Goal: Task Accomplishment & Management: Manage account settings

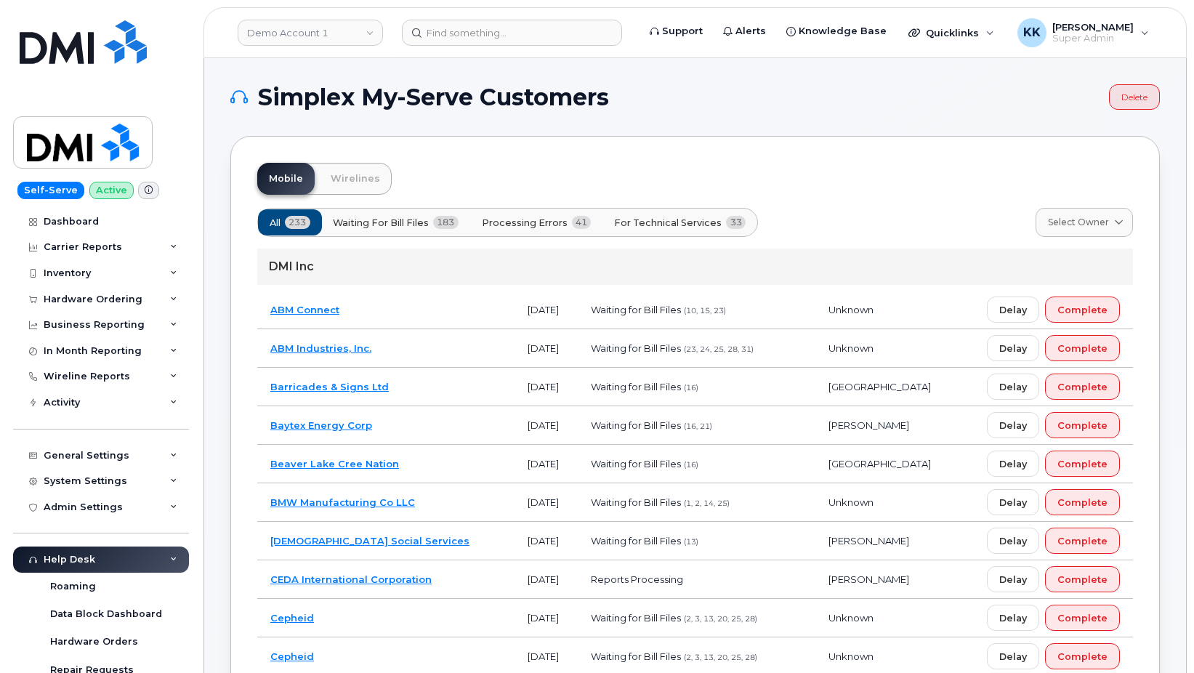
click at [558, 231] on button "Processing Errors 41" at bounding box center [537, 222] width 134 height 26
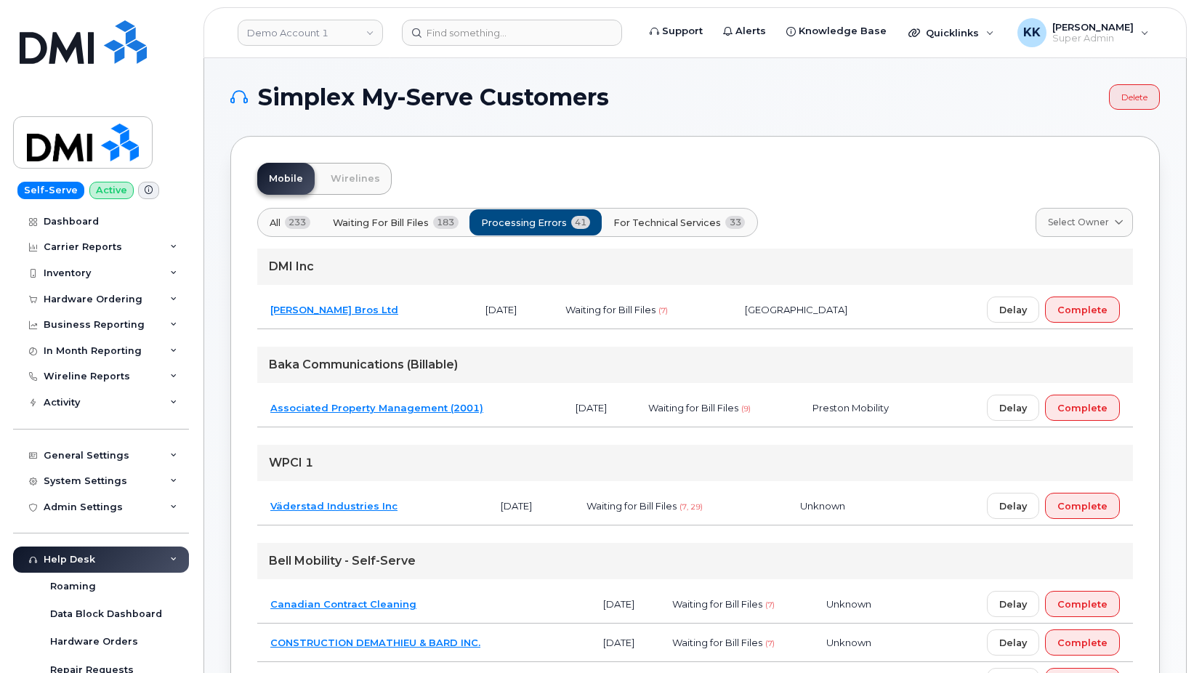
click at [688, 231] on button "For Technical Services 33" at bounding box center [679, 222] width 156 height 26
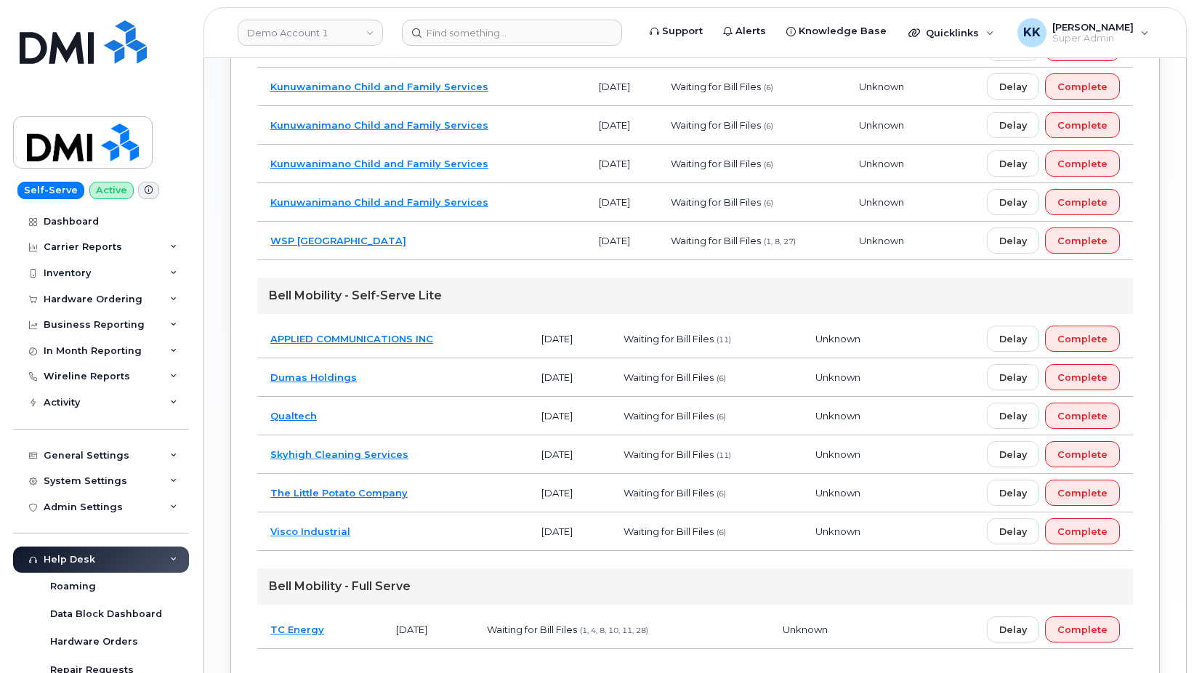
scroll to position [1186, 0]
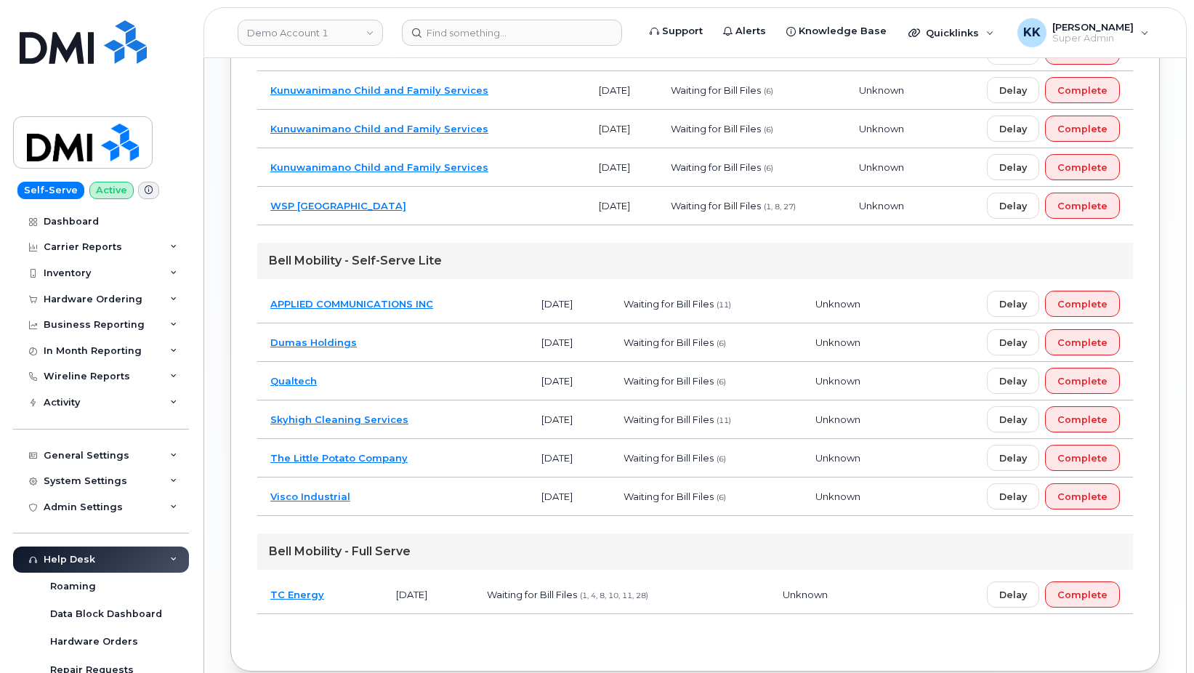
click at [405, 503] on td "Visco Industrial" at bounding box center [392, 497] width 271 height 39
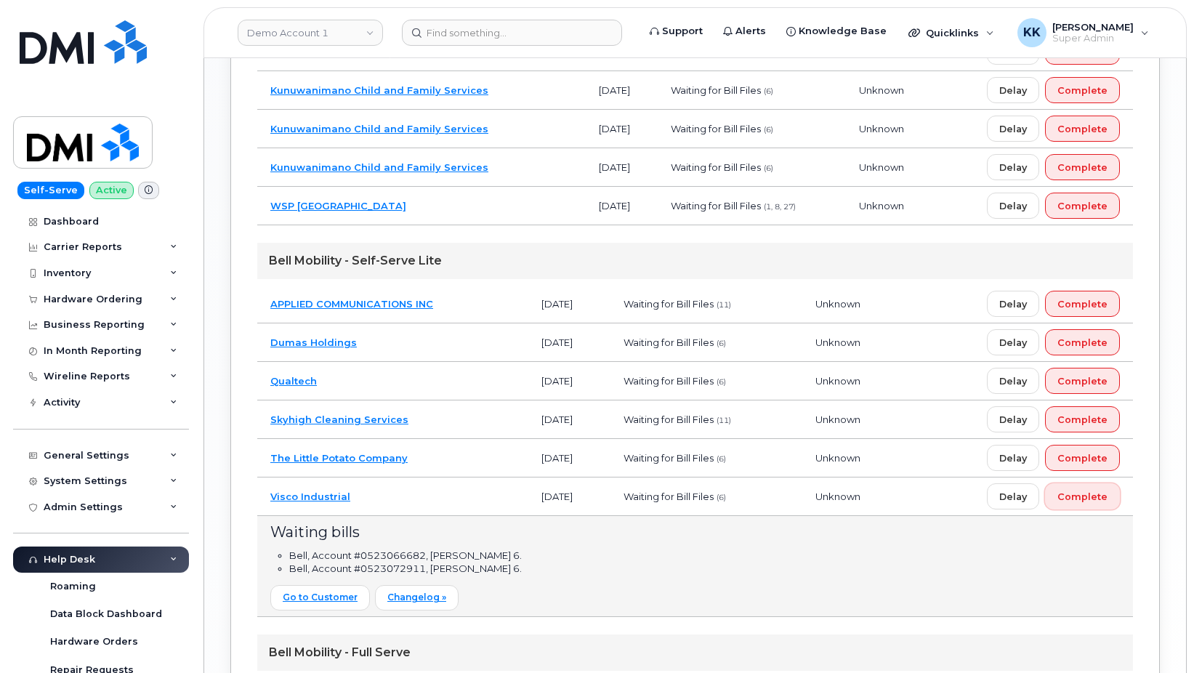
click at [1103, 496] on button "Complete" at bounding box center [1082, 496] width 75 height 26
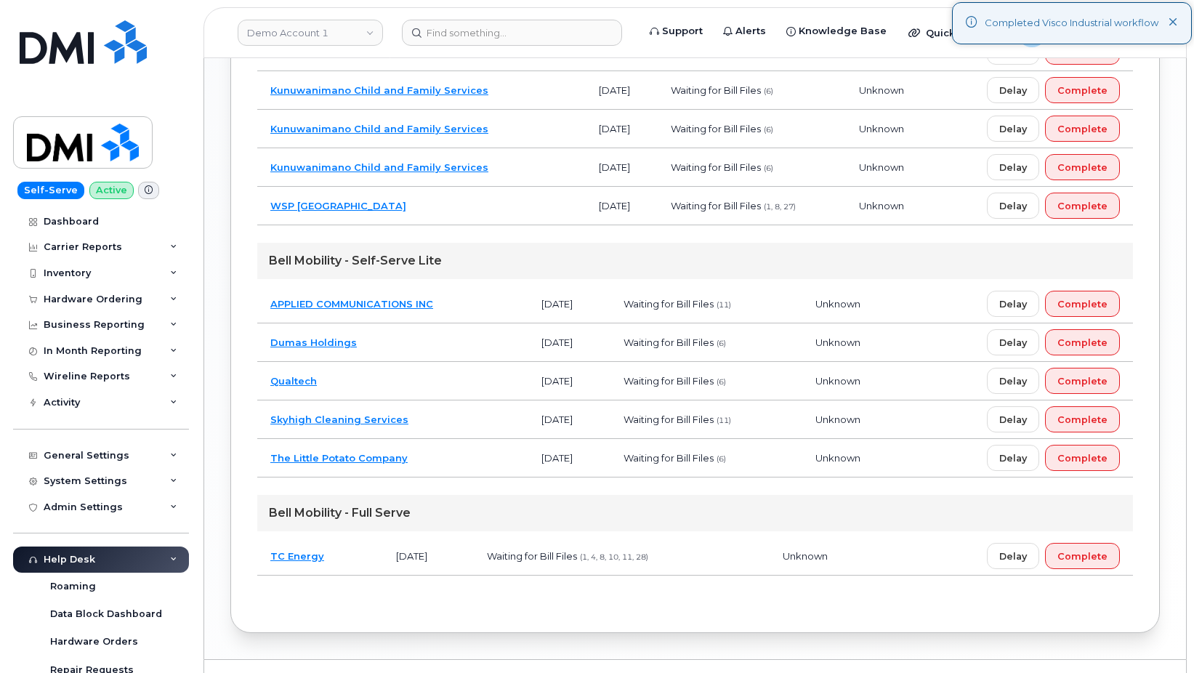
click at [447, 385] on td "Qualtech" at bounding box center [392, 381] width 271 height 39
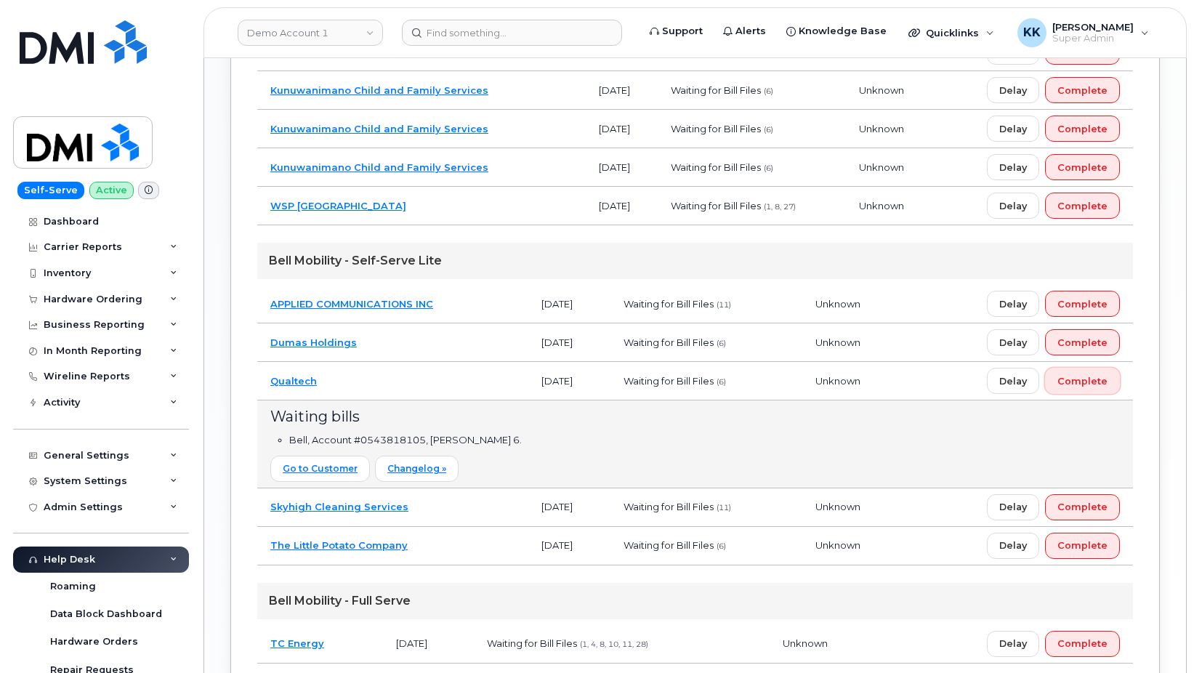
click at [1094, 383] on span "Complete" at bounding box center [1083, 381] width 50 height 14
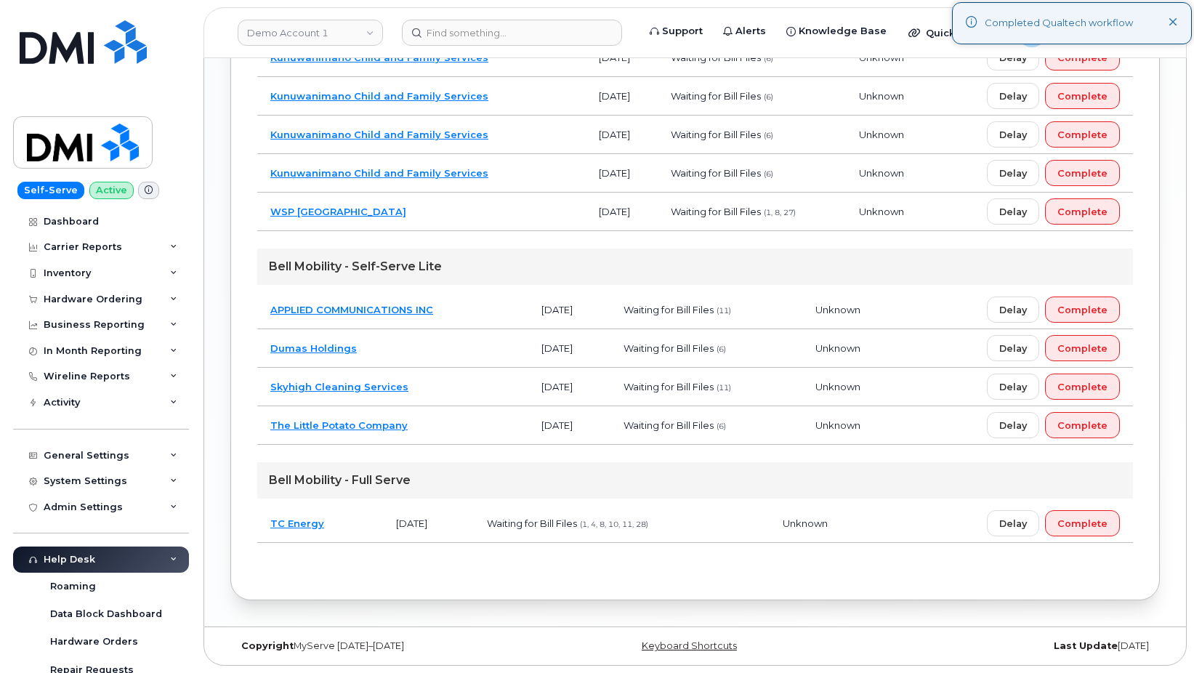
click at [465, 314] on td "APPLIED COMMUNICATIONS INC" at bounding box center [392, 310] width 271 height 39
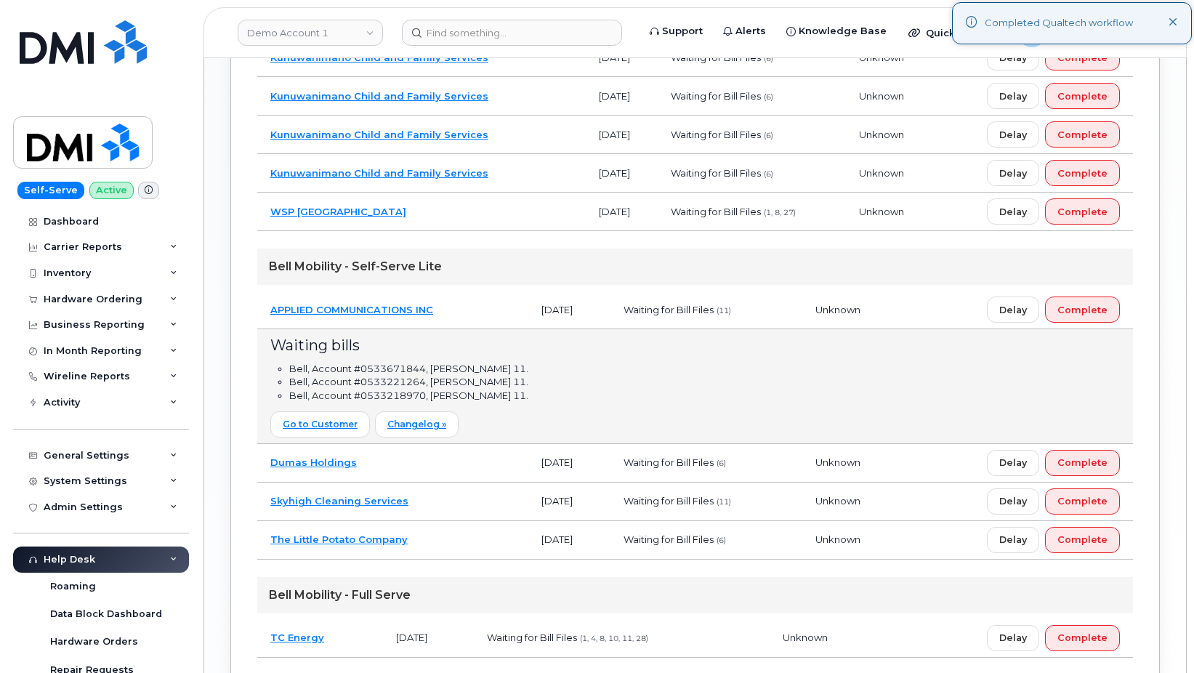
click at [465, 314] on td "APPLIED COMMUNICATIONS INC" at bounding box center [392, 310] width 271 height 39
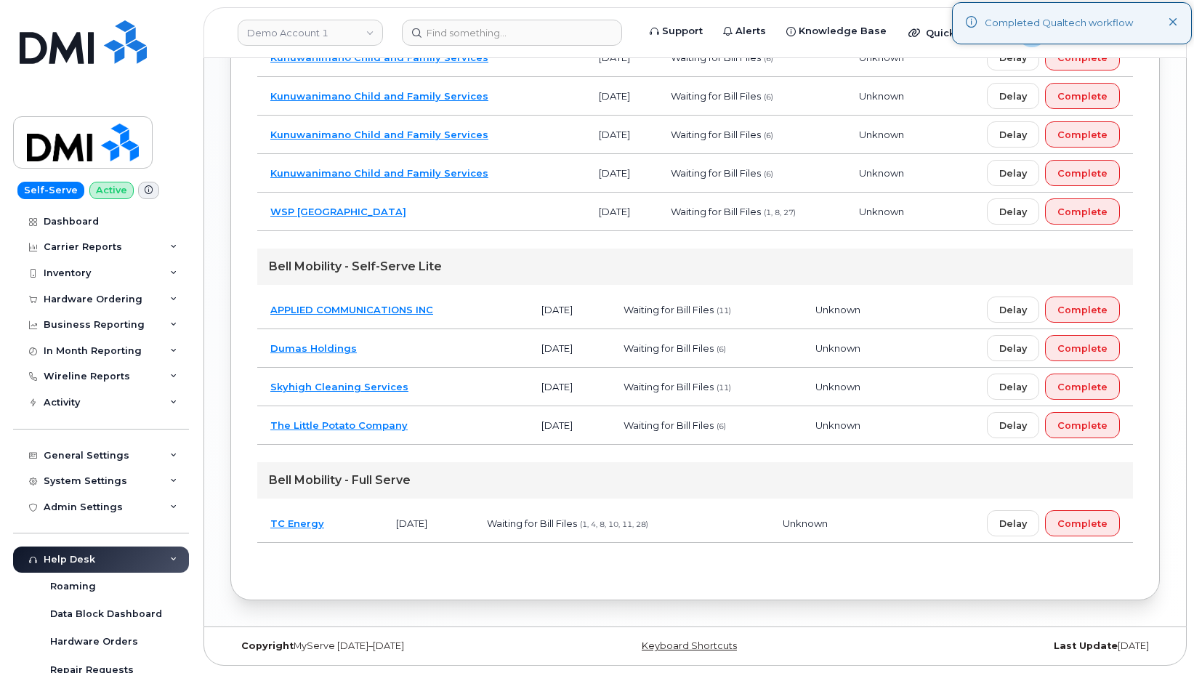
click at [441, 350] on td "Dumas Holdings" at bounding box center [392, 348] width 271 height 39
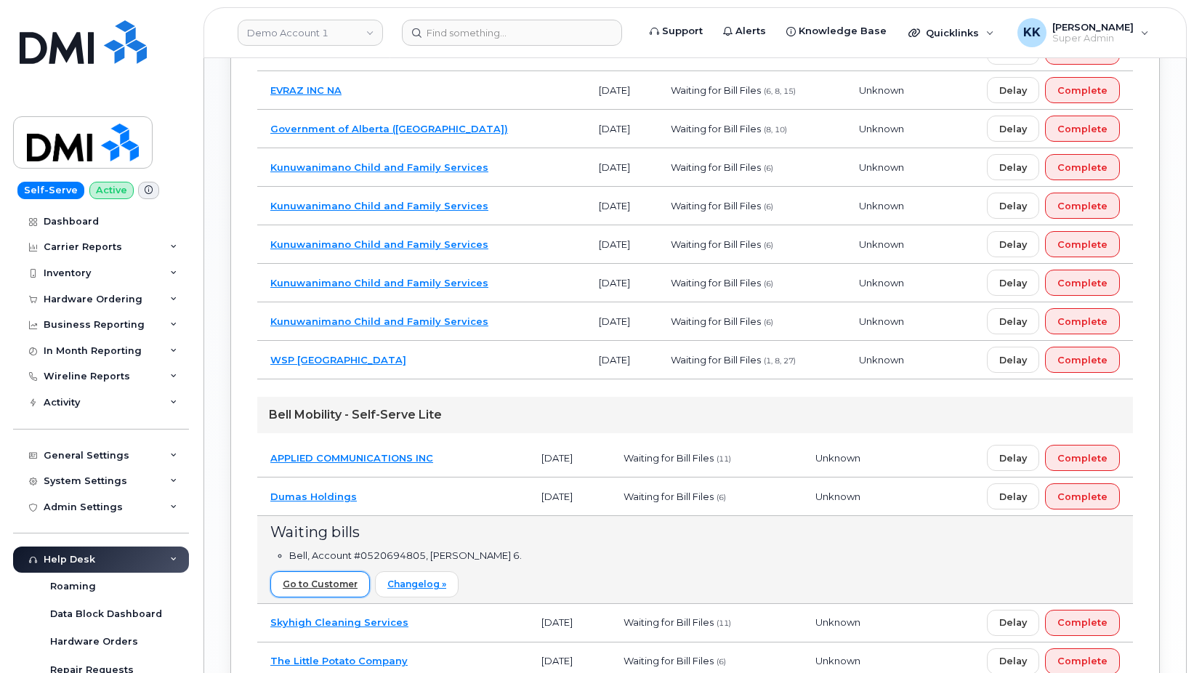
scroll to position [1269, 0]
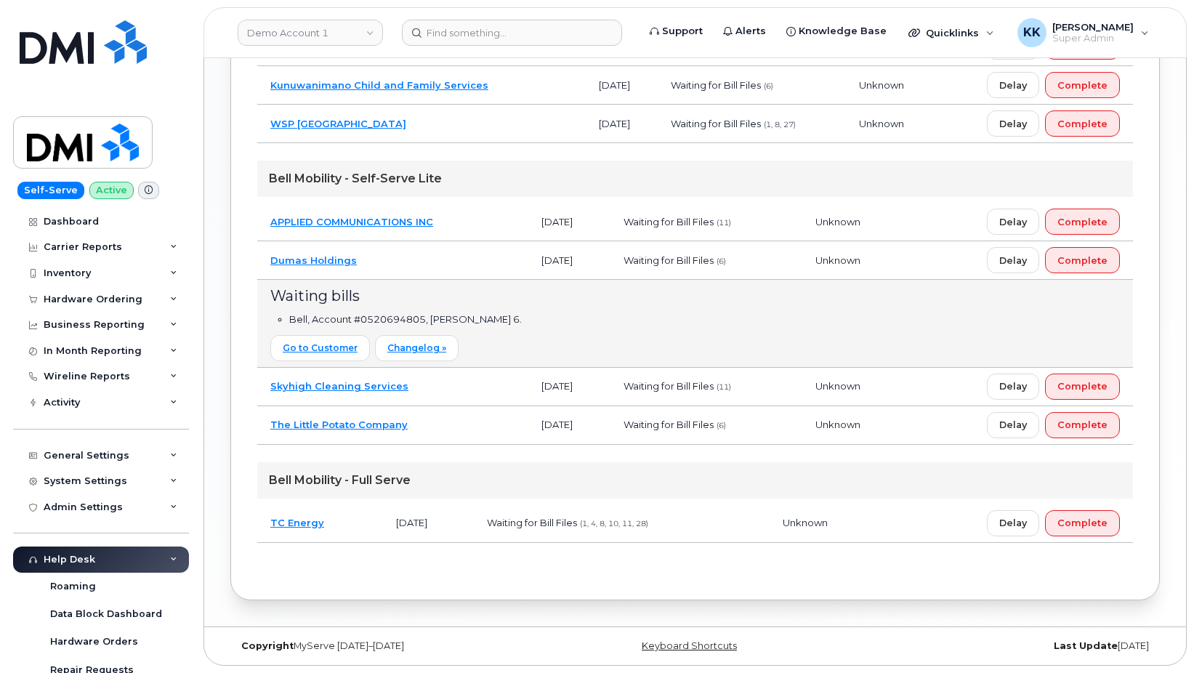
click at [349, 522] on td "TC Energy" at bounding box center [320, 523] width 126 height 39
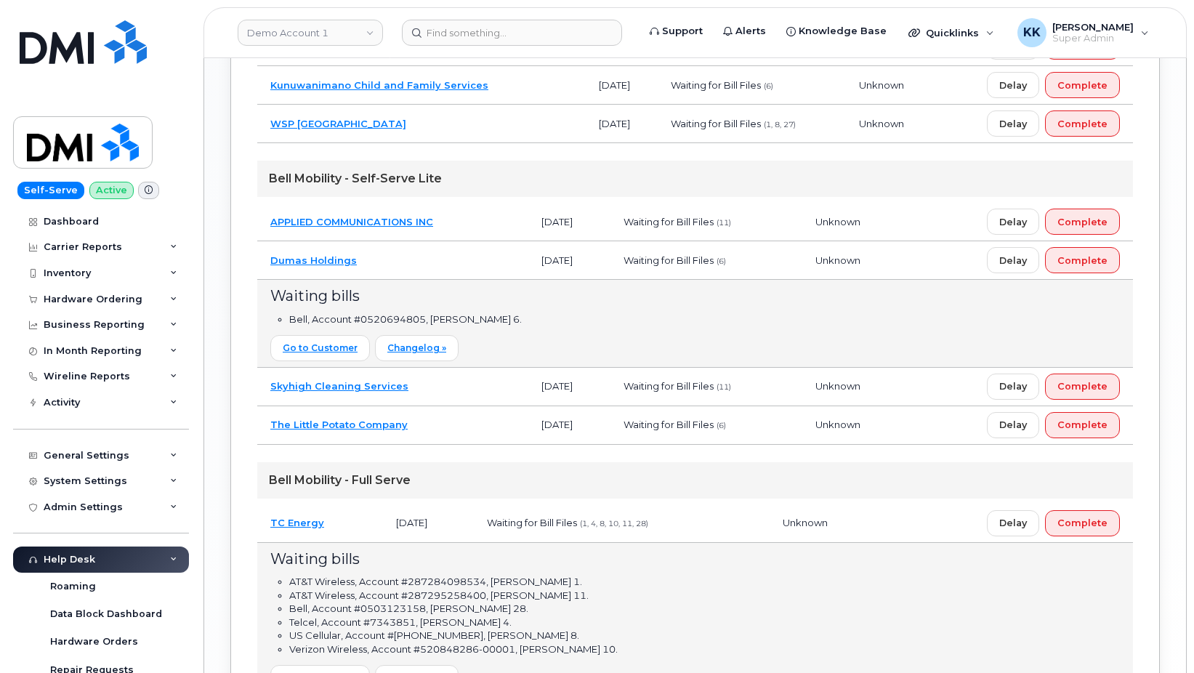
scroll to position [1426, 0]
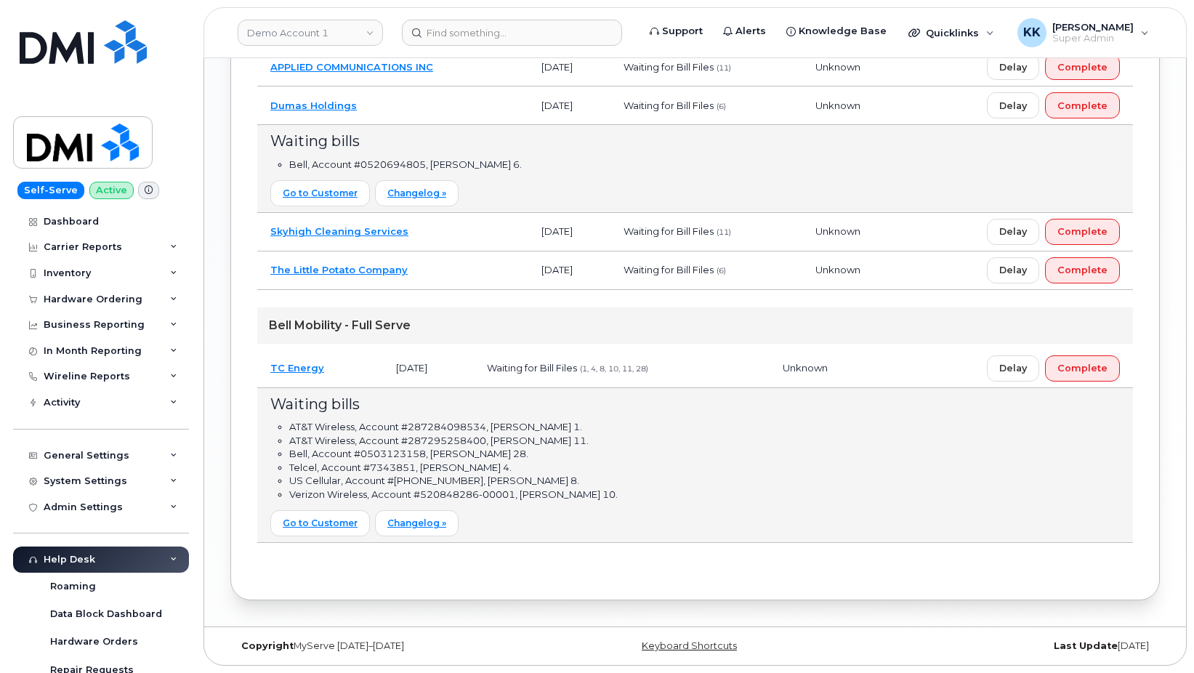
click at [345, 368] on td "TC Energy" at bounding box center [320, 369] width 126 height 39
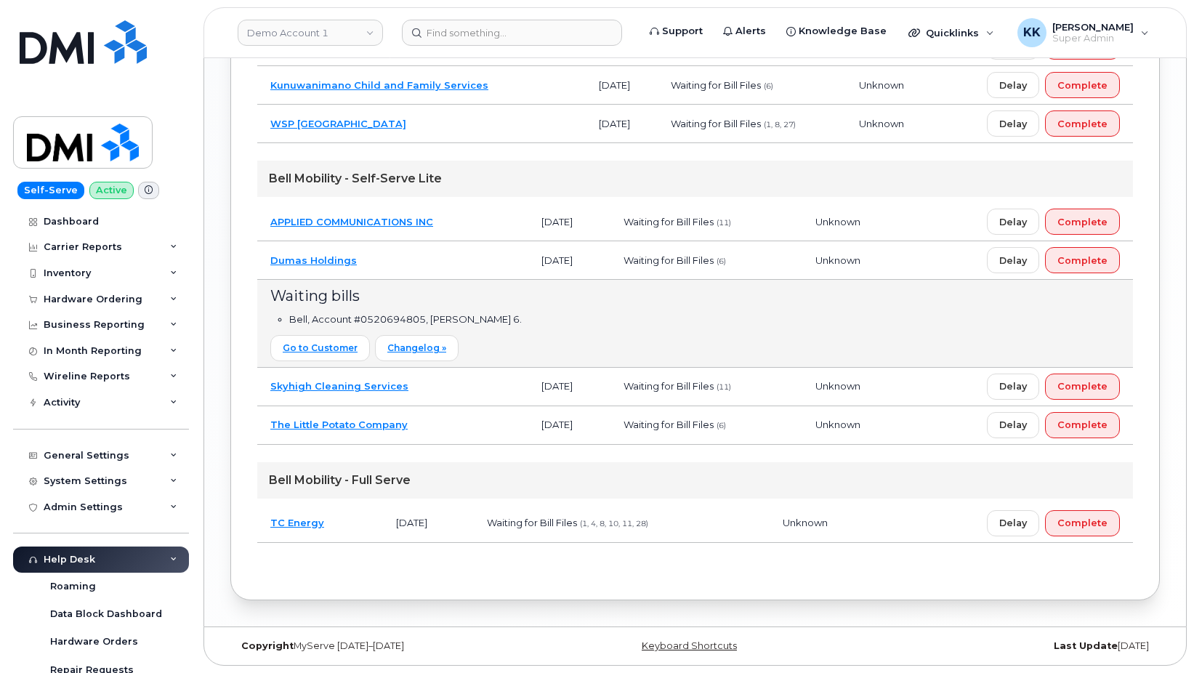
click at [423, 254] on td "Dumas Holdings" at bounding box center [392, 260] width 271 height 39
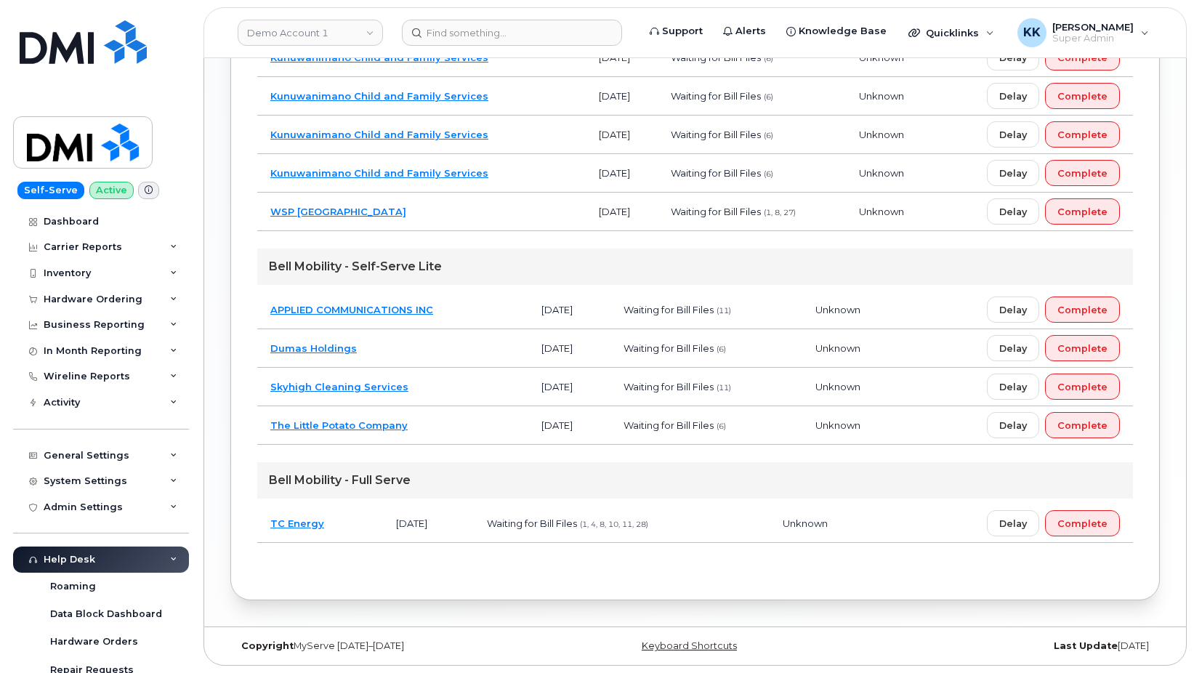
scroll to position [1181, 0]
click at [407, 350] on td "Dumas Holdings" at bounding box center [392, 348] width 271 height 39
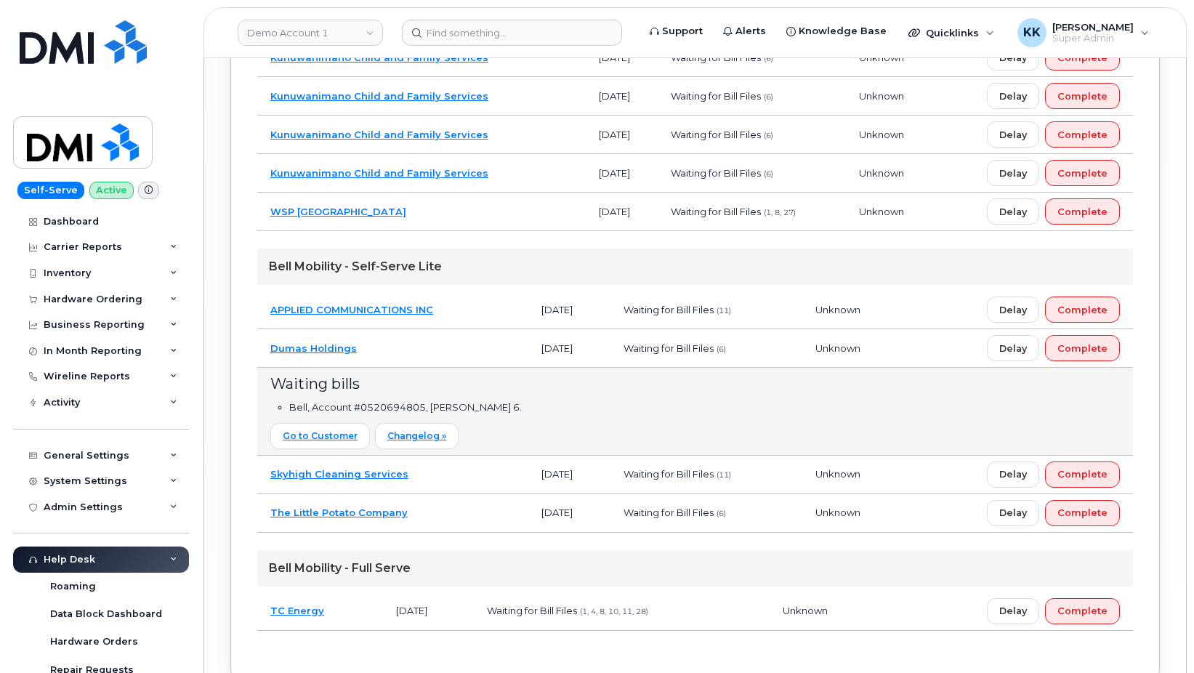
click at [446, 510] on td "The Little Potato Company" at bounding box center [392, 513] width 271 height 39
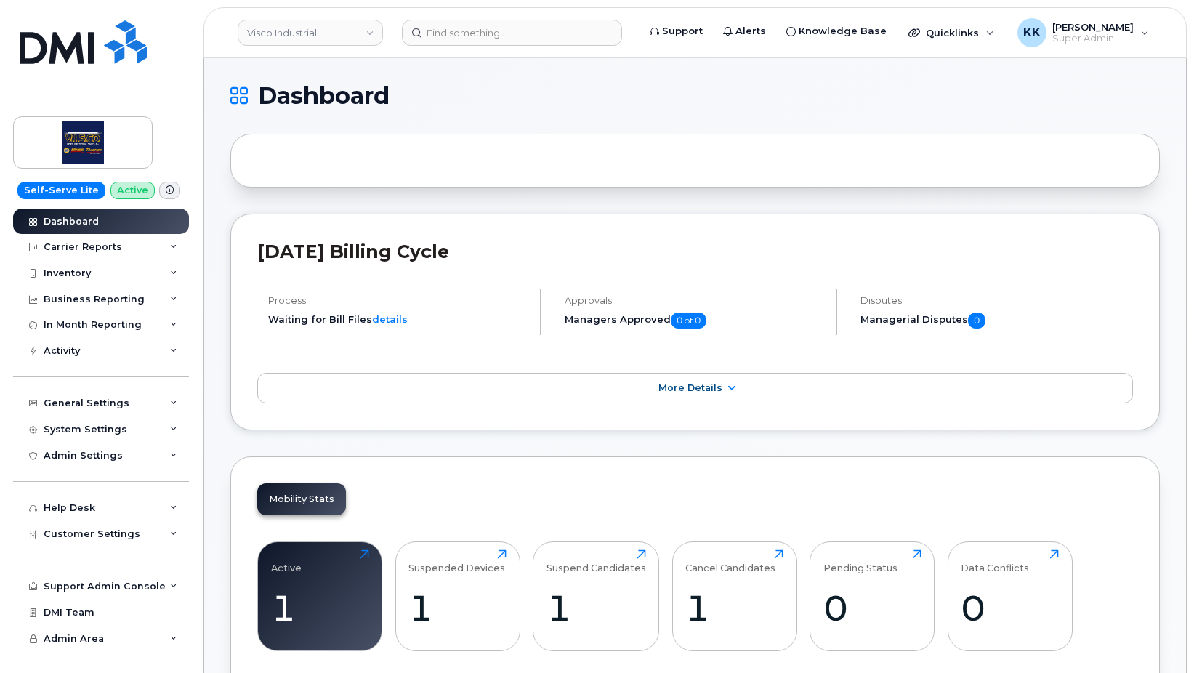
scroll to position [1689, 0]
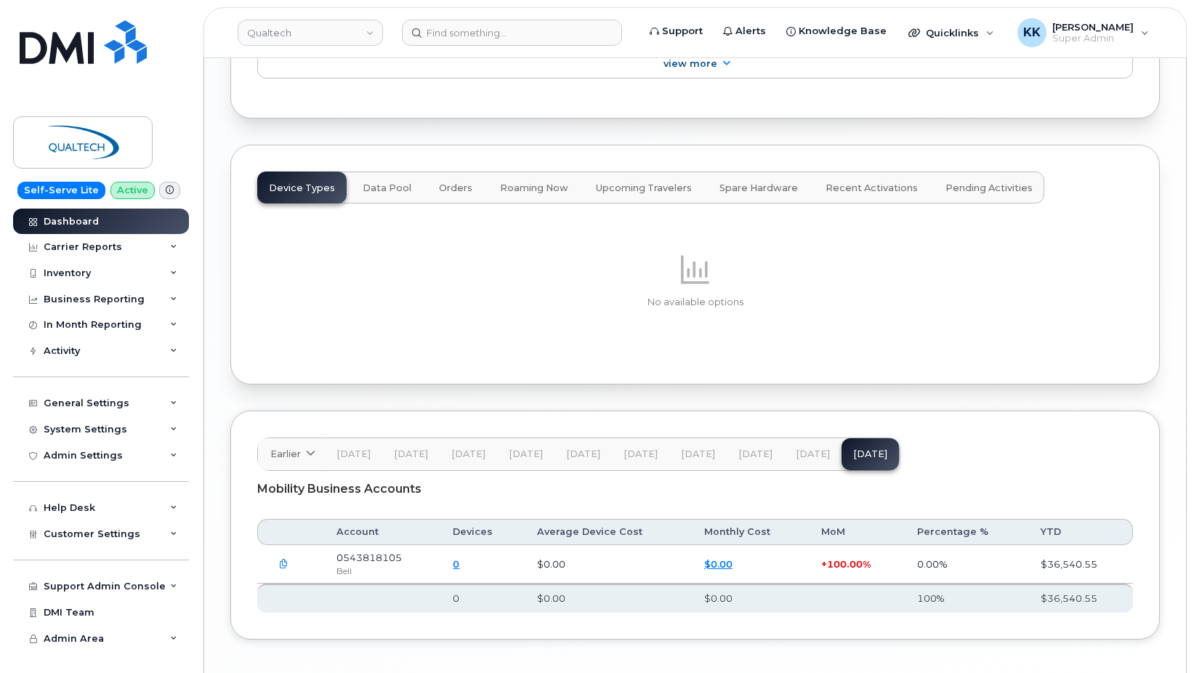
scroll to position [1735, 0]
click at [292, 577] on button "button" at bounding box center [283, 564] width 26 height 26
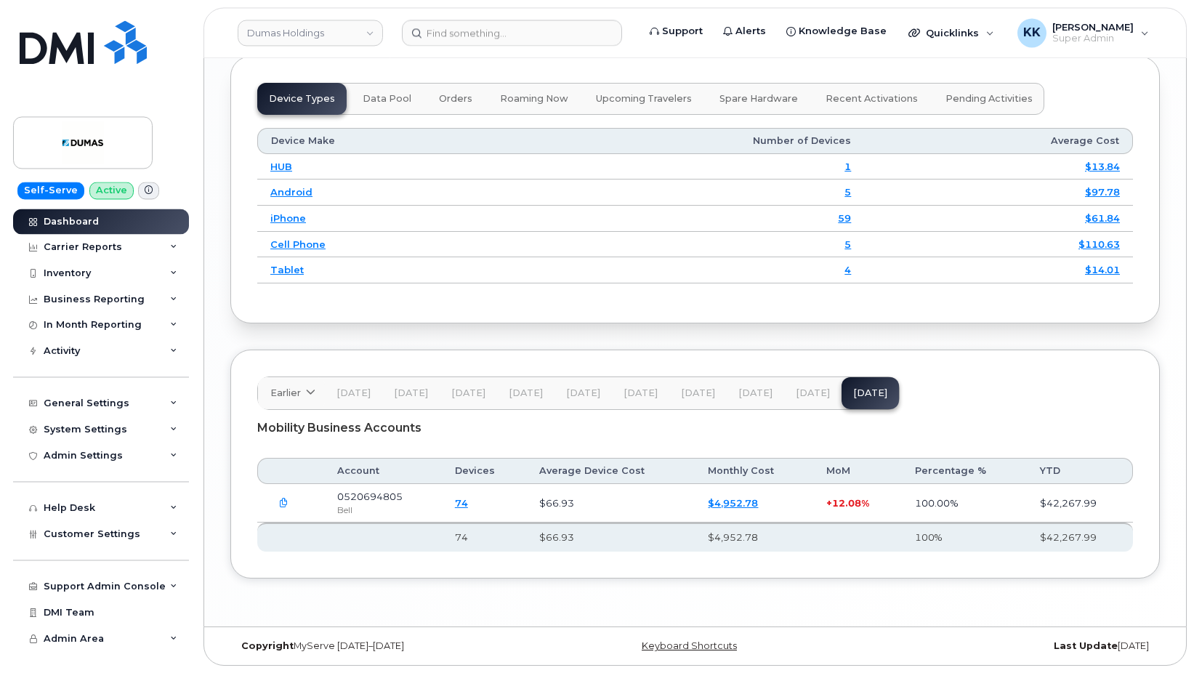
scroll to position [1874, 0]
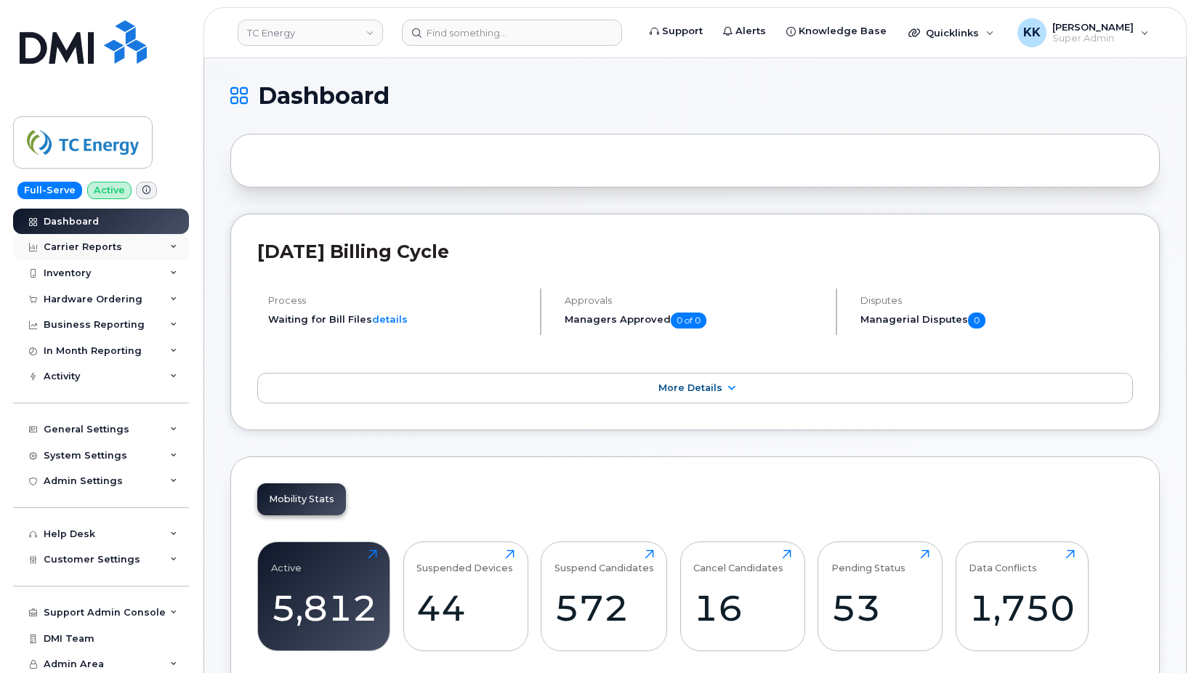
click at [86, 250] on div "Carrier Reports" at bounding box center [83, 247] width 79 height 12
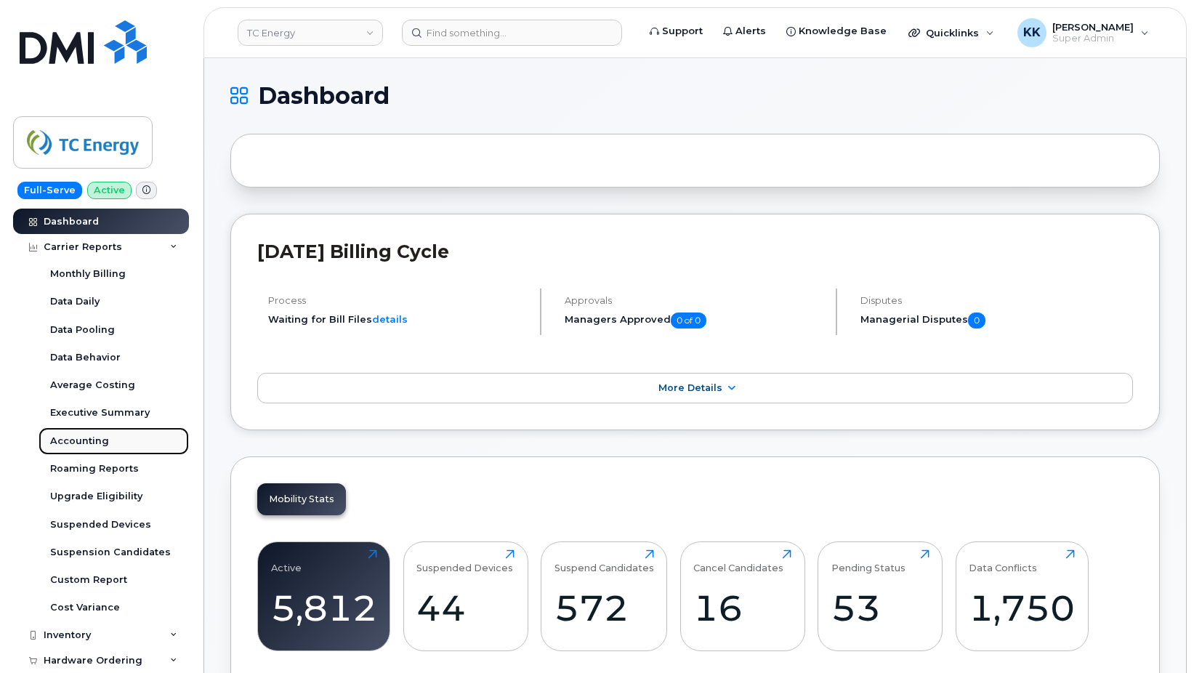
click at [73, 441] on div "Accounting" at bounding box center [79, 441] width 59 height 13
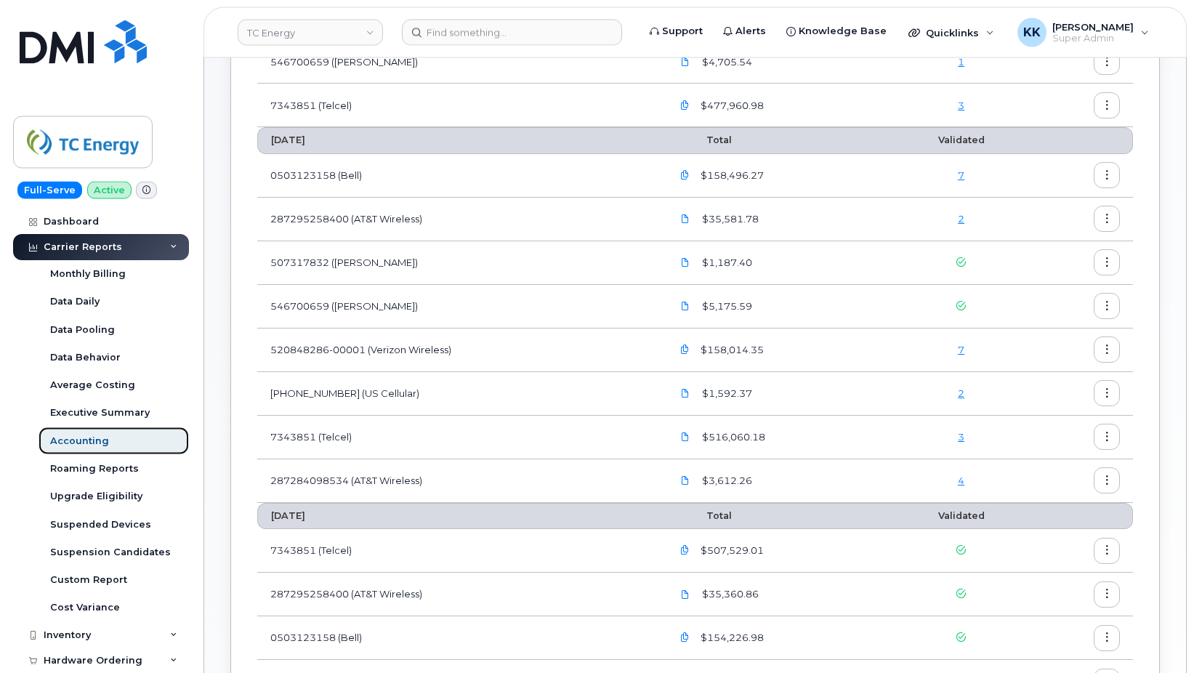
scroll to position [244, 0]
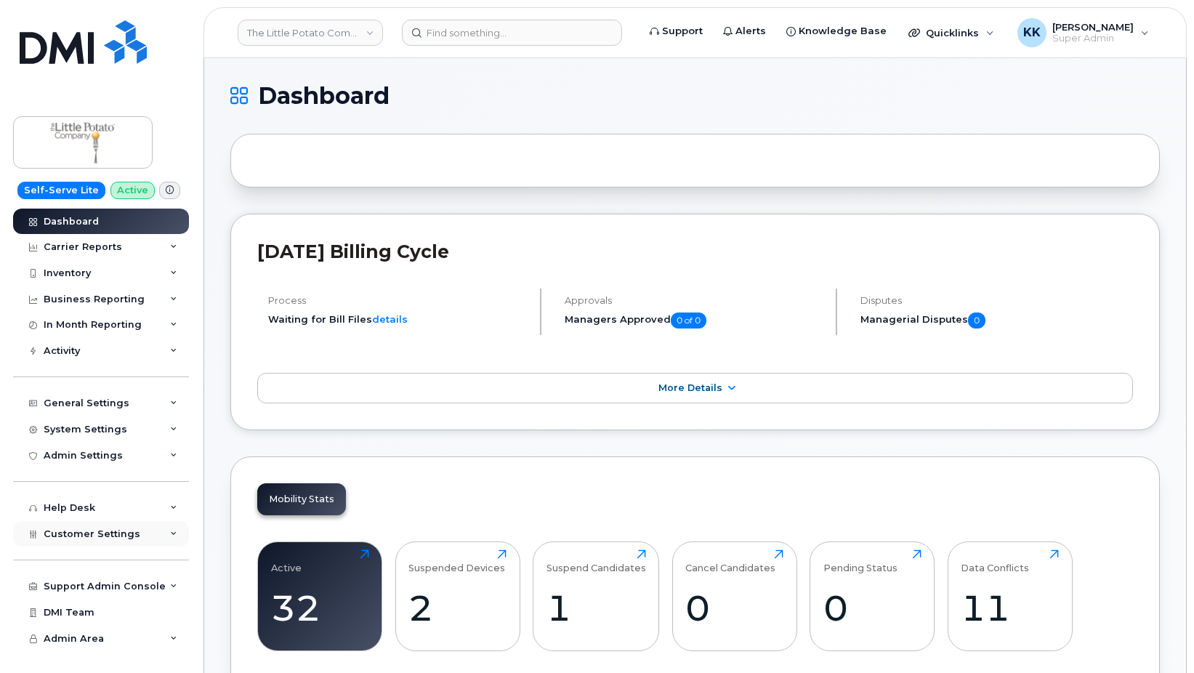
click at [87, 539] on span "Customer Settings" at bounding box center [92, 533] width 97 height 11
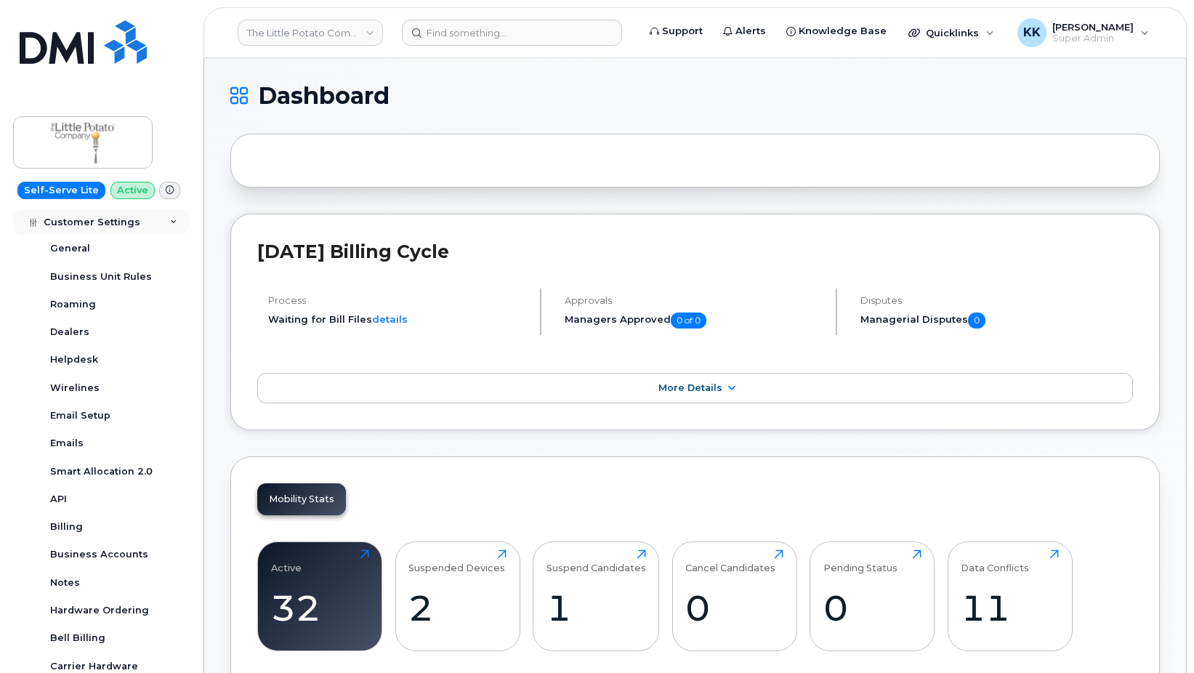
scroll to position [349, 0]
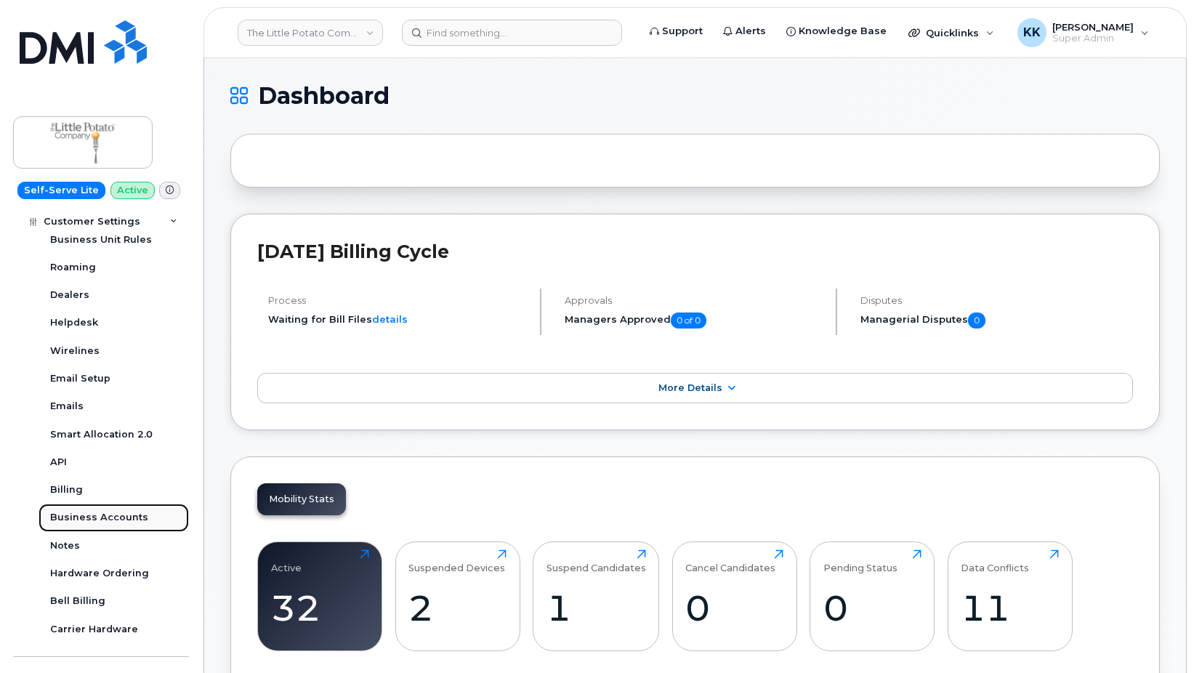
click at [89, 515] on div "Business Accounts" at bounding box center [99, 517] width 98 height 13
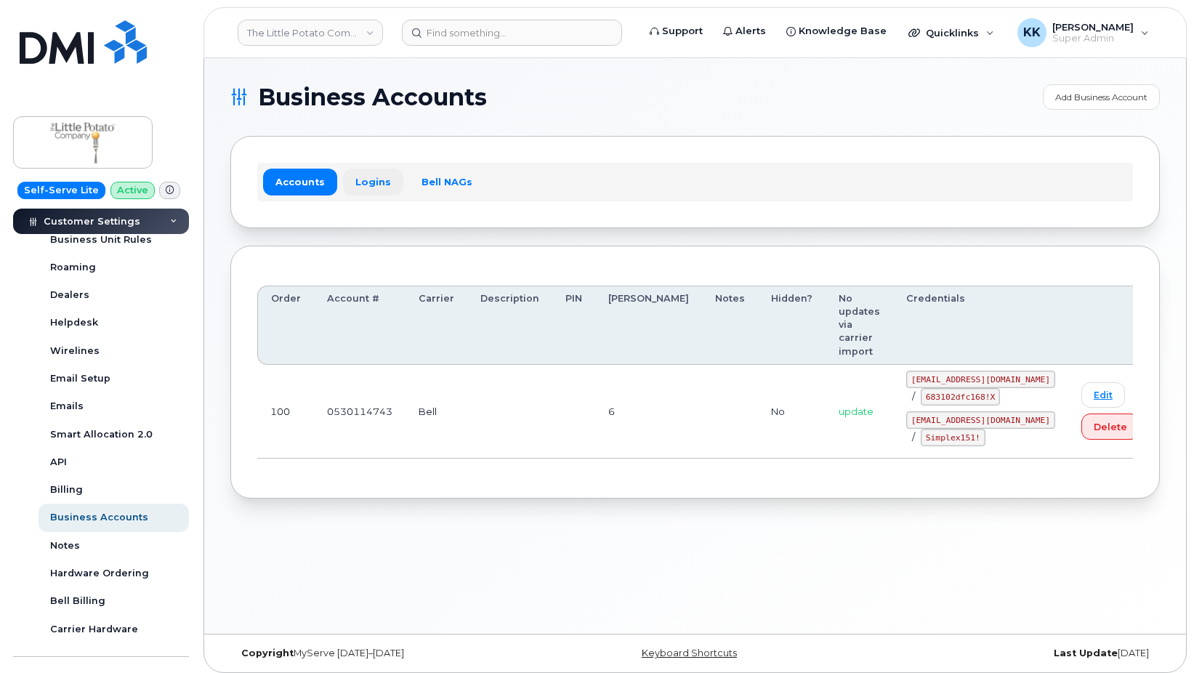
click at [373, 182] on link "Logins" at bounding box center [373, 182] width 60 height 26
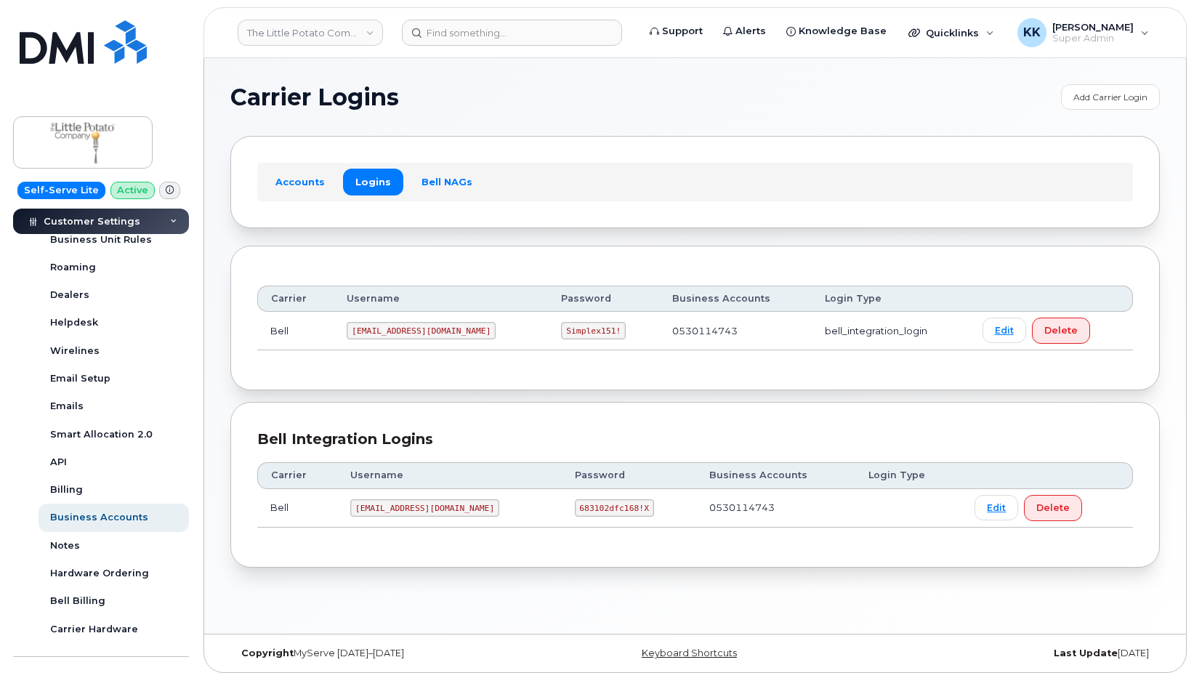
click at [379, 511] on code "[EMAIL_ADDRESS][DOMAIN_NAME]" at bounding box center [424, 507] width 149 height 17
click at [379, 511] on code "lpc@myserve.ca" at bounding box center [424, 507] width 149 height 17
click at [575, 499] on code "683102dfc168!X" at bounding box center [614, 507] width 79 height 17
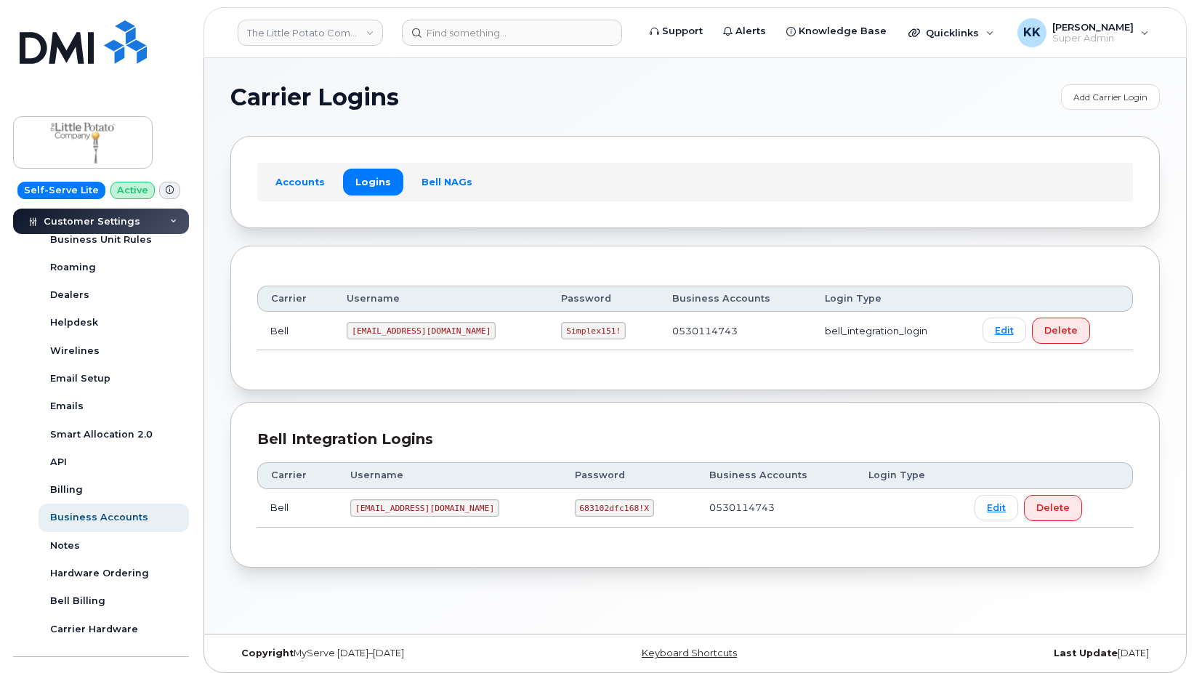
click at [575, 500] on code "683102dfc168!X" at bounding box center [614, 507] width 79 height 17
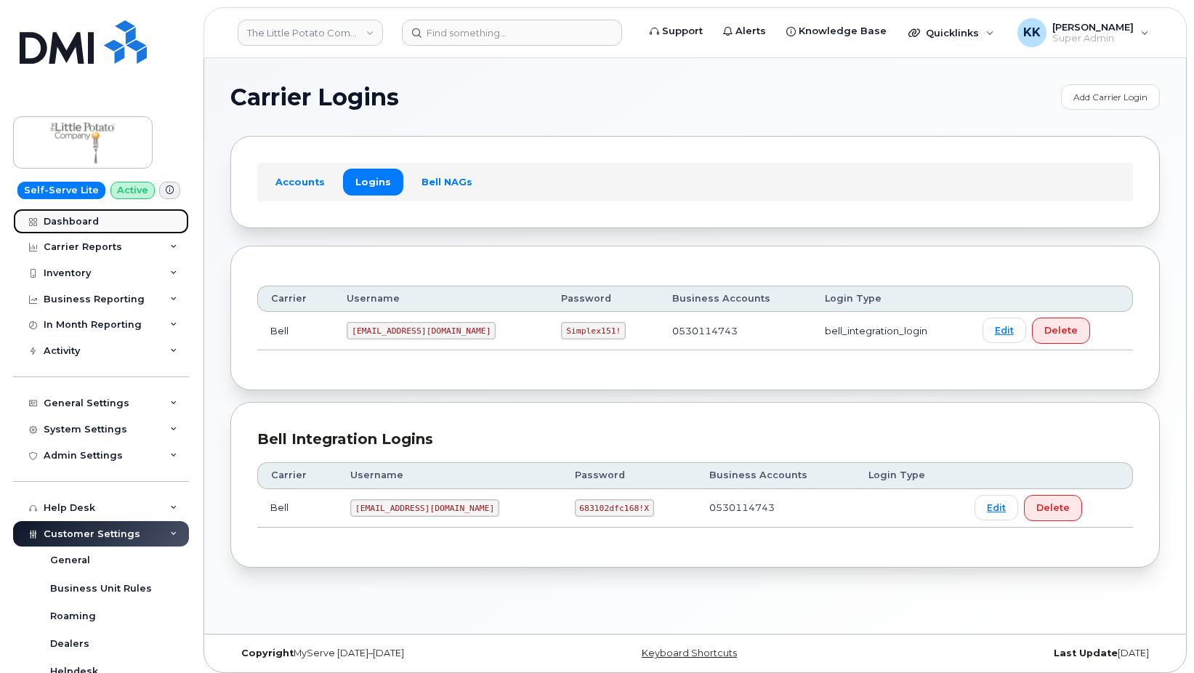
click at [97, 220] on link "Dashboard" at bounding box center [101, 222] width 176 height 26
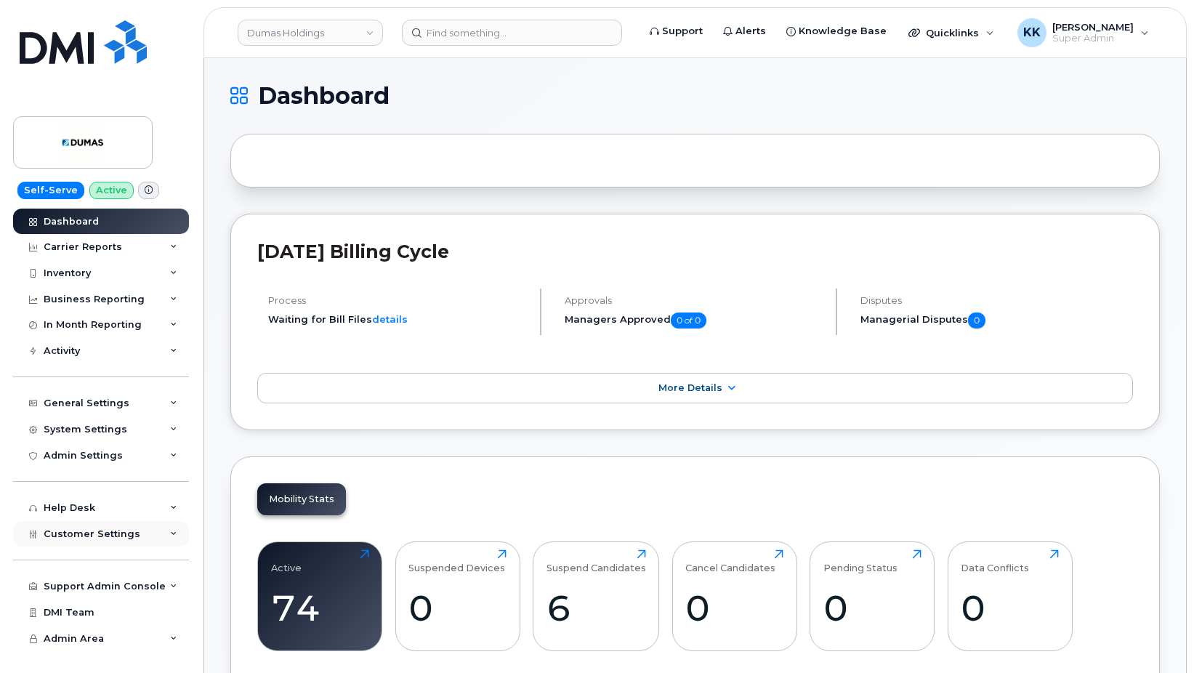
click at [89, 534] on span "Customer Settings" at bounding box center [92, 533] width 97 height 11
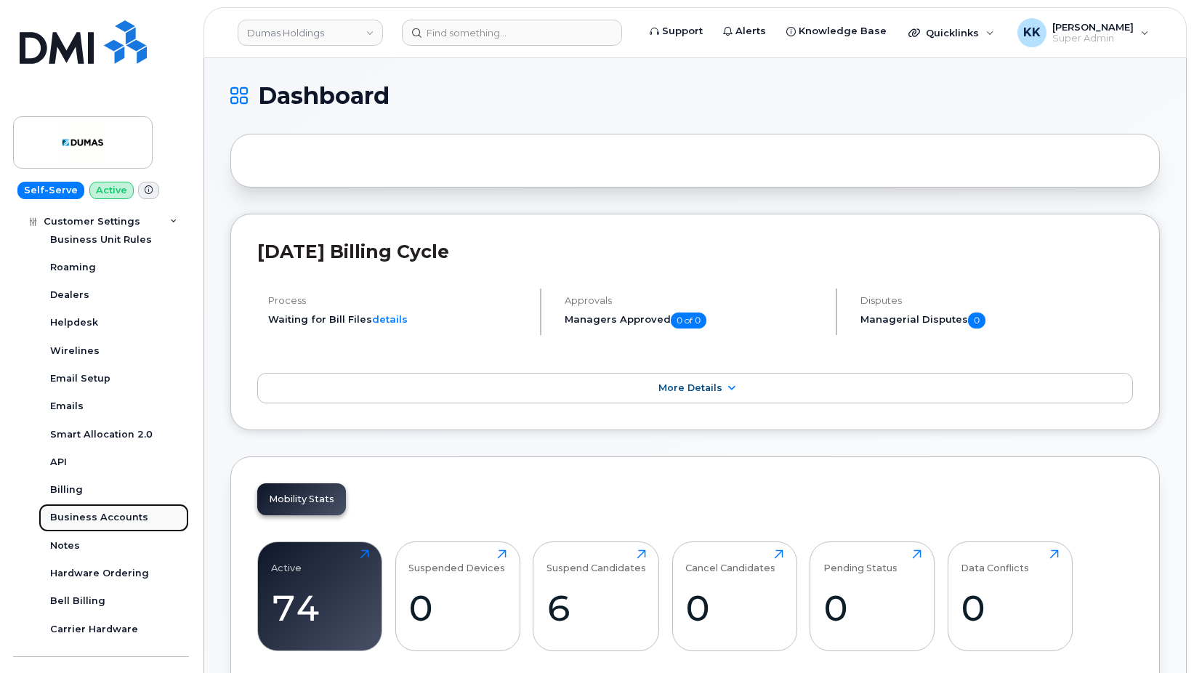
click at [113, 512] on div "Business Accounts" at bounding box center [99, 517] width 98 height 13
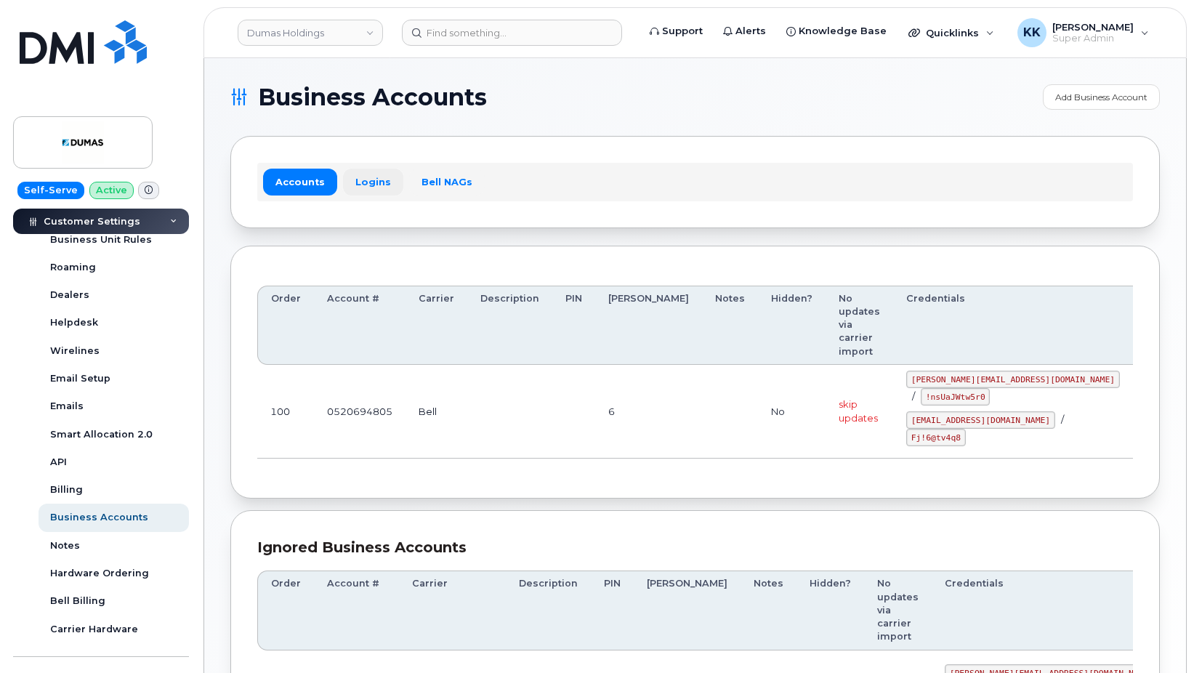
click at [371, 181] on link "Logins" at bounding box center [373, 182] width 60 height 26
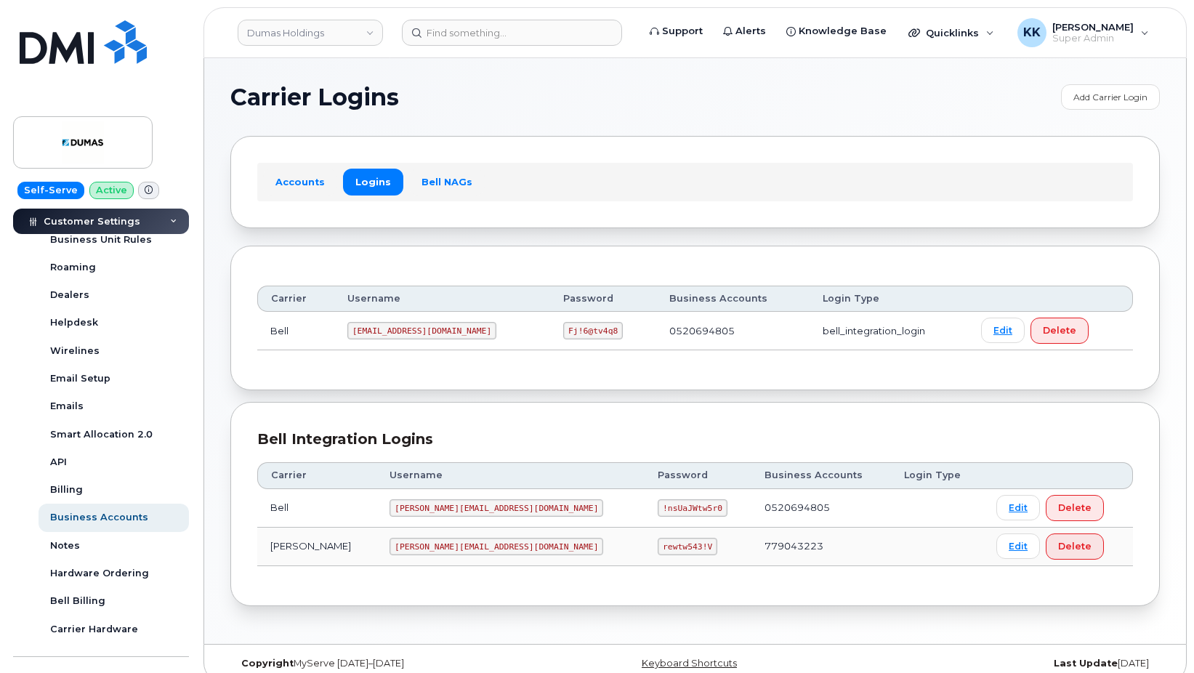
click at [409, 508] on code "dumas@myserve.ca" at bounding box center [497, 507] width 214 height 17
click at [658, 505] on code "!nsUaJWtw5r0" at bounding box center [692, 507] width 69 height 17
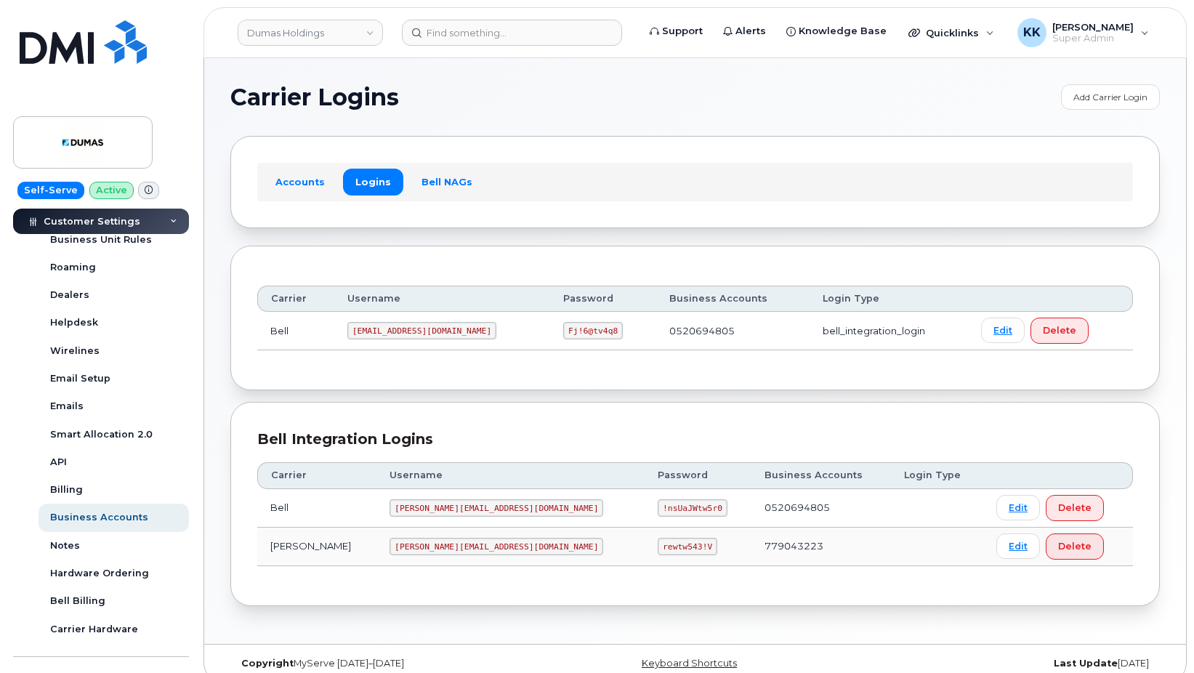
click at [658, 505] on code "!nsUaJWtw5r0" at bounding box center [692, 507] width 69 height 17
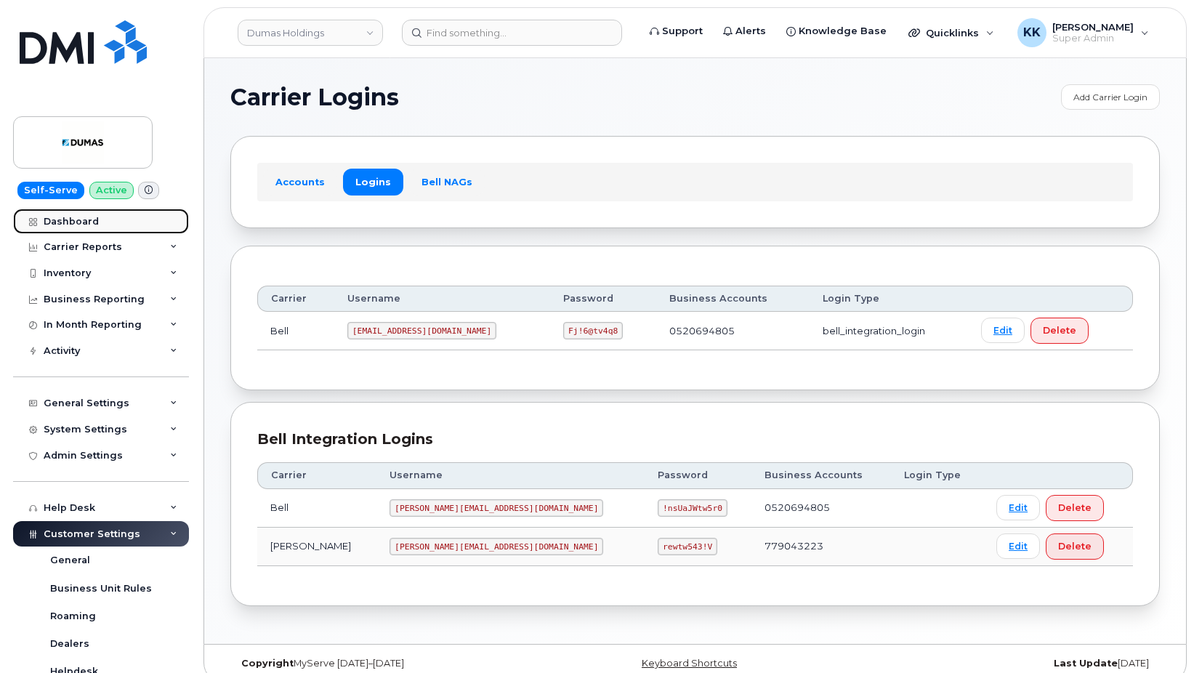
click at [87, 222] on div "Dashboard" at bounding box center [71, 222] width 55 height 12
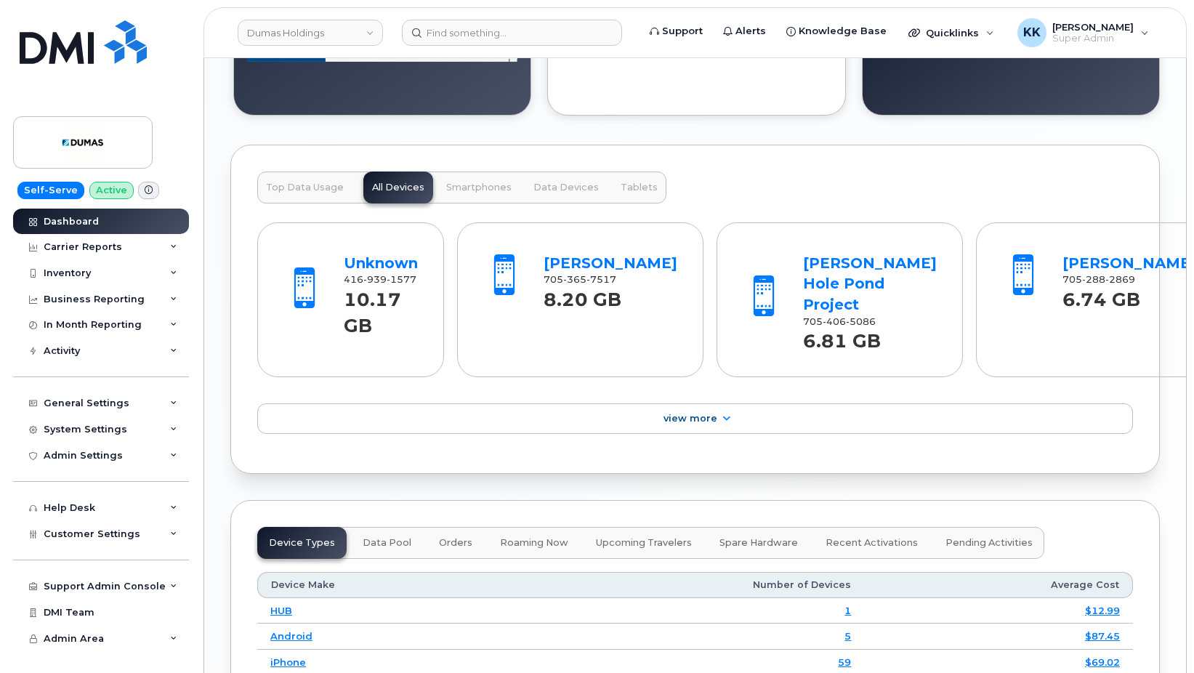
scroll to position [1874, 0]
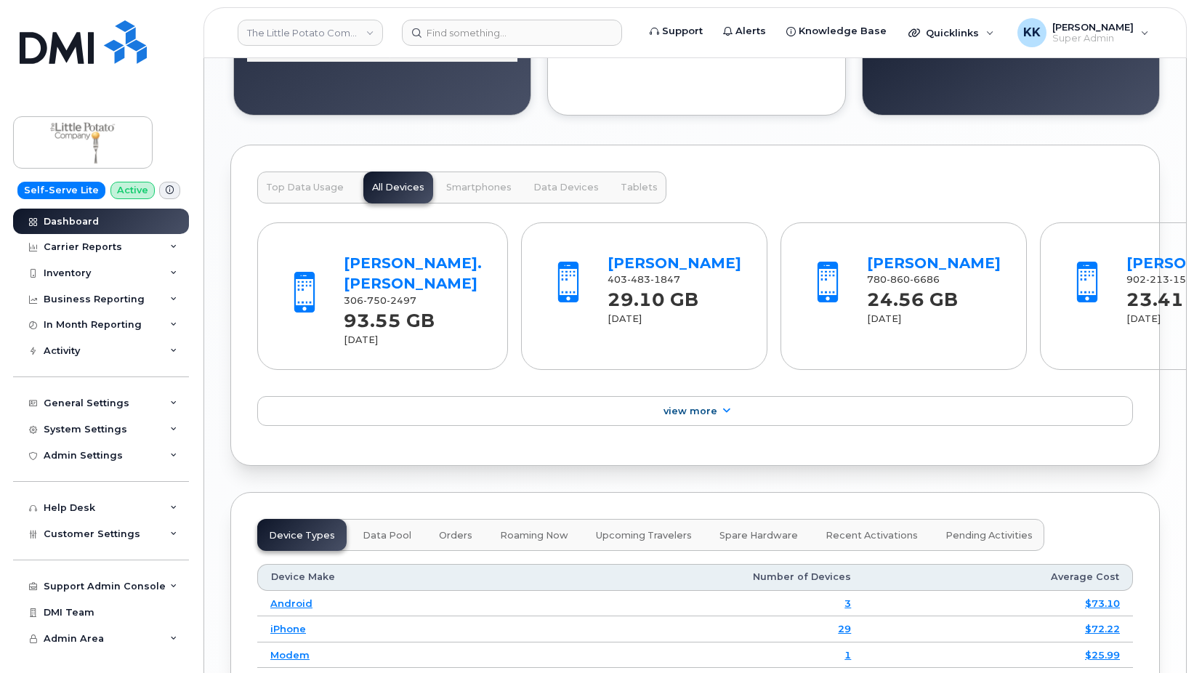
scroll to position [1820, 0]
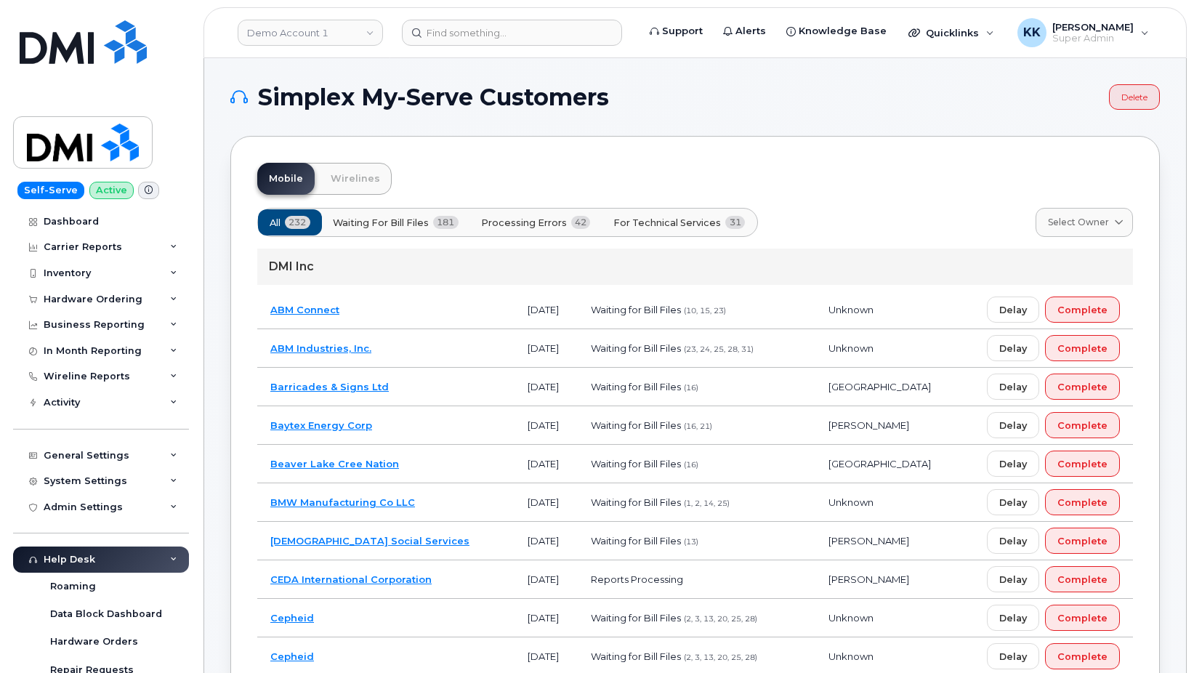
click at [658, 219] on span "For Technical Services" at bounding box center [668, 223] width 108 height 14
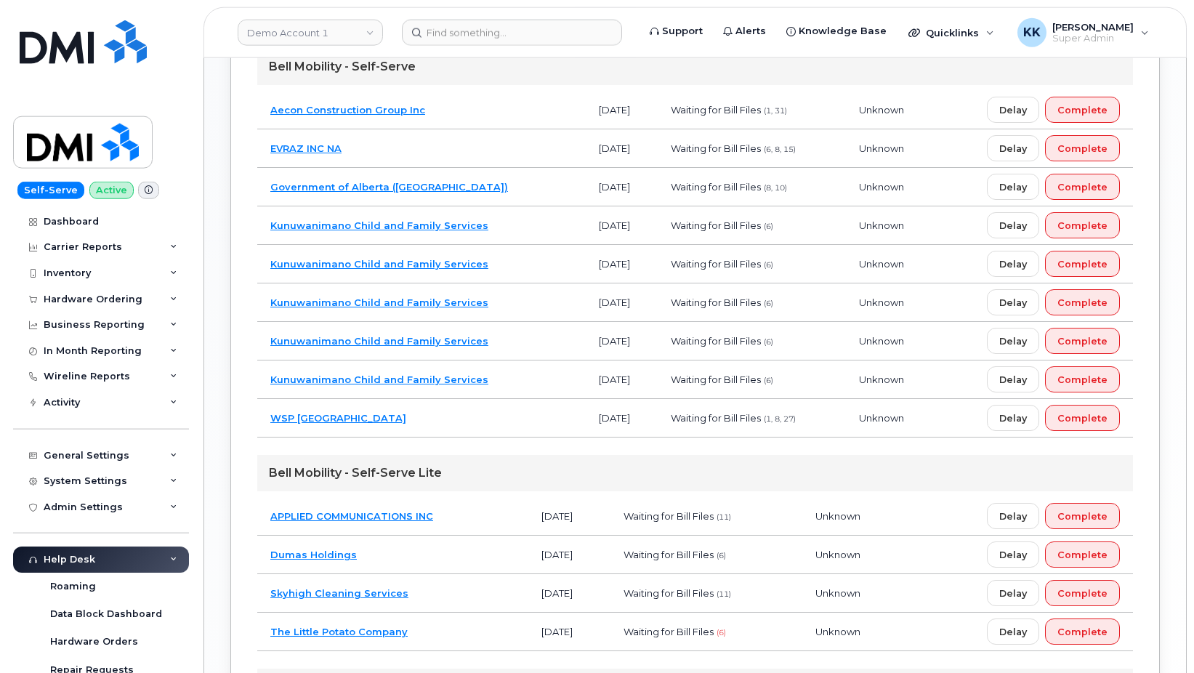
scroll to position [1038, 0]
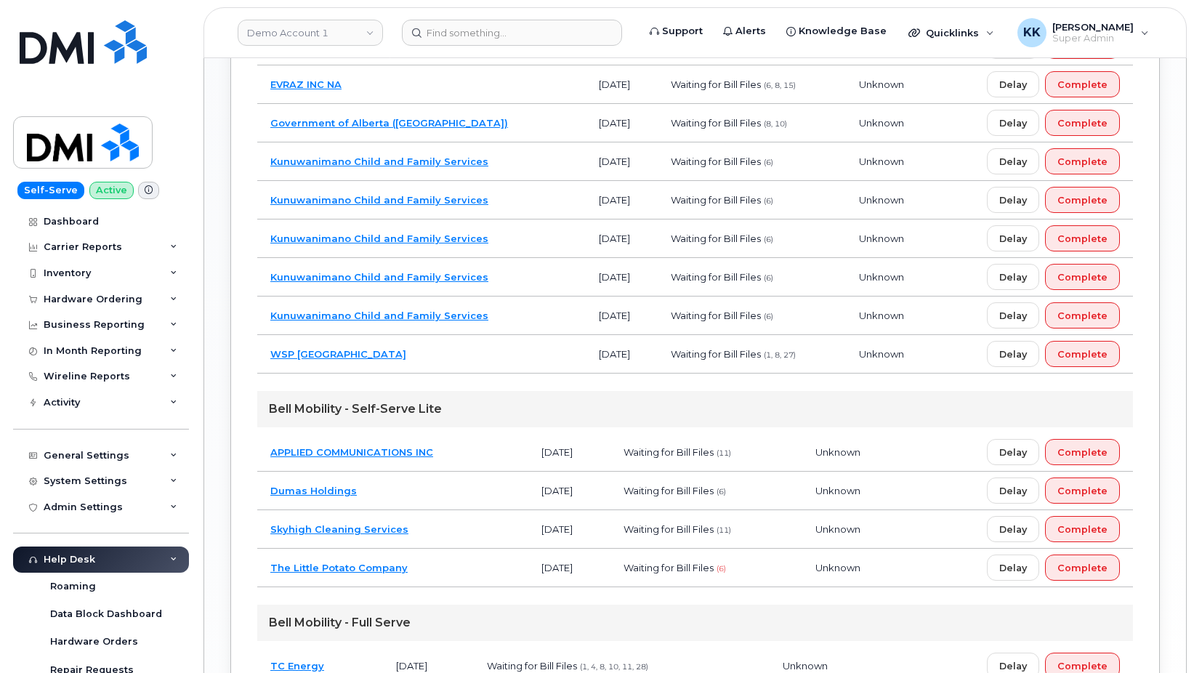
click at [435, 491] on td "Dumas Holdings" at bounding box center [392, 491] width 271 height 39
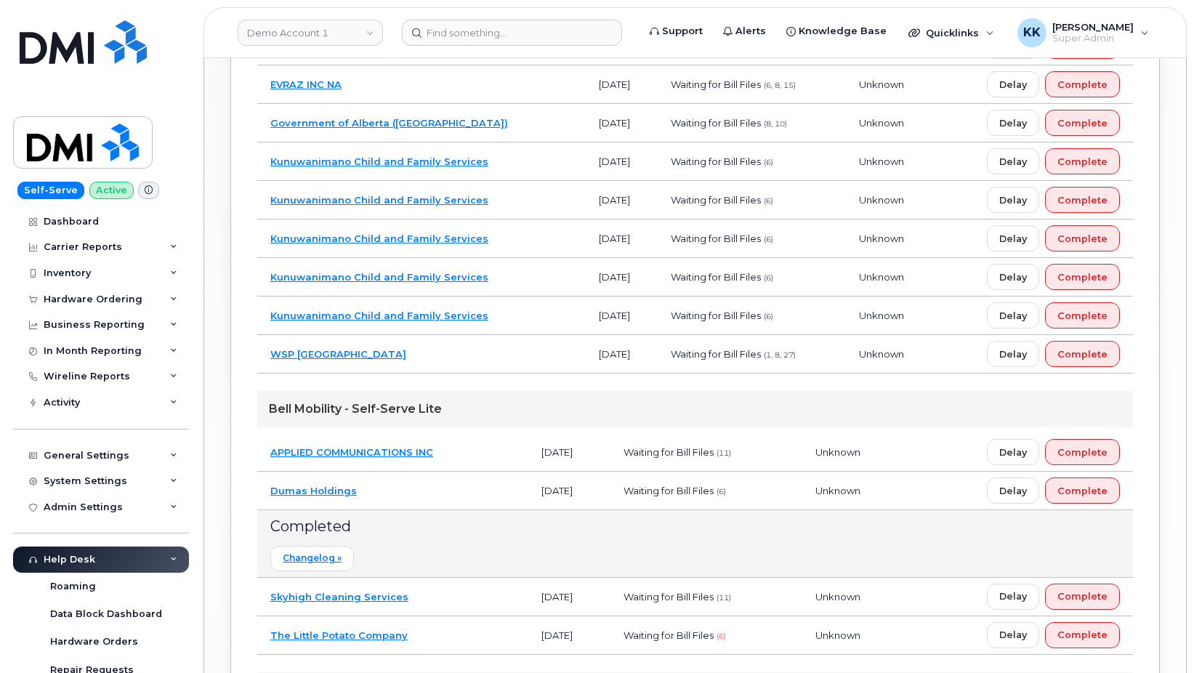
click at [435, 491] on td "Dumas Holdings" at bounding box center [392, 491] width 271 height 39
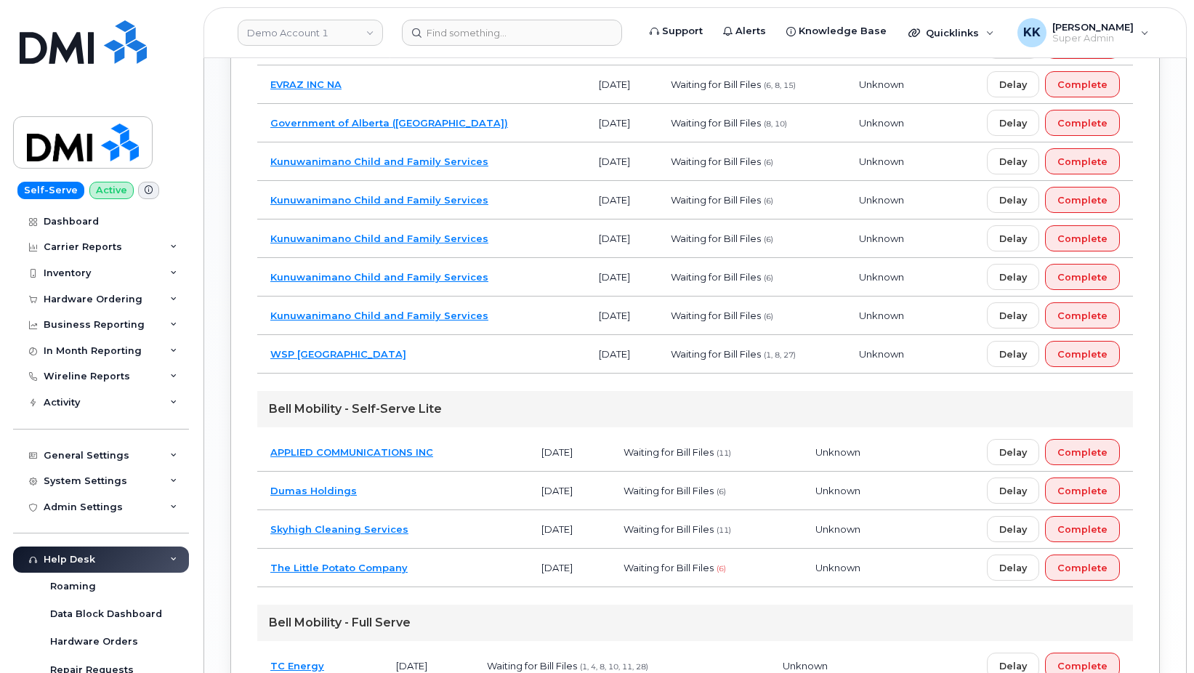
click at [437, 571] on td "The Little Potato Company" at bounding box center [392, 568] width 271 height 39
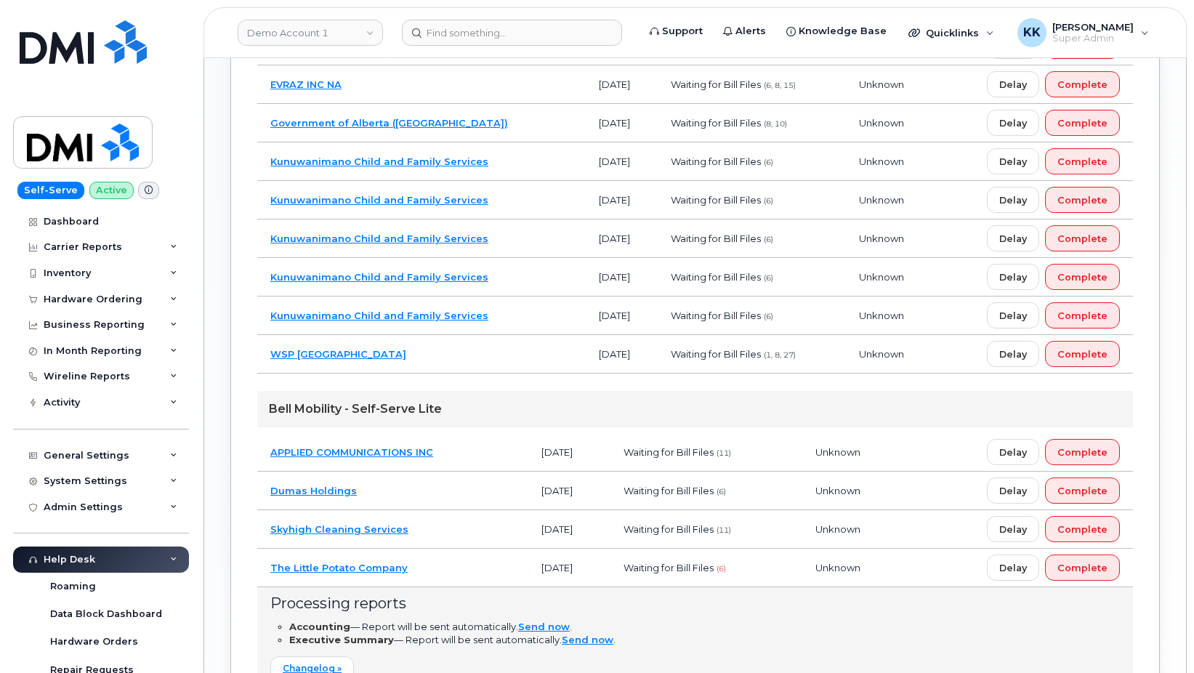
click at [438, 571] on td "The Little Potato Company" at bounding box center [392, 568] width 271 height 39
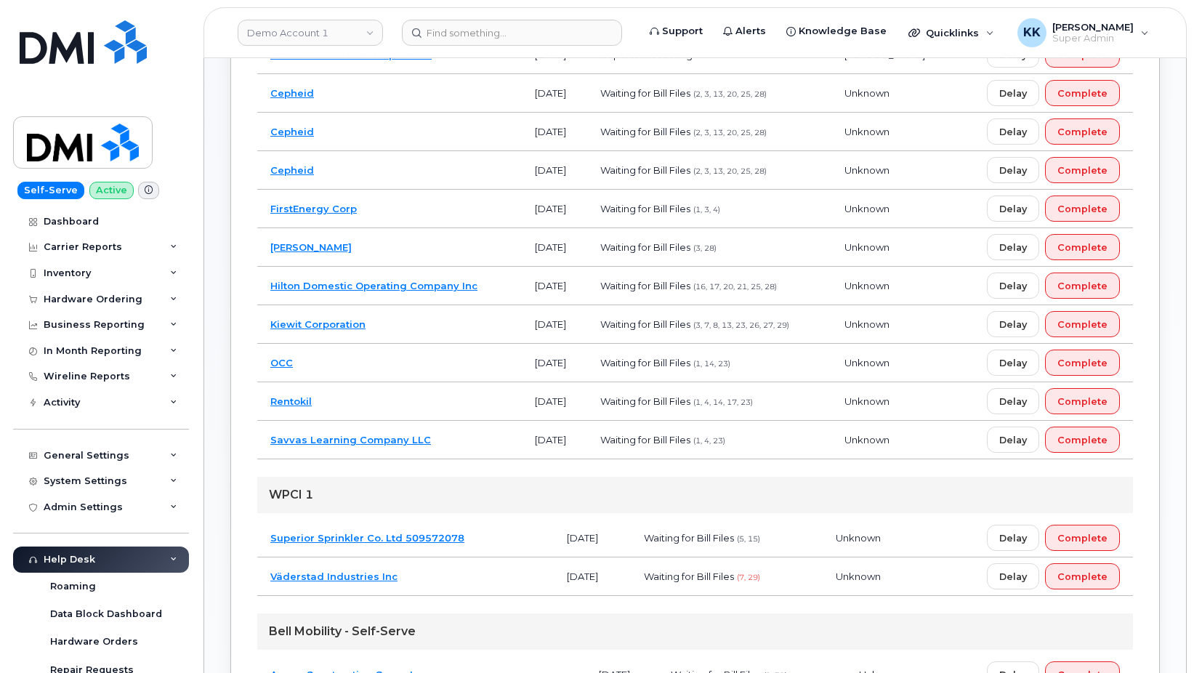
scroll to position [222, 0]
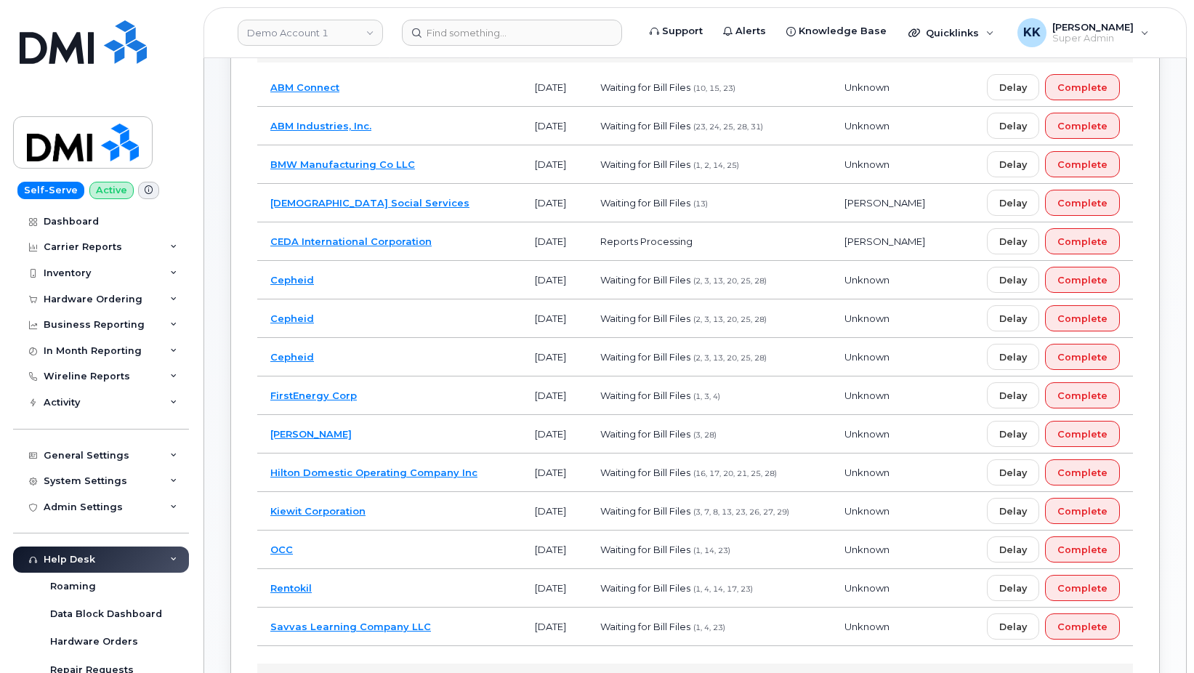
click at [427, 364] on td "Cepheid" at bounding box center [389, 357] width 265 height 39
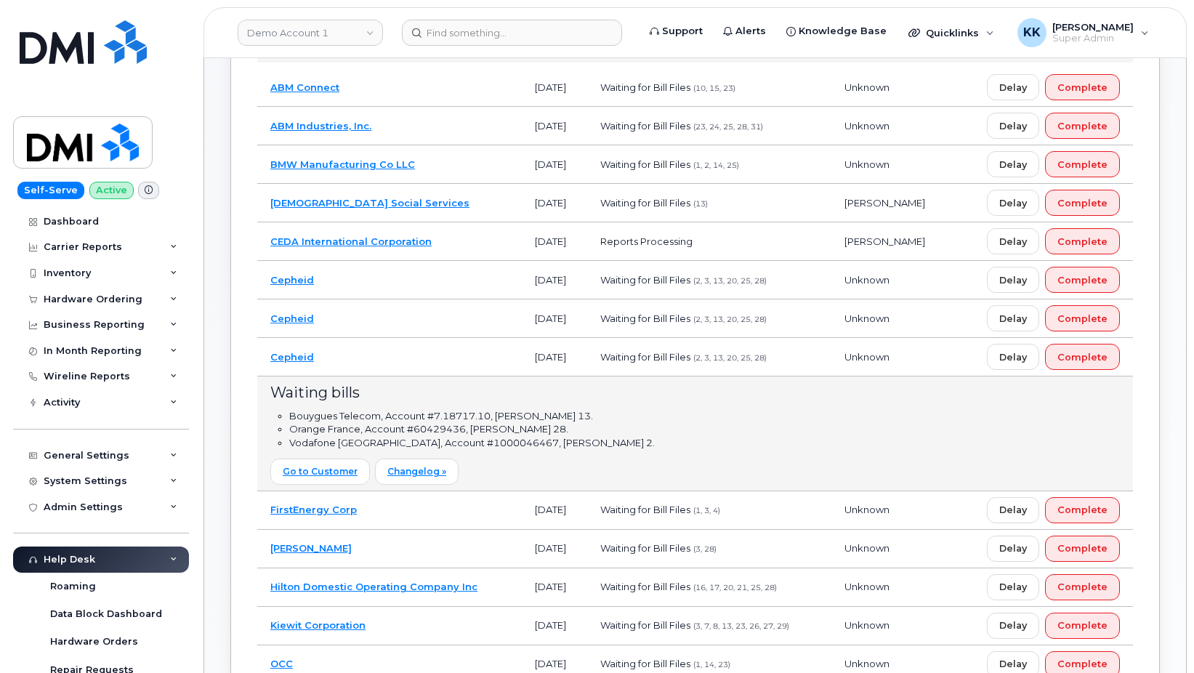
click at [443, 363] on td "Cepheid" at bounding box center [389, 357] width 265 height 39
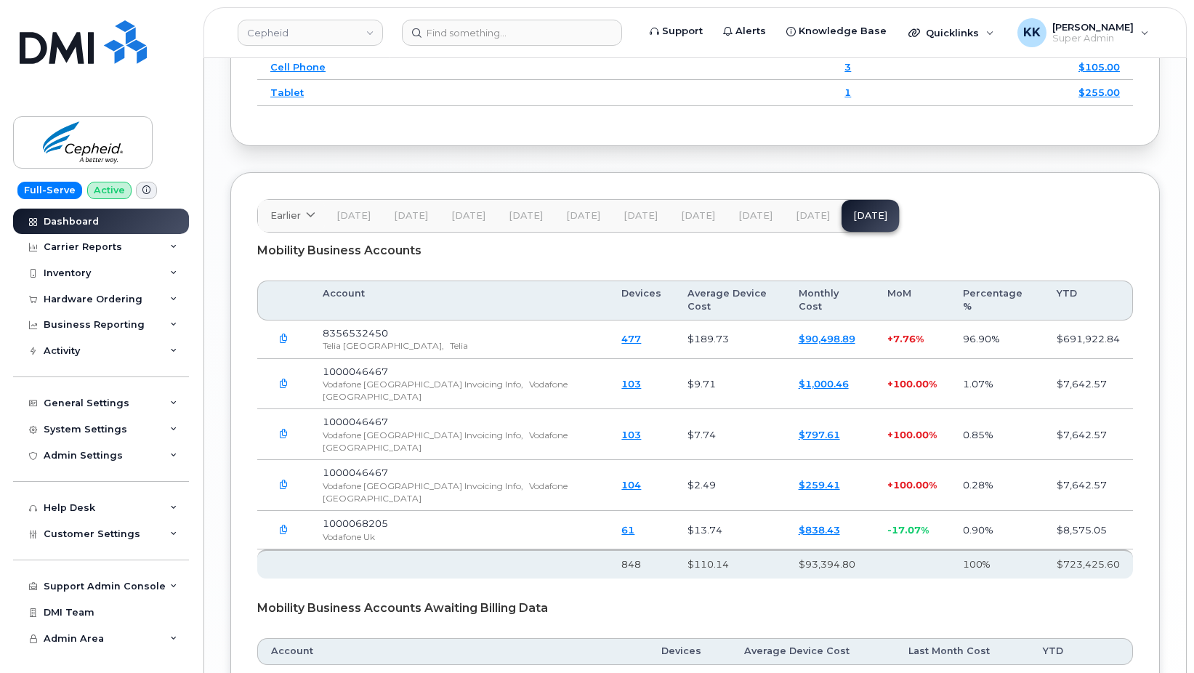
scroll to position [2150, 0]
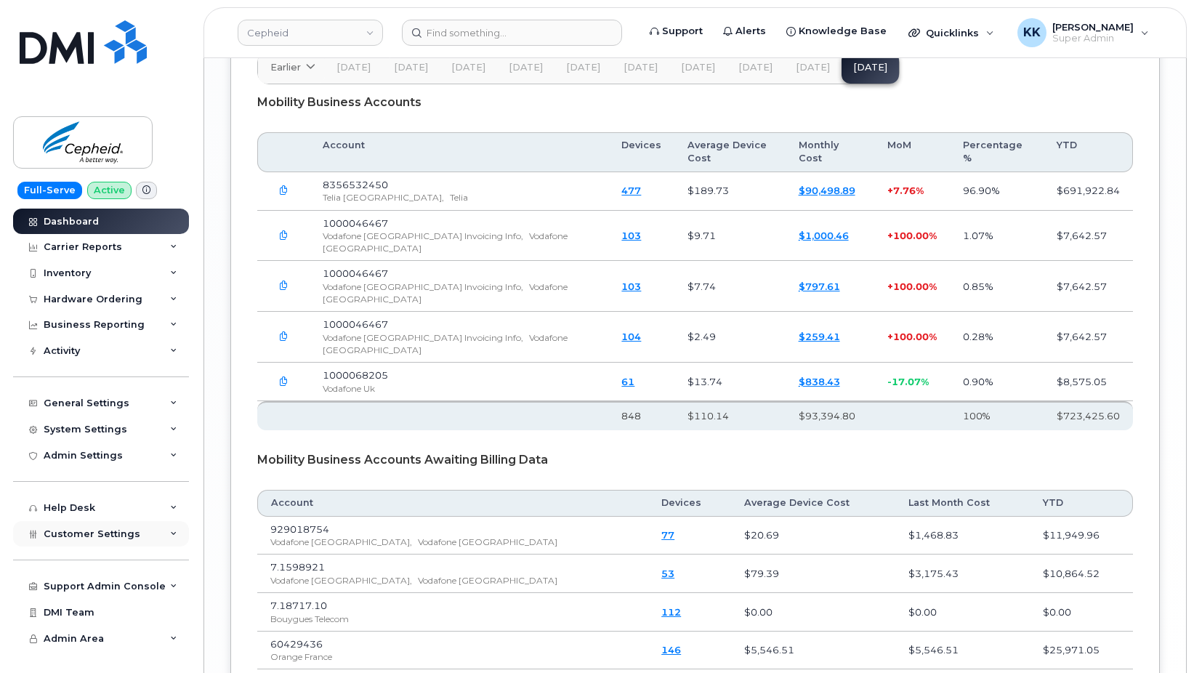
click at [138, 536] on div "Customer Settings" at bounding box center [101, 534] width 176 height 26
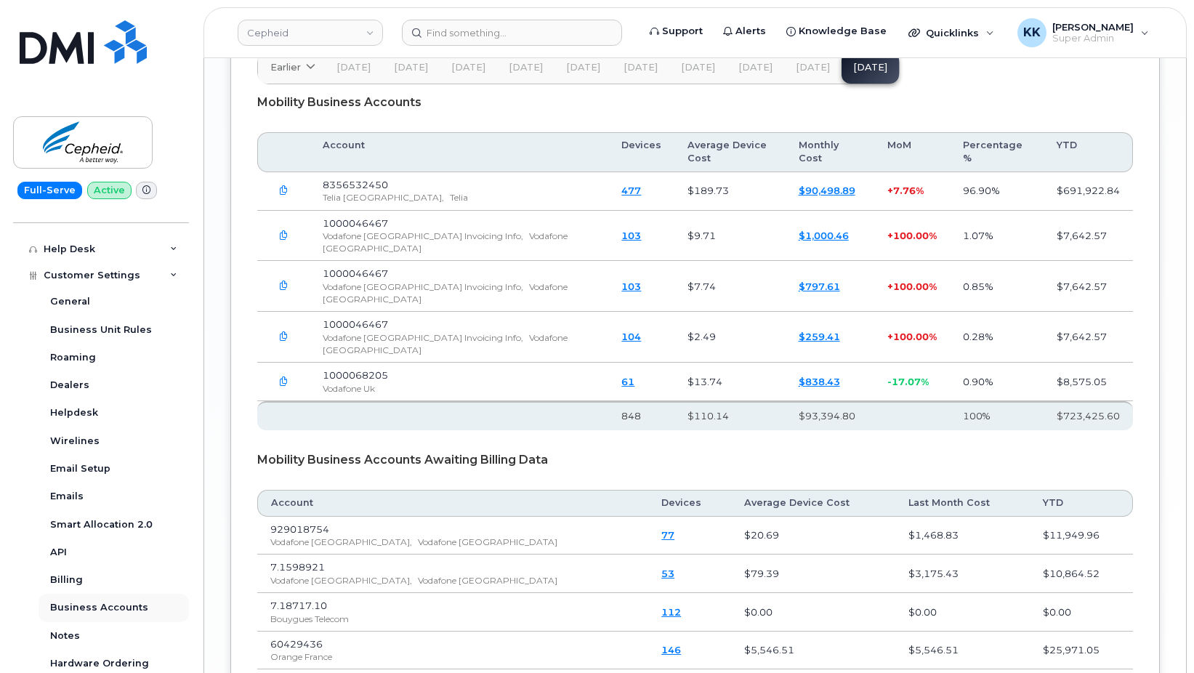
scroll to position [279, 0]
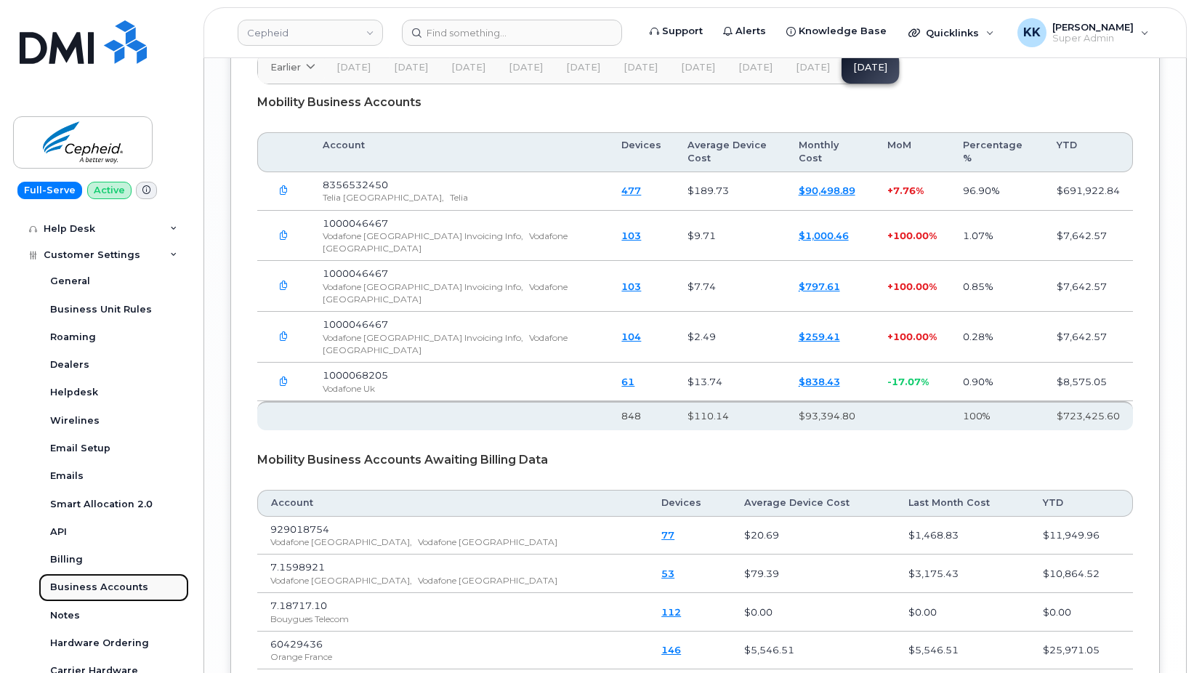
click at [103, 587] on div "Business Accounts" at bounding box center [99, 587] width 98 height 13
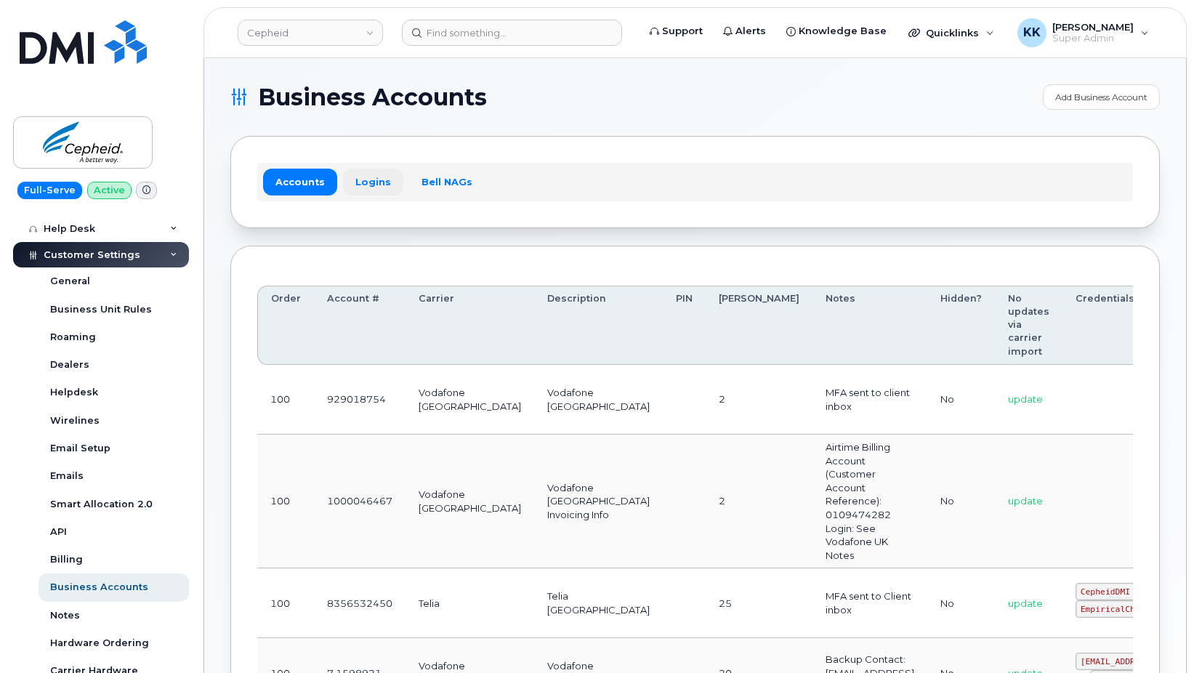
click at [363, 180] on link "Logins" at bounding box center [373, 182] width 60 height 26
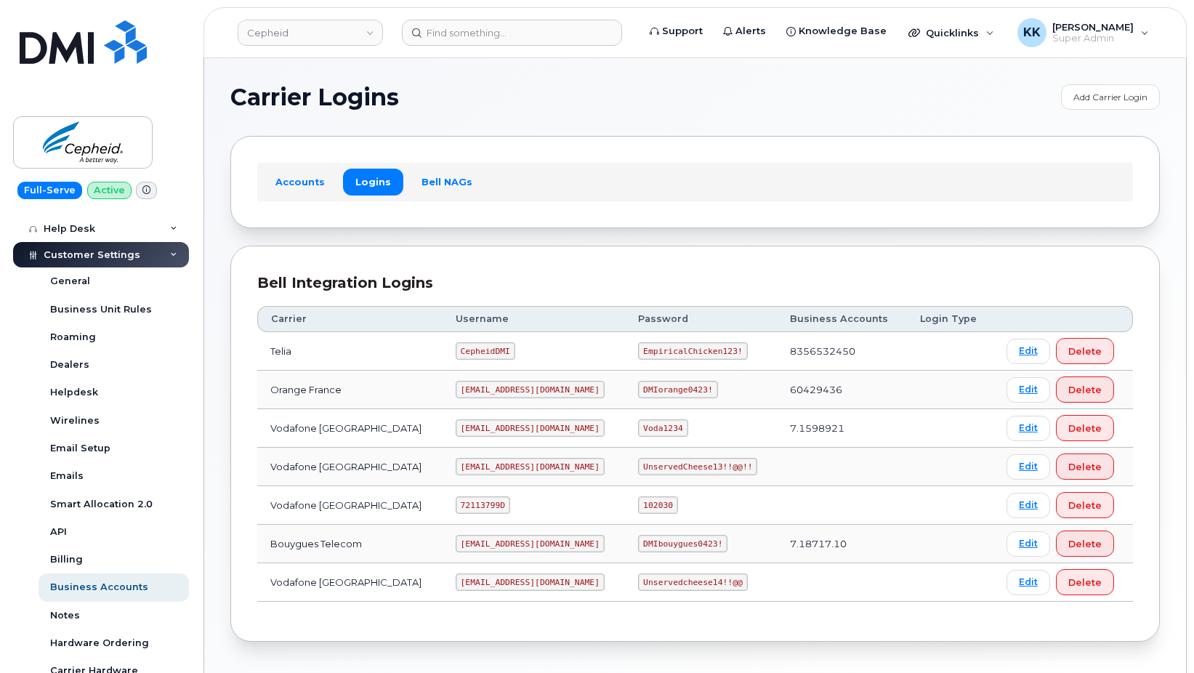
click at [478, 509] on code "72113799D" at bounding box center [483, 504] width 55 height 17
click at [638, 502] on code "102030" at bounding box center [657, 504] width 39 height 17
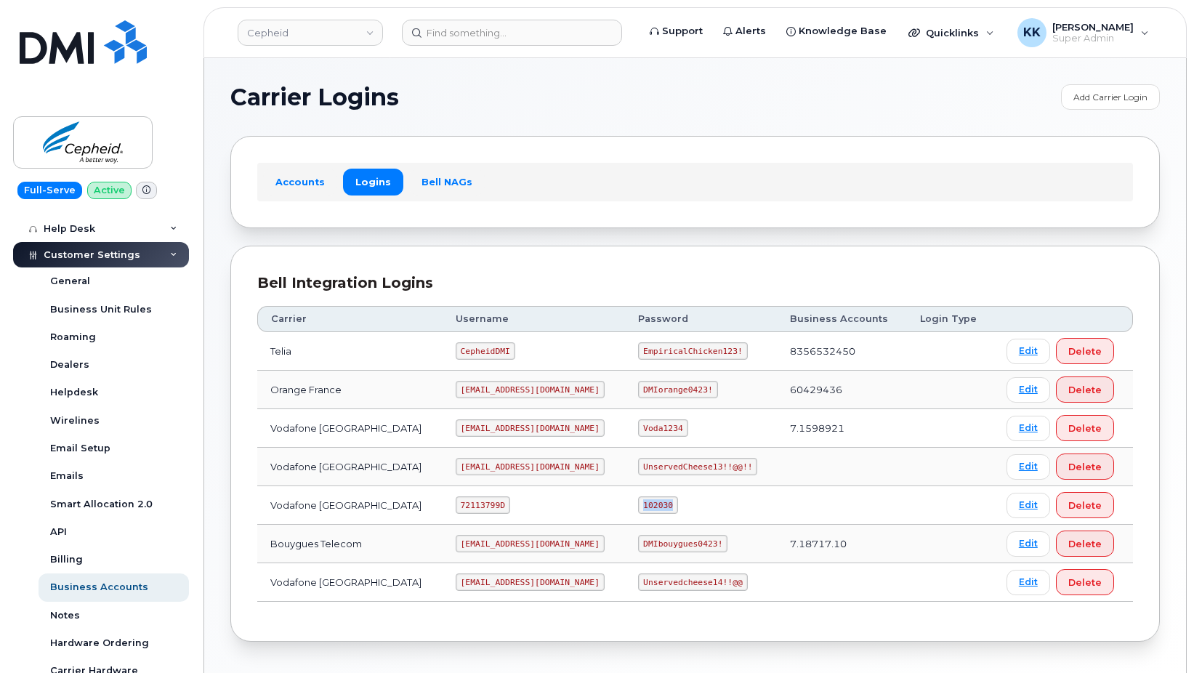
copy code "102030"
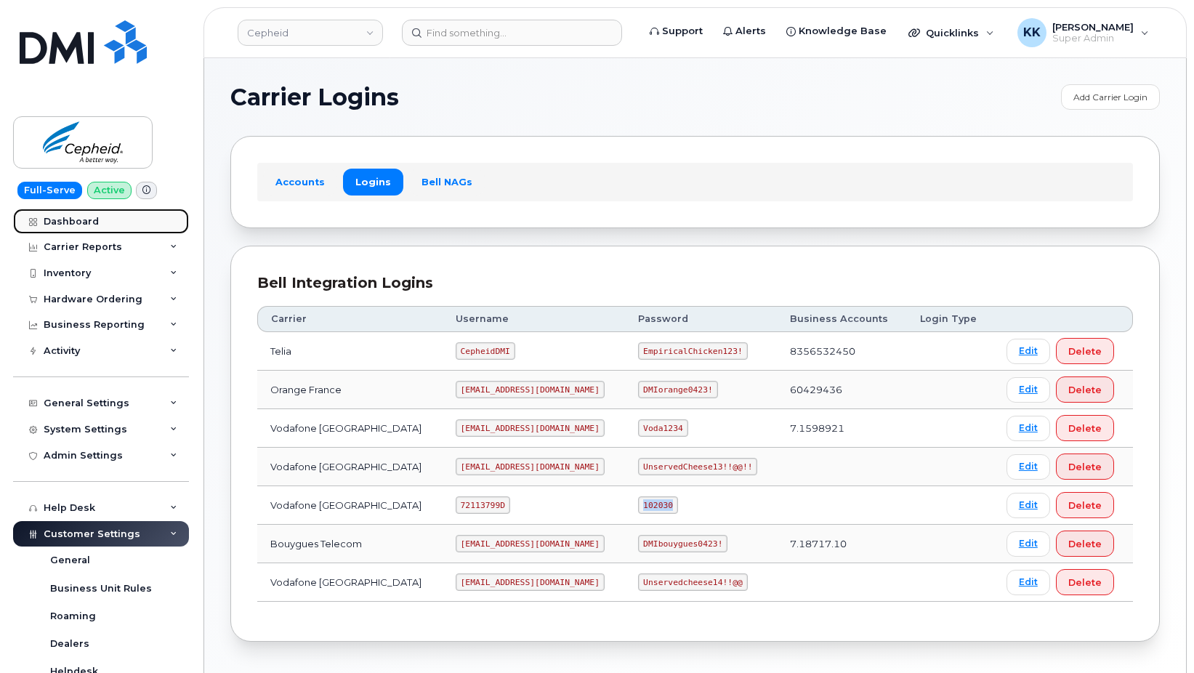
click at [95, 221] on div "Dashboard" at bounding box center [71, 222] width 55 height 12
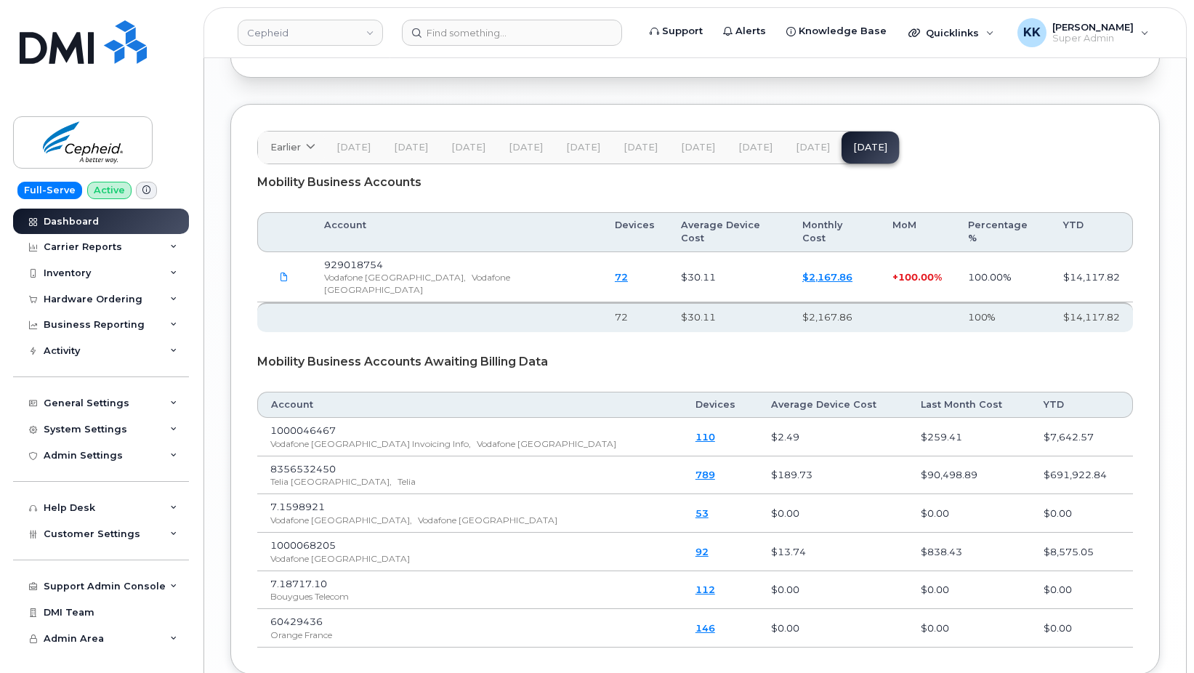
scroll to position [2076, 0]
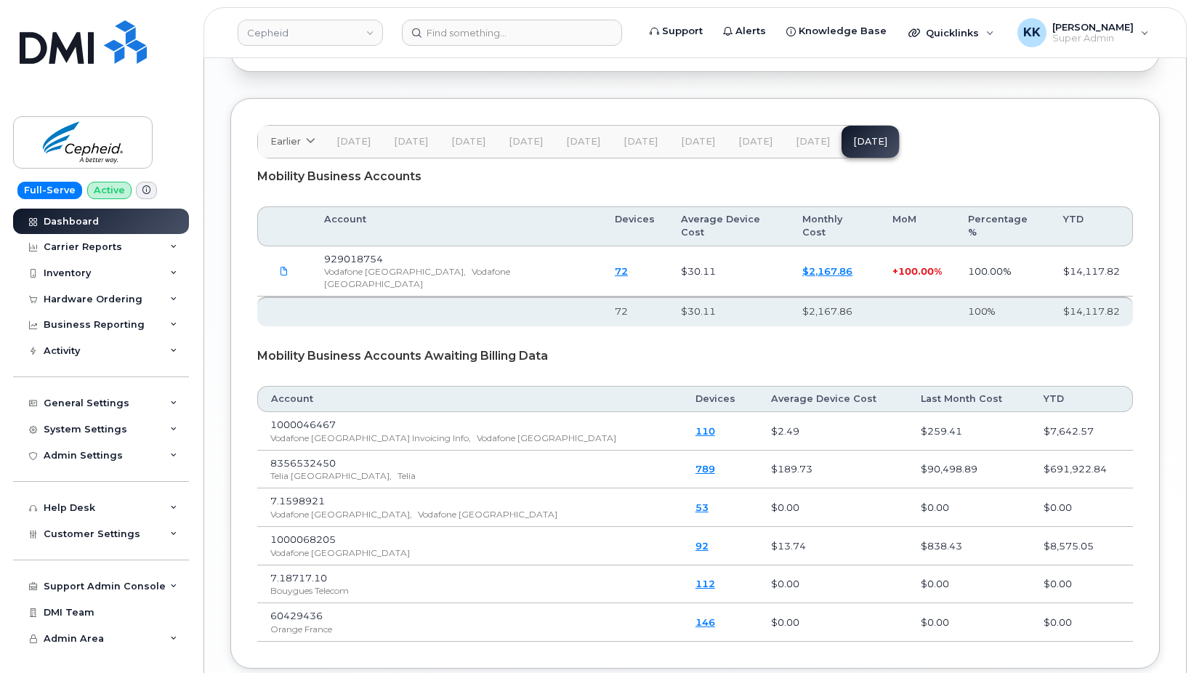
click at [816, 148] on button "[DATE]" at bounding box center [812, 142] width 57 height 32
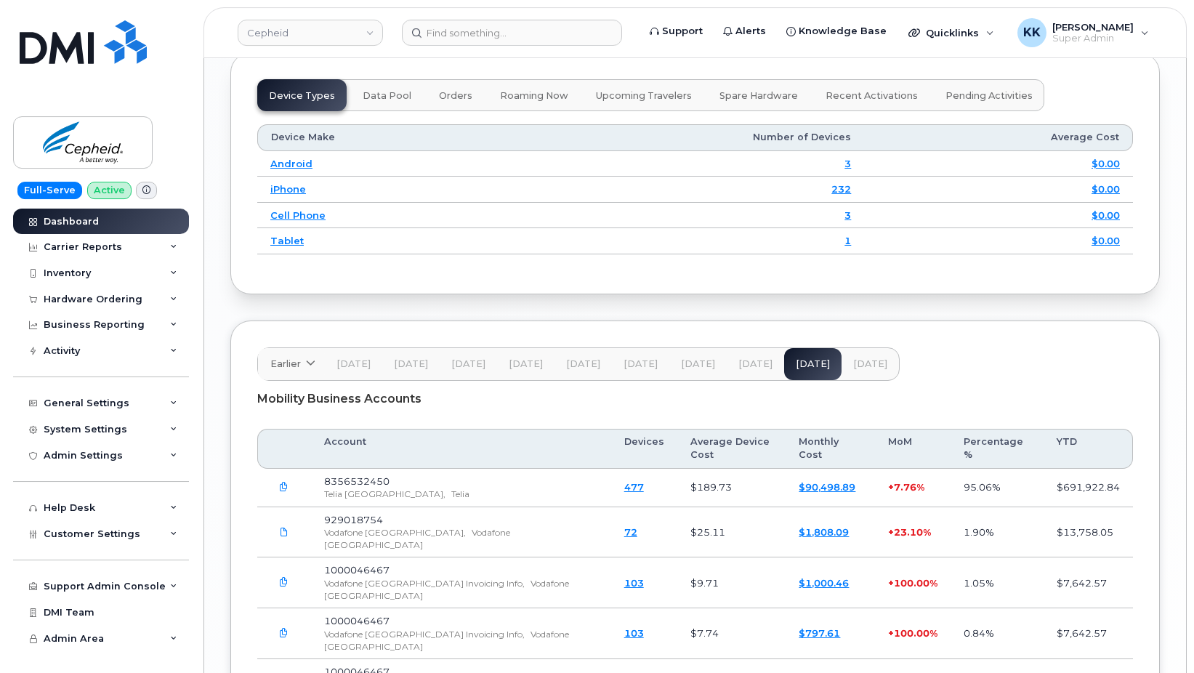
scroll to position [1848, 0]
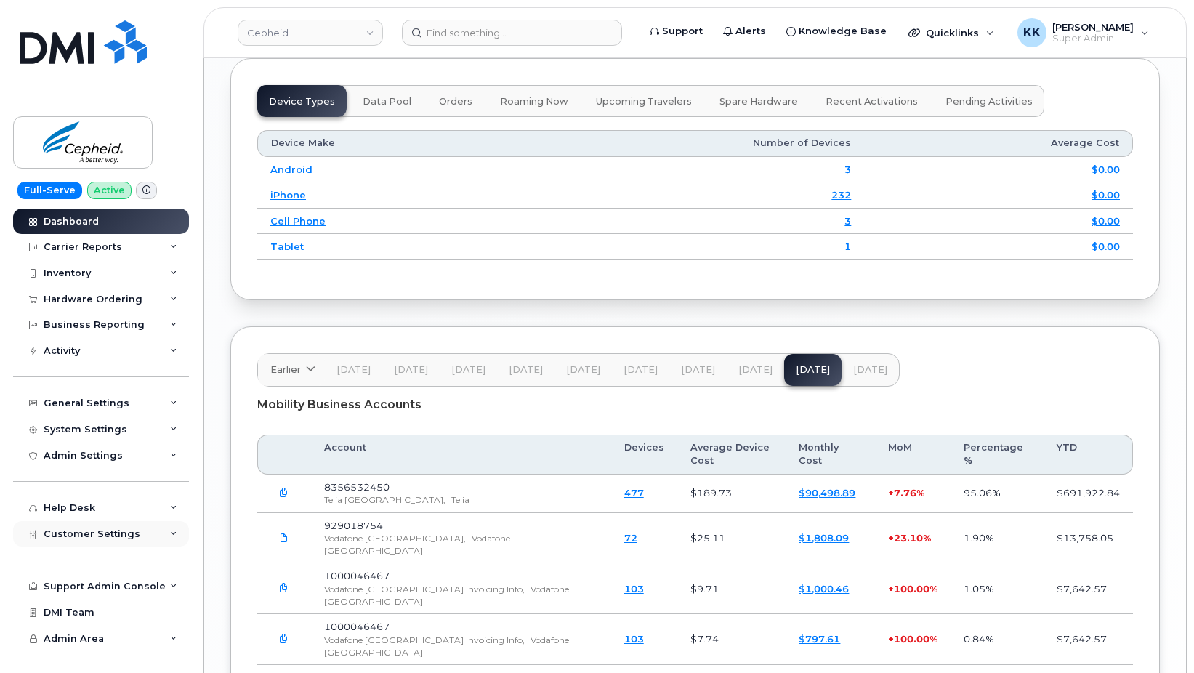
click at [127, 541] on div "Customer Settings" at bounding box center [101, 534] width 176 height 26
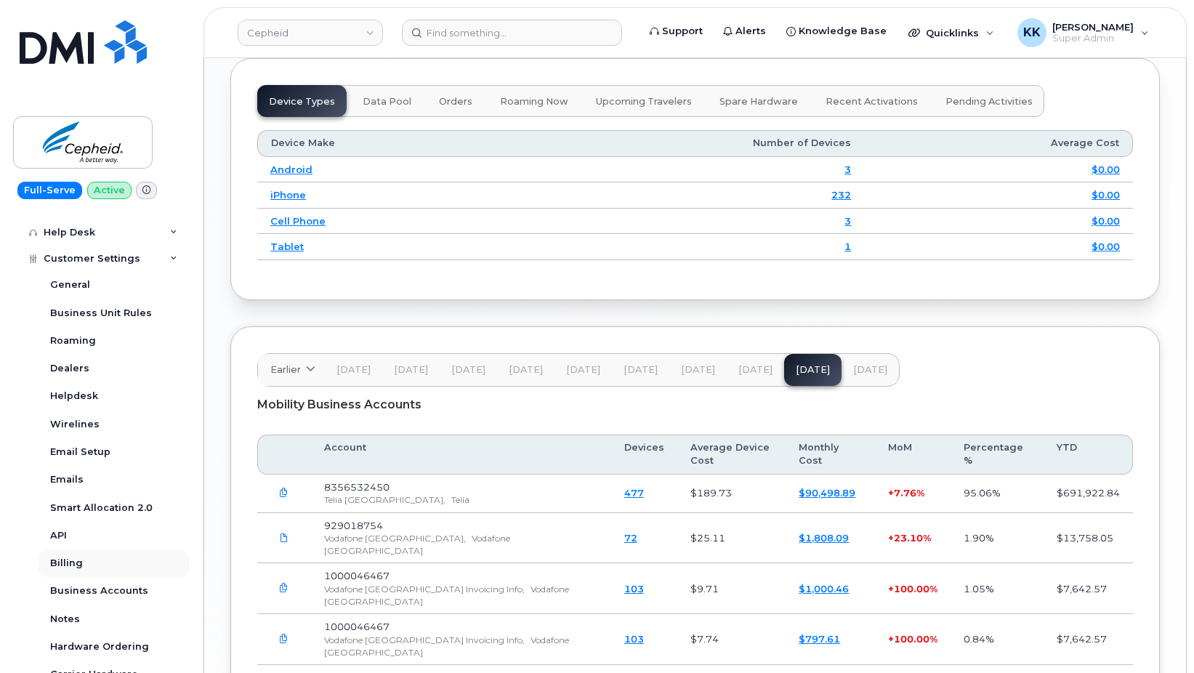
scroll to position [279, 0]
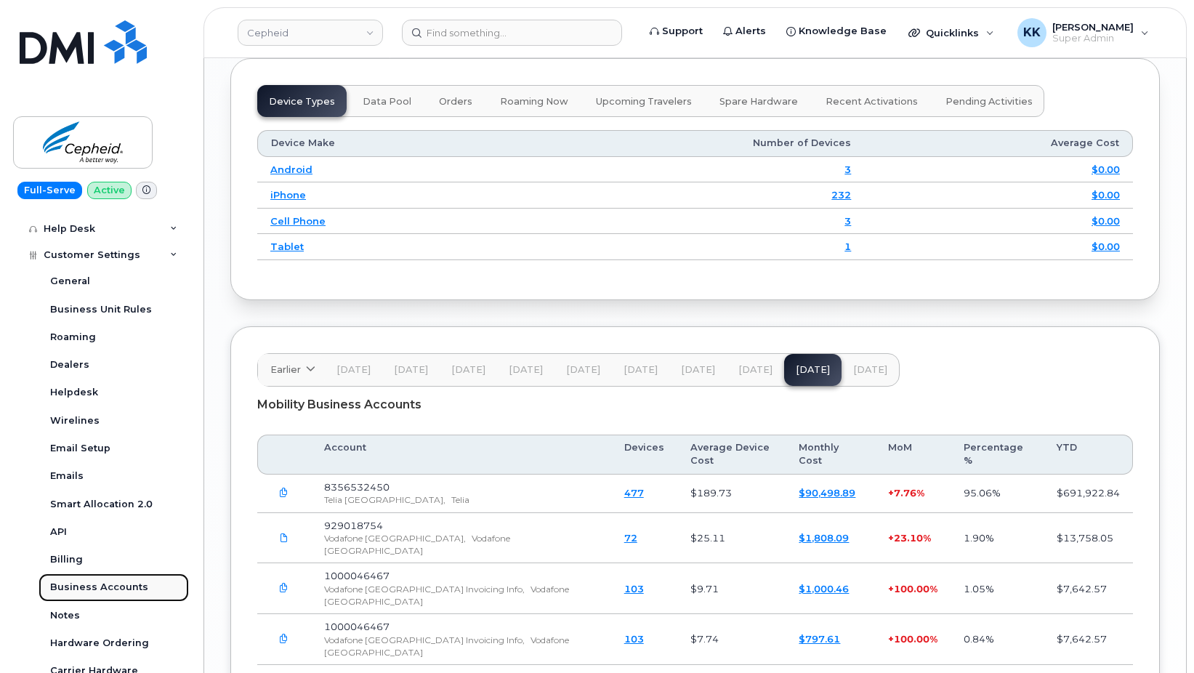
click at [101, 585] on div "Business Accounts" at bounding box center [99, 587] width 98 height 13
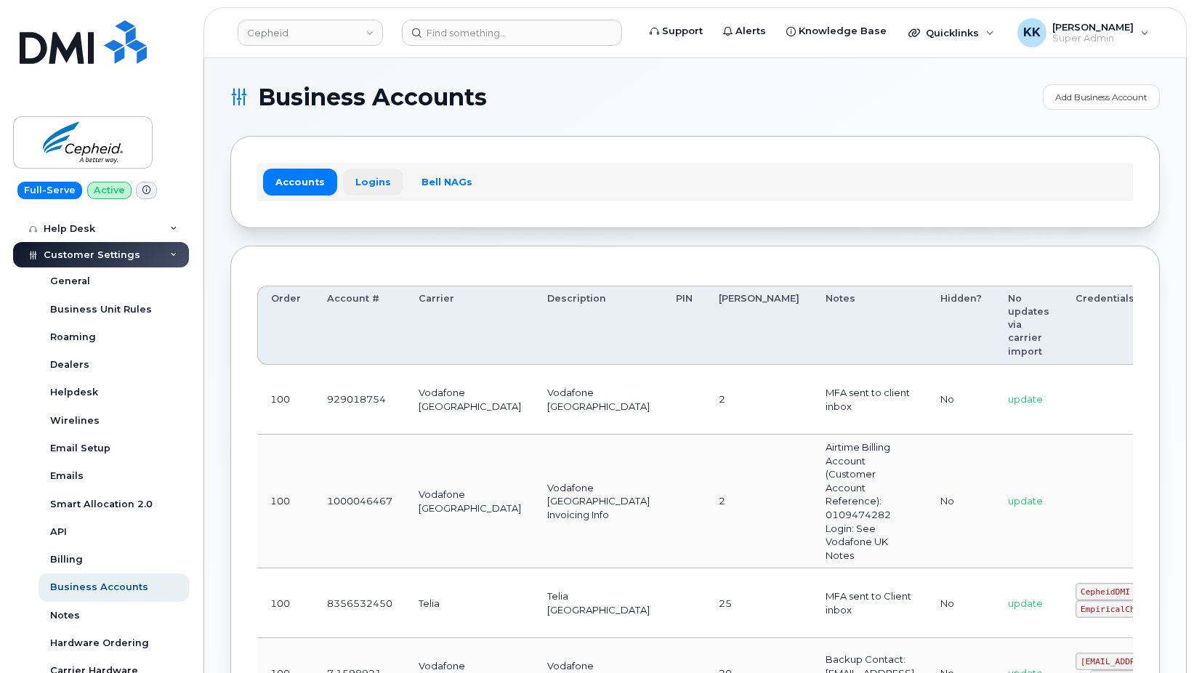
click at [369, 180] on link "Logins" at bounding box center [373, 182] width 60 height 26
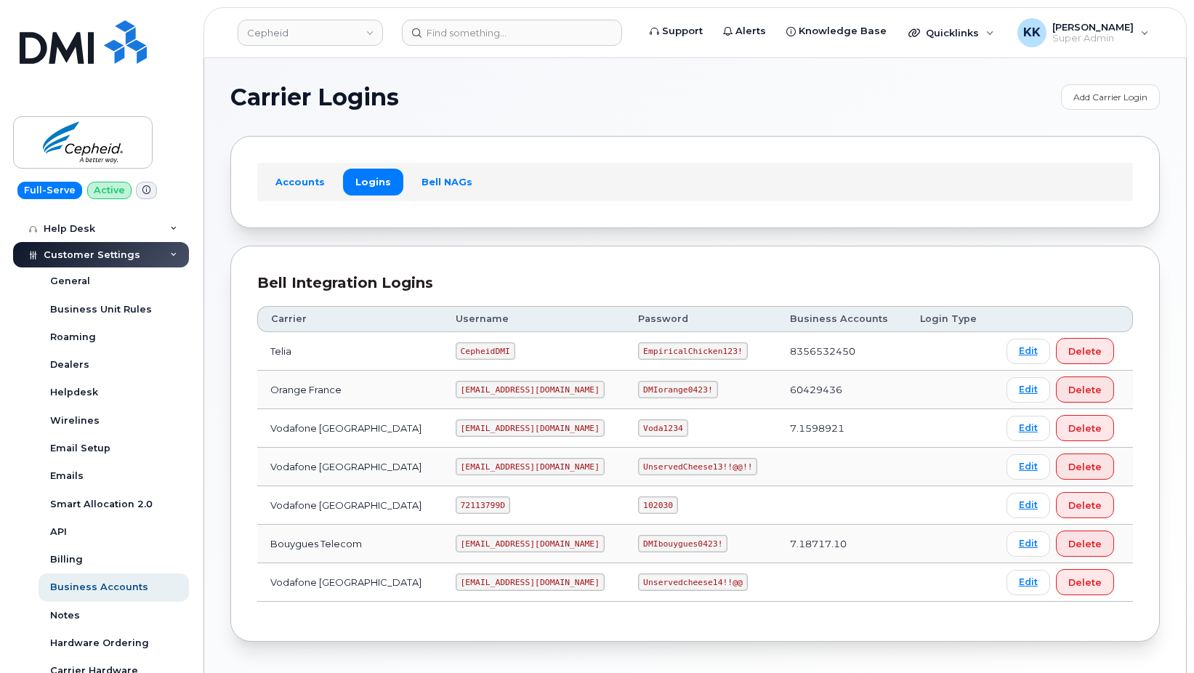
click at [478, 387] on code "[EMAIL_ADDRESS][DOMAIN_NAME]" at bounding box center [530, 389] width 149 height 17
click at [651, 394] on code "DMIorange0423!" at bounding box center [677, 389] width 79 height 17
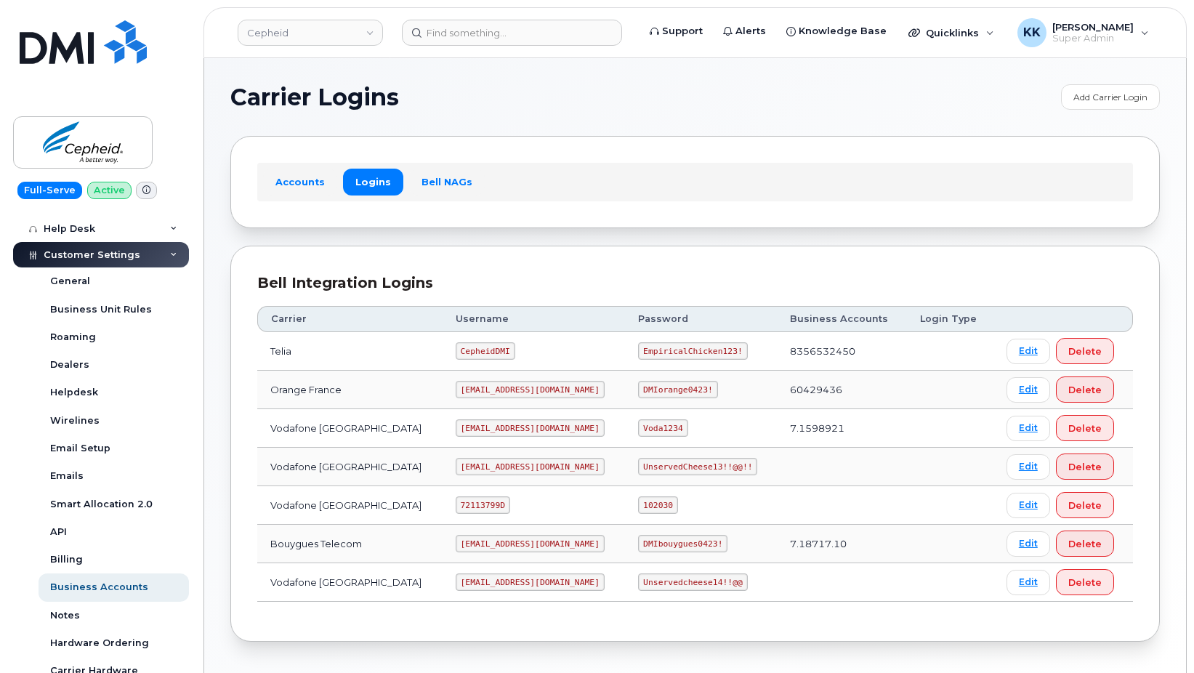
click at [651, 394] on code "DMIorange0423!" at bounding box center [677, 389] width 79 height 17
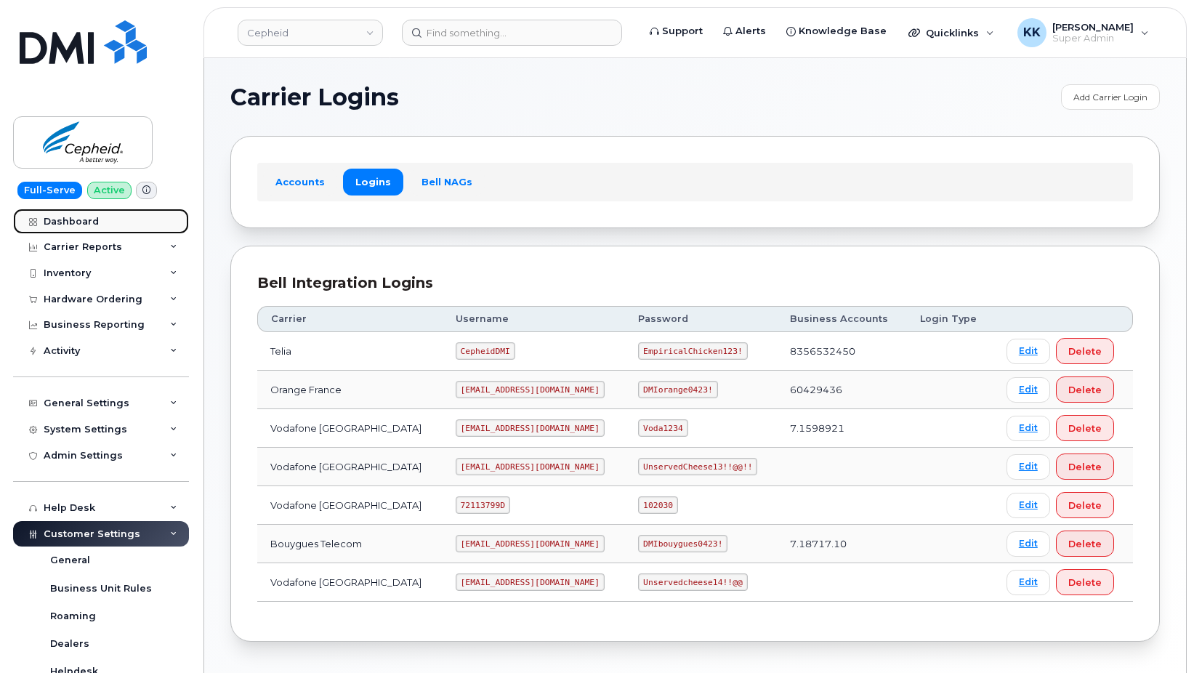
click at [89, 218] on div "Dashboard" at bounding box center [71, 222] width 55 height 12
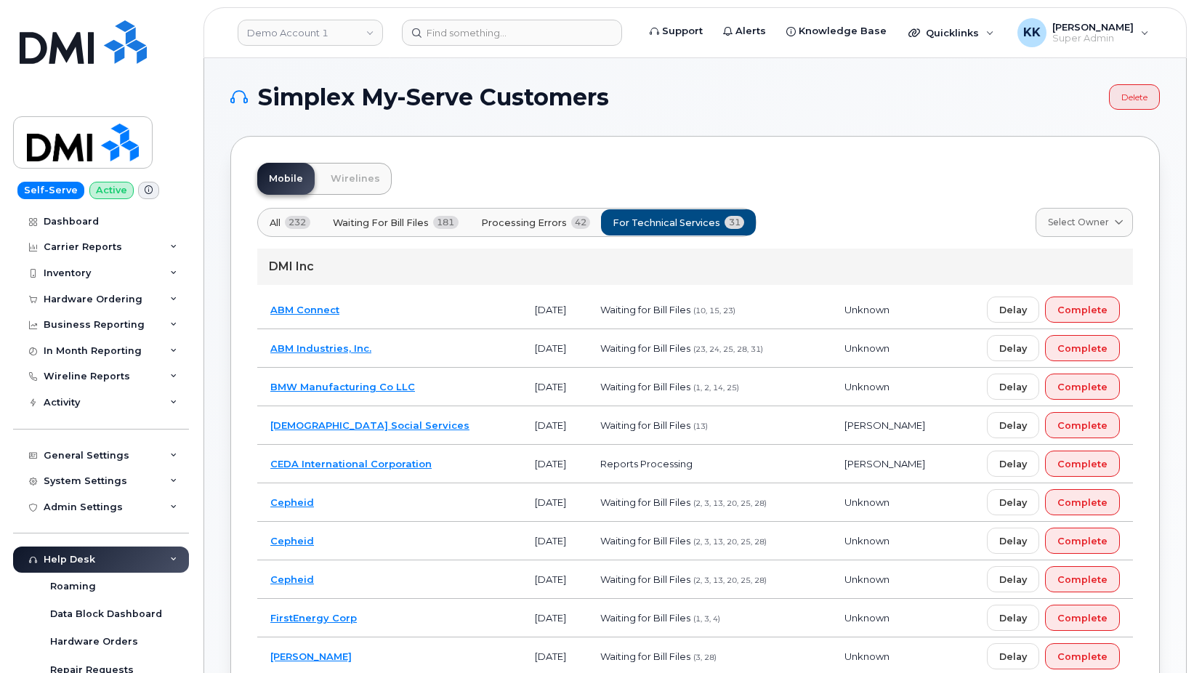
scroll to position [222, 0]
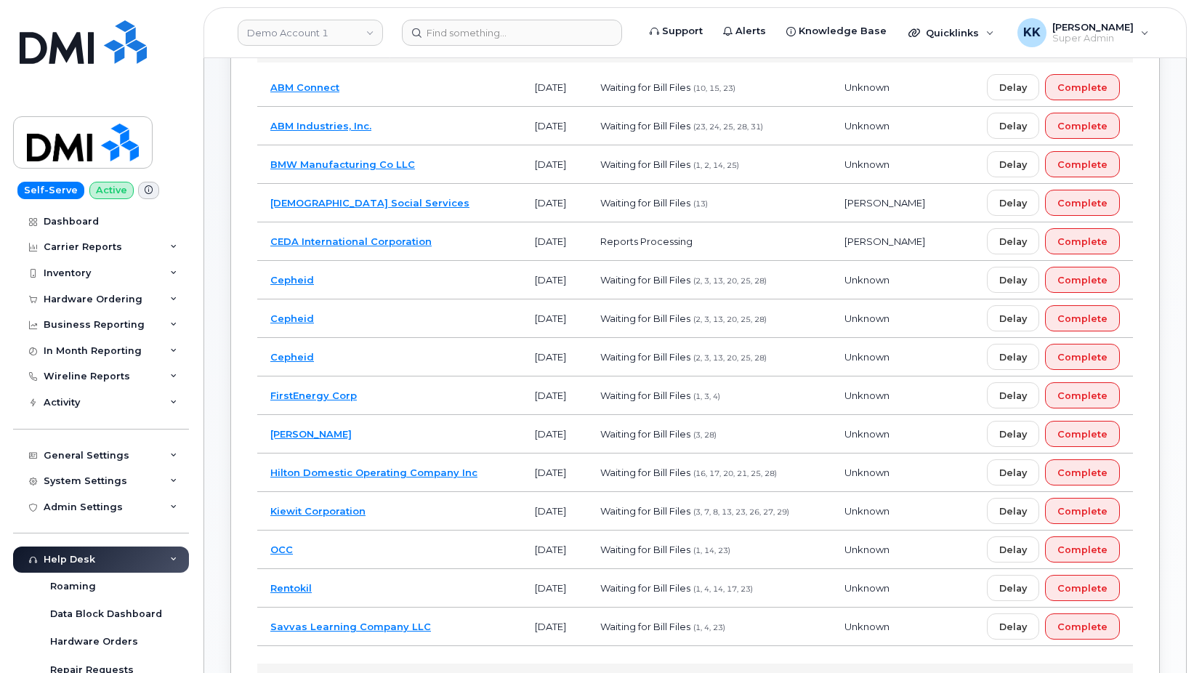
click at [425, 355] on td "Cepheid" at bounding box center [389, 357] width 265 height 39
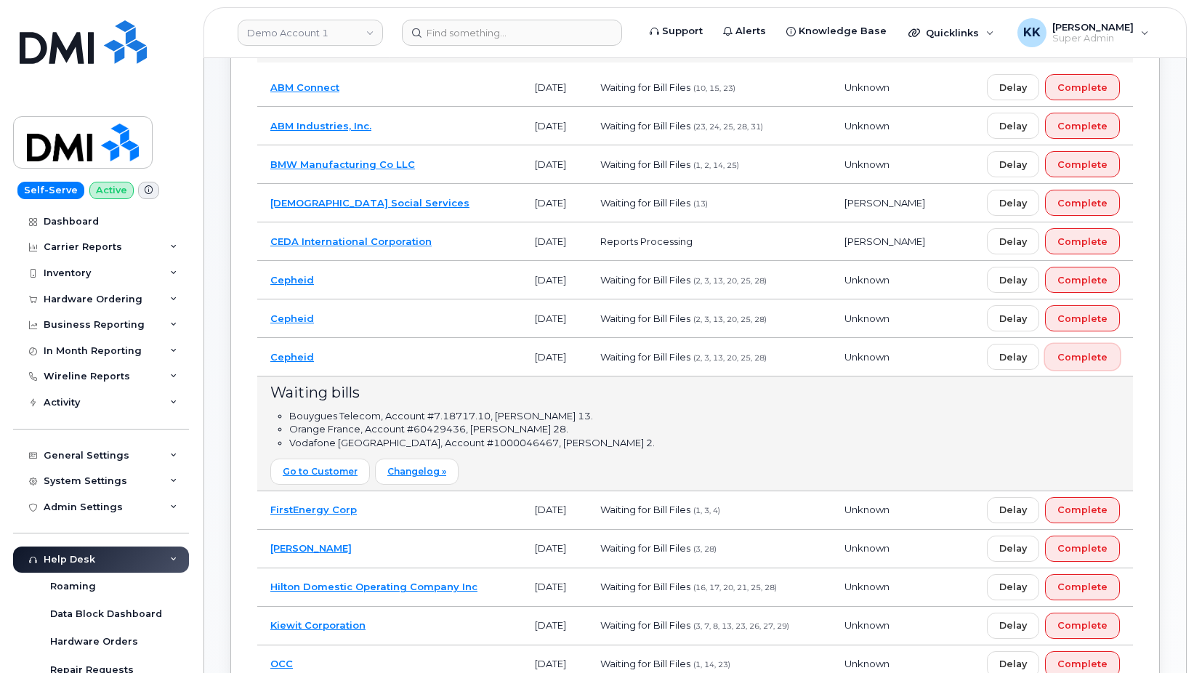
click at [1073, 363] on span "Complete" at bounding box center [1083, 357] width 50 height 14
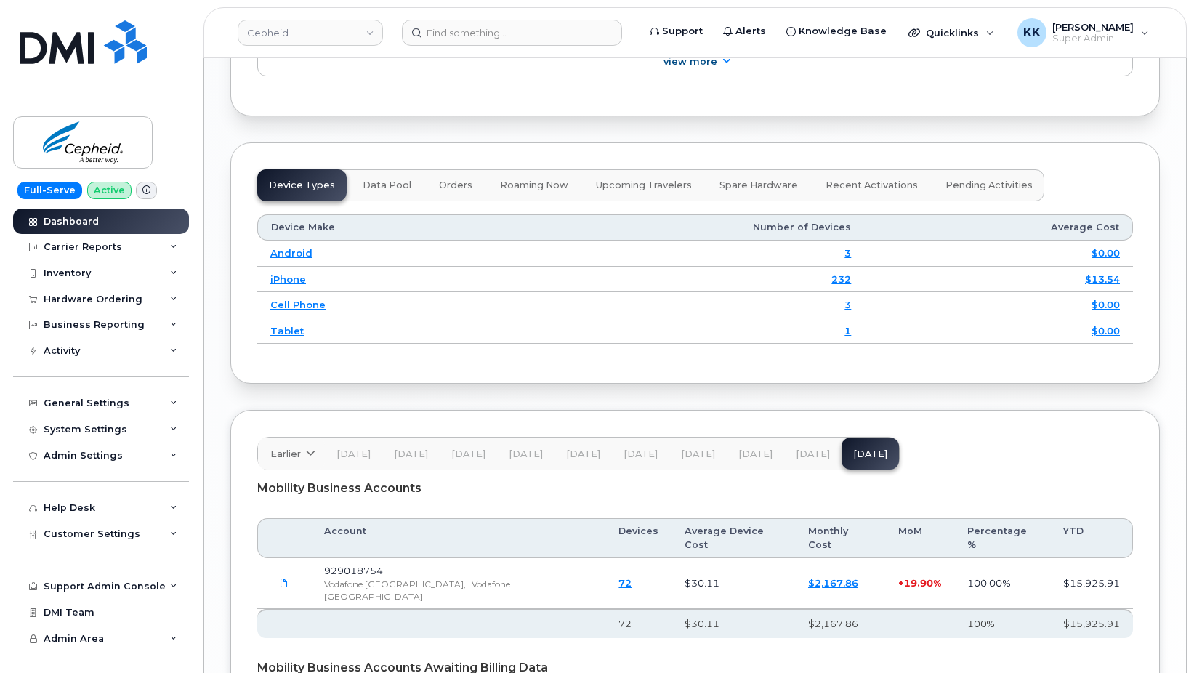
scroll to position [2002, 0]
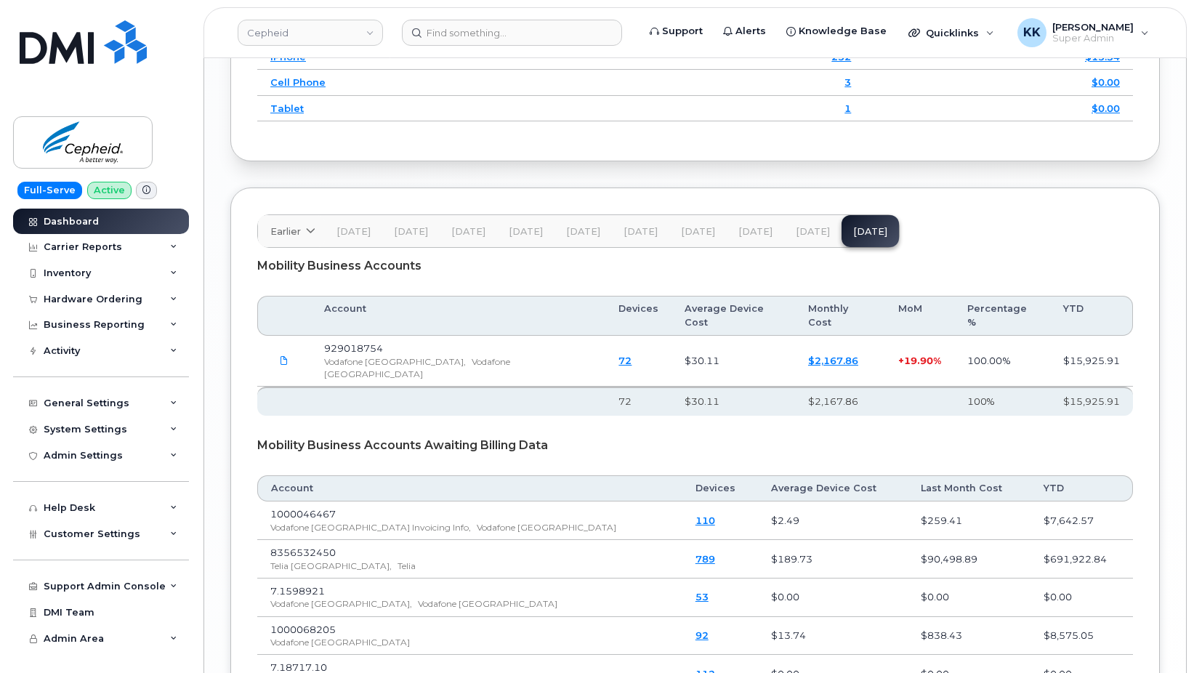
click at [811, 233] on span "[DATE]" at bounding box center [813, 232] width 34 height 12
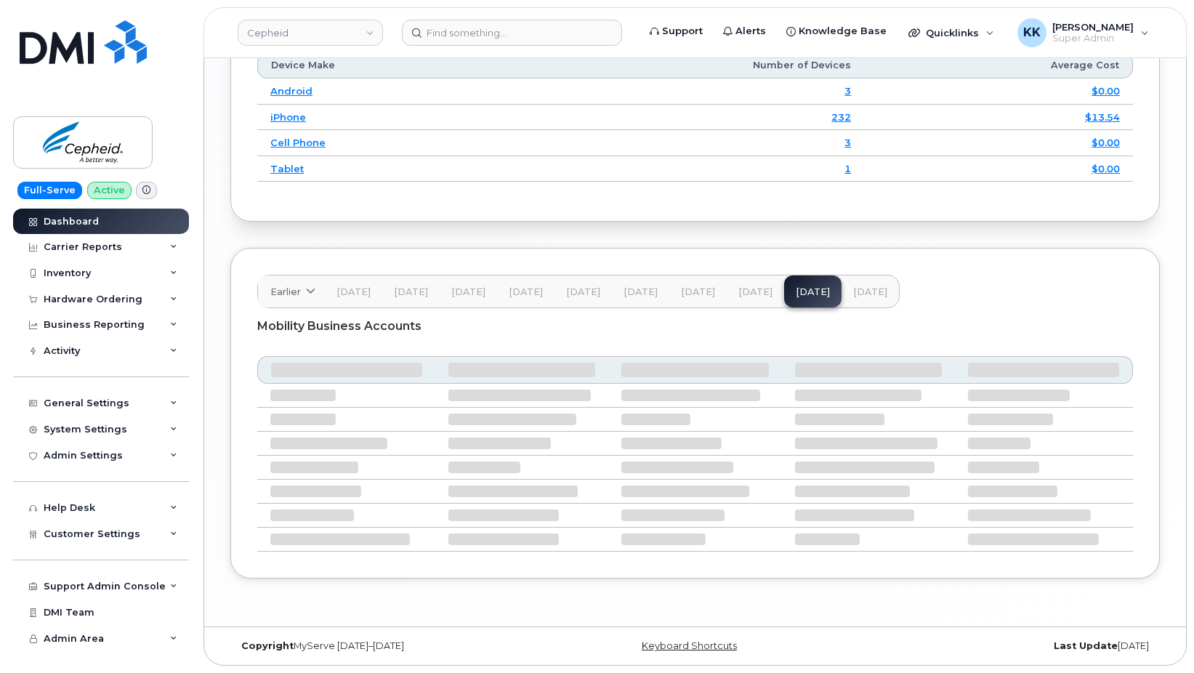
click at [758, 294] on span "[DATE]" at bounding box center [756, 292] width 34 height 12
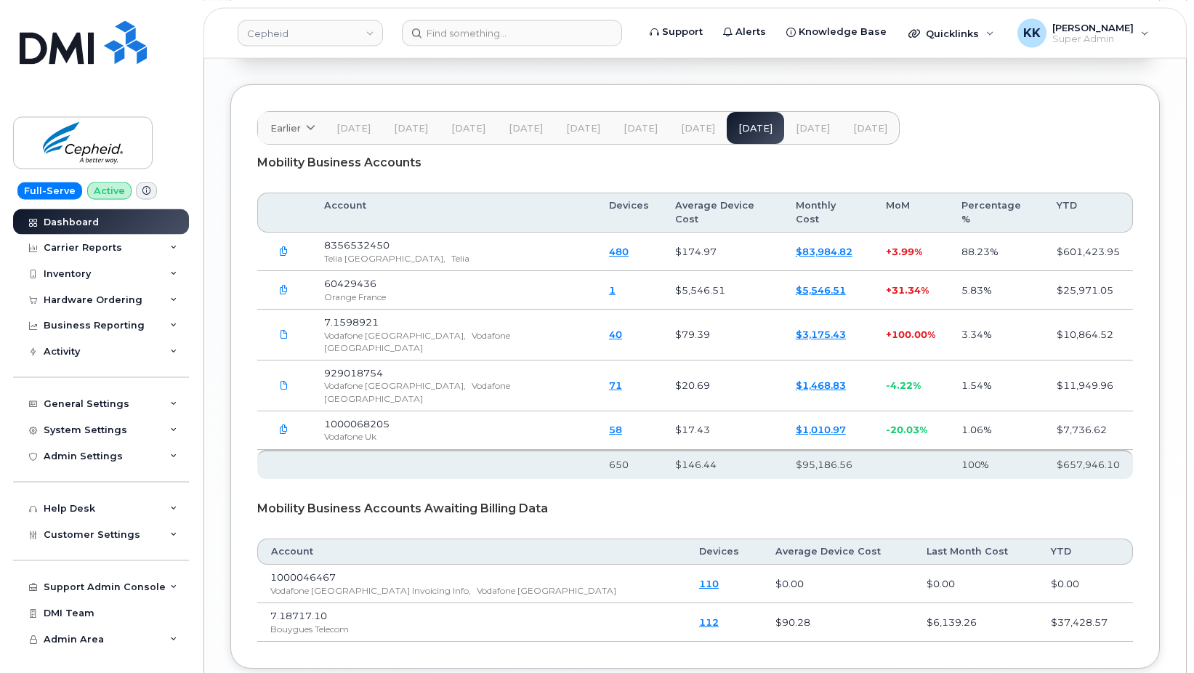
scroll to position [2157, 0]
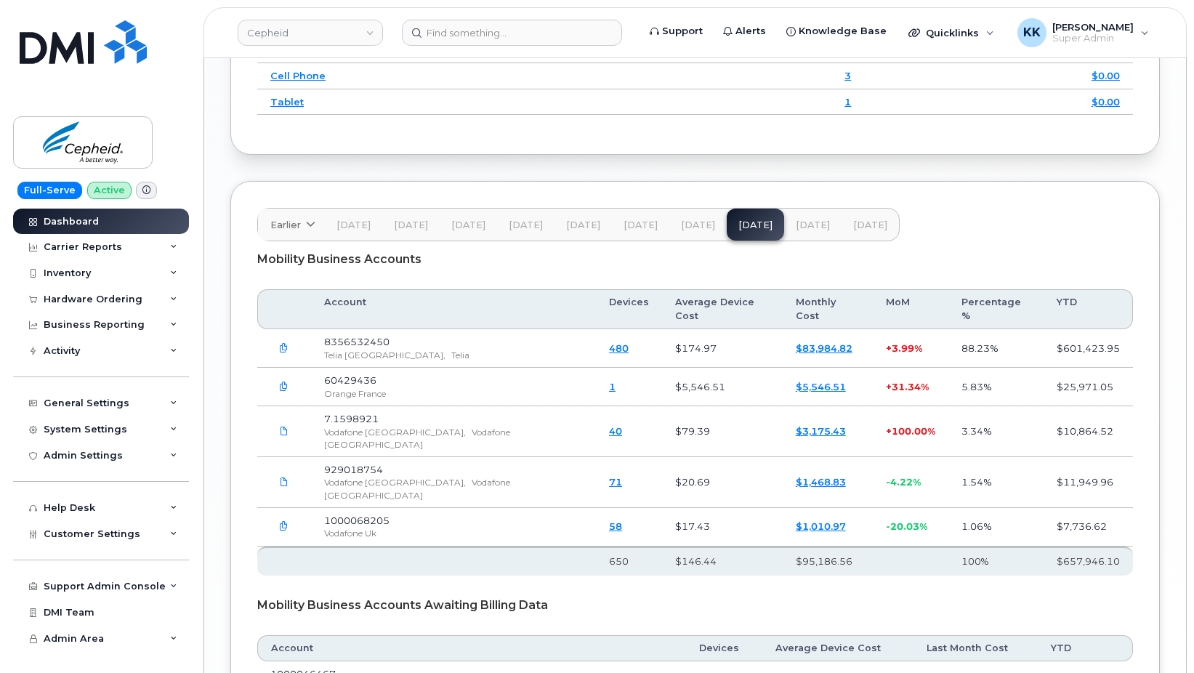
click at [693, 230] on span "[DATE]" at bounding box center [698, 226] width 34 height 12
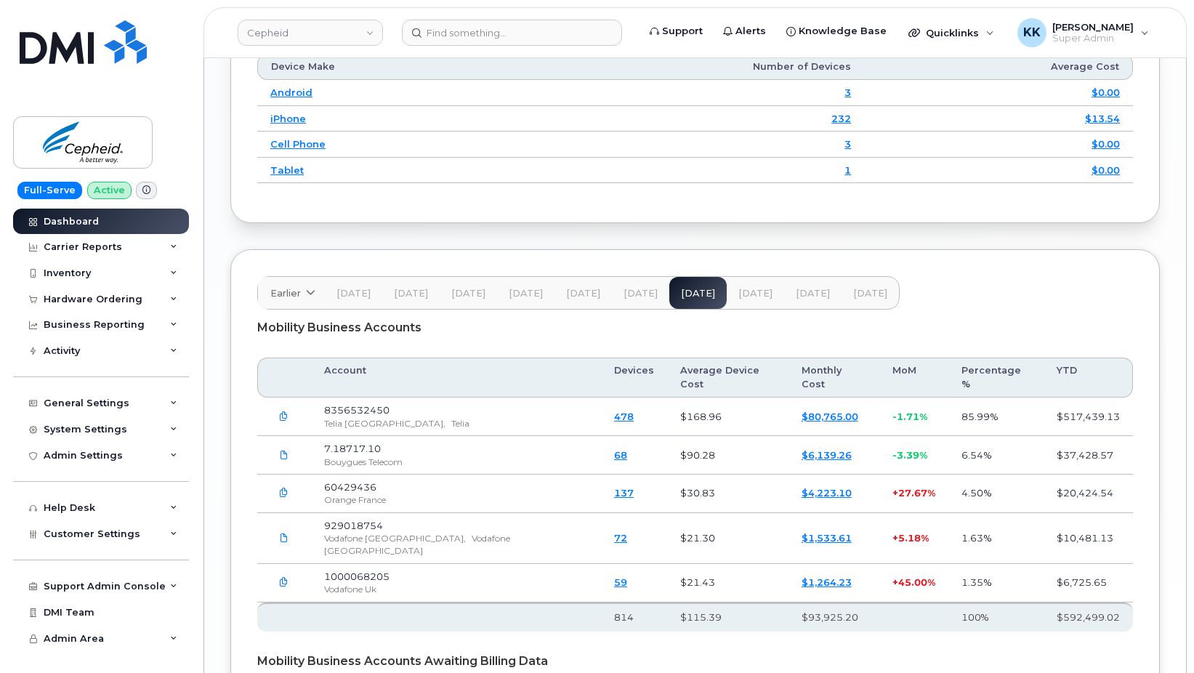
scroll to position [1934, 0]
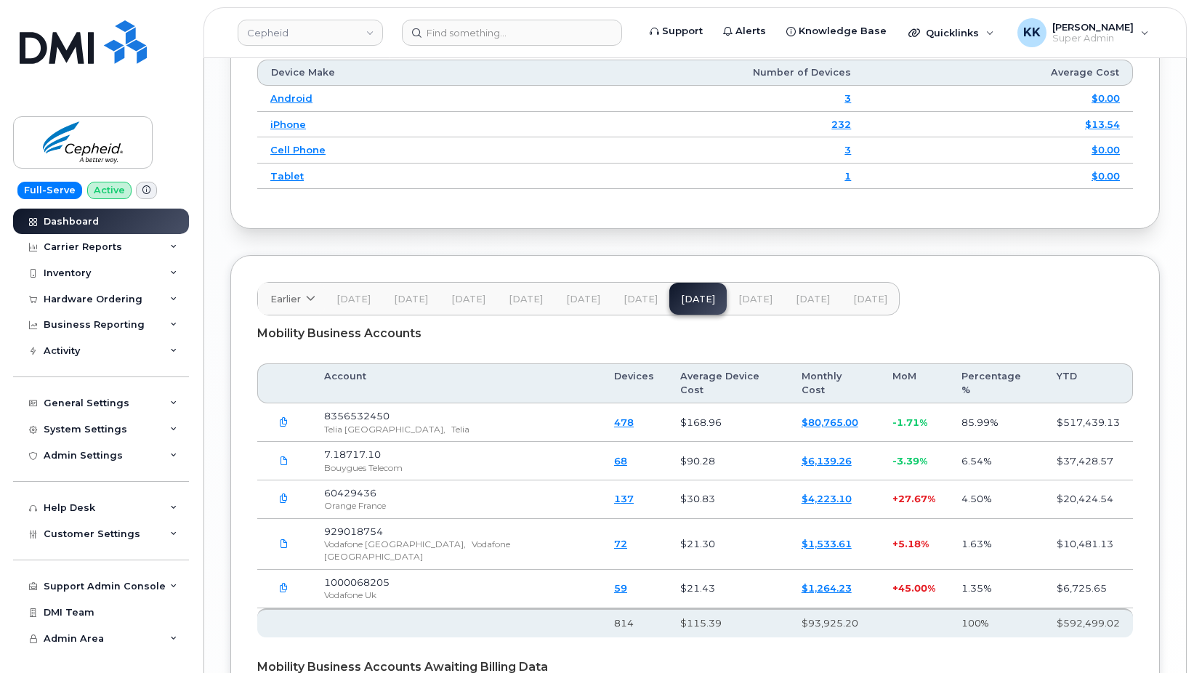
click at [749, 296] on span "[DATE]" at bounding box center [756, 300] width 34 height 12
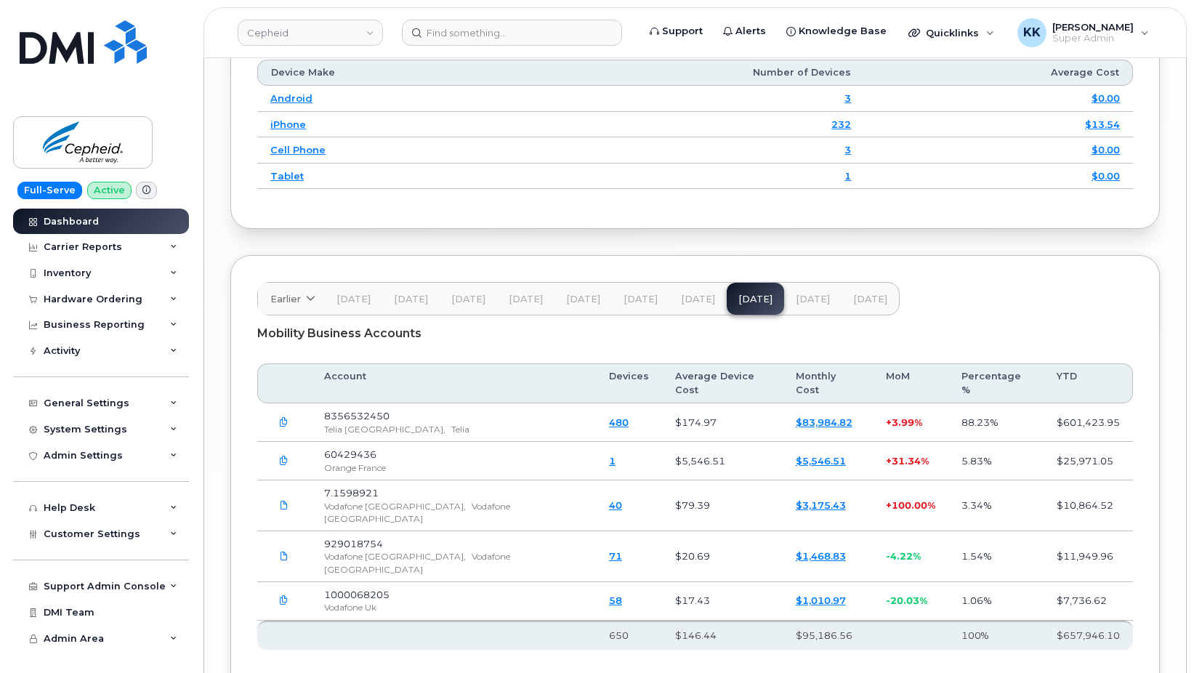
click at [858, 297] on span "[DATE]" at bounding box center [870, 300] width 34 height 12
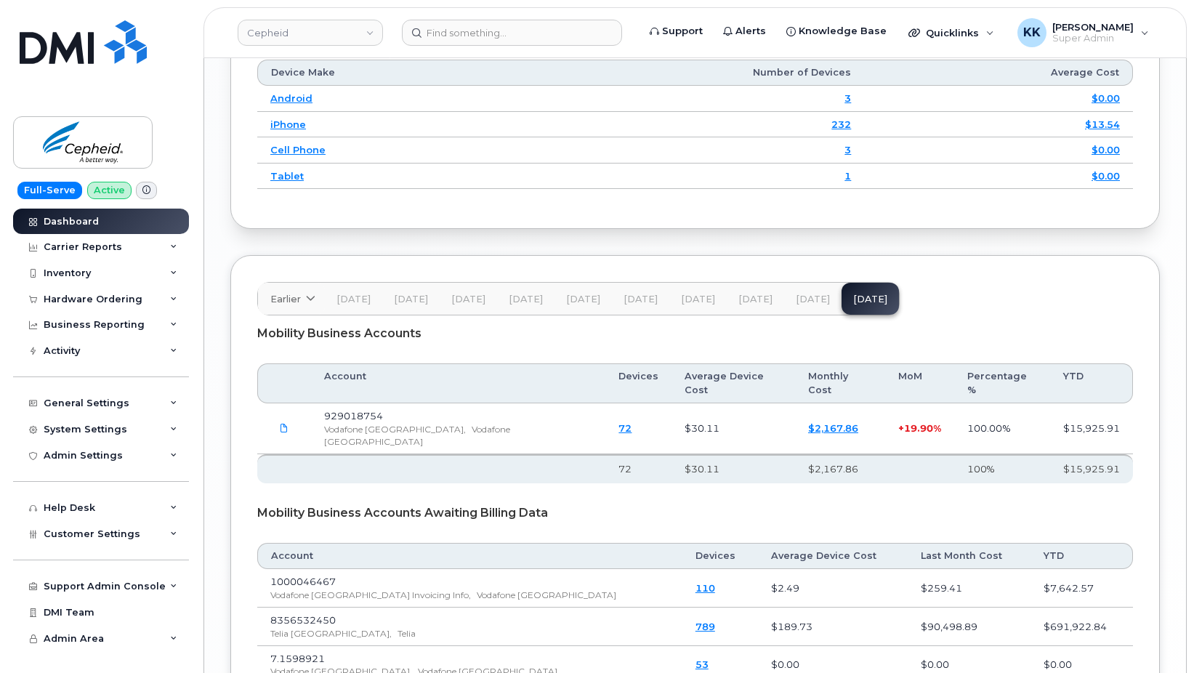
click at [807, 308] on button "[DATE]" at bounding box center [812, 299] width 57 height 32
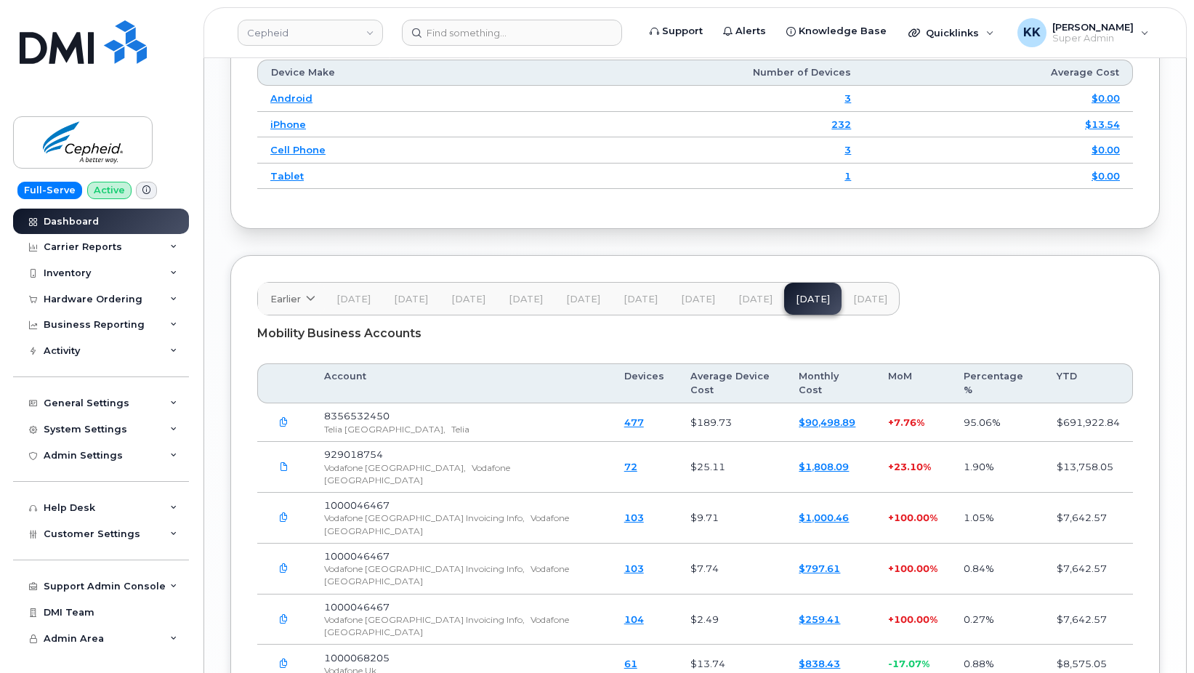
click at [755, 306] on button "[DATE]" at bounding box center [755, 299] width 57 height 32
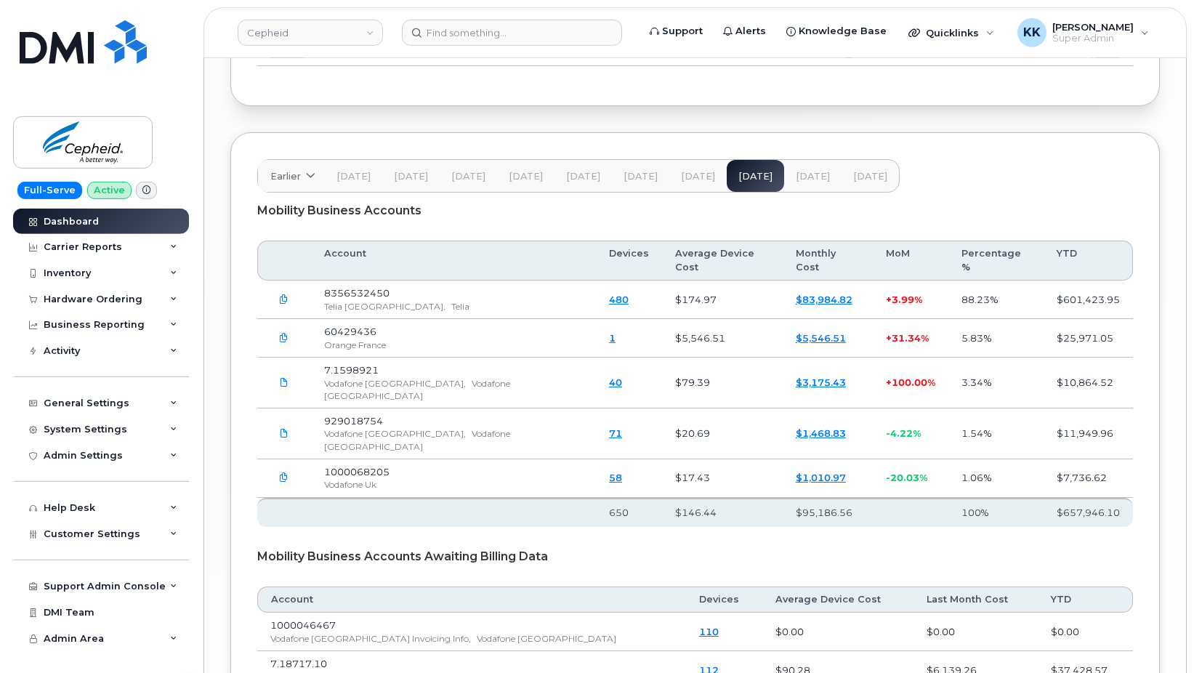
scroll to position [2083, 0]
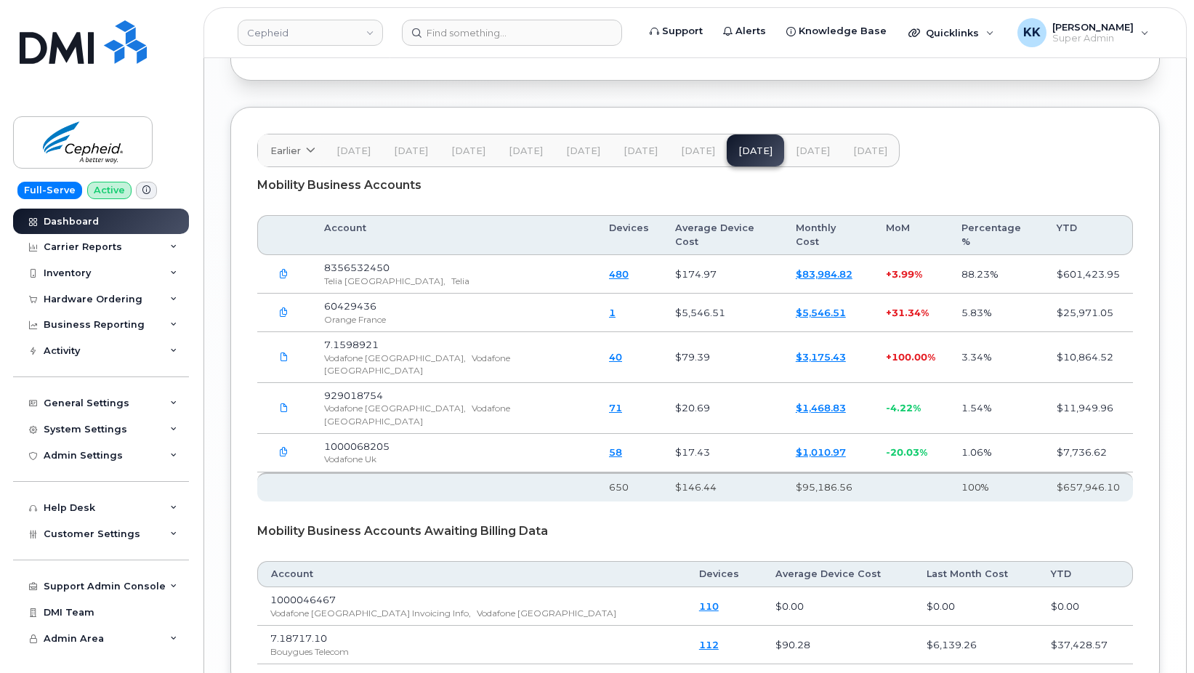
click at [812, 159] on button "[DATE]" at bounding box center [812, 150] width 57 height 32
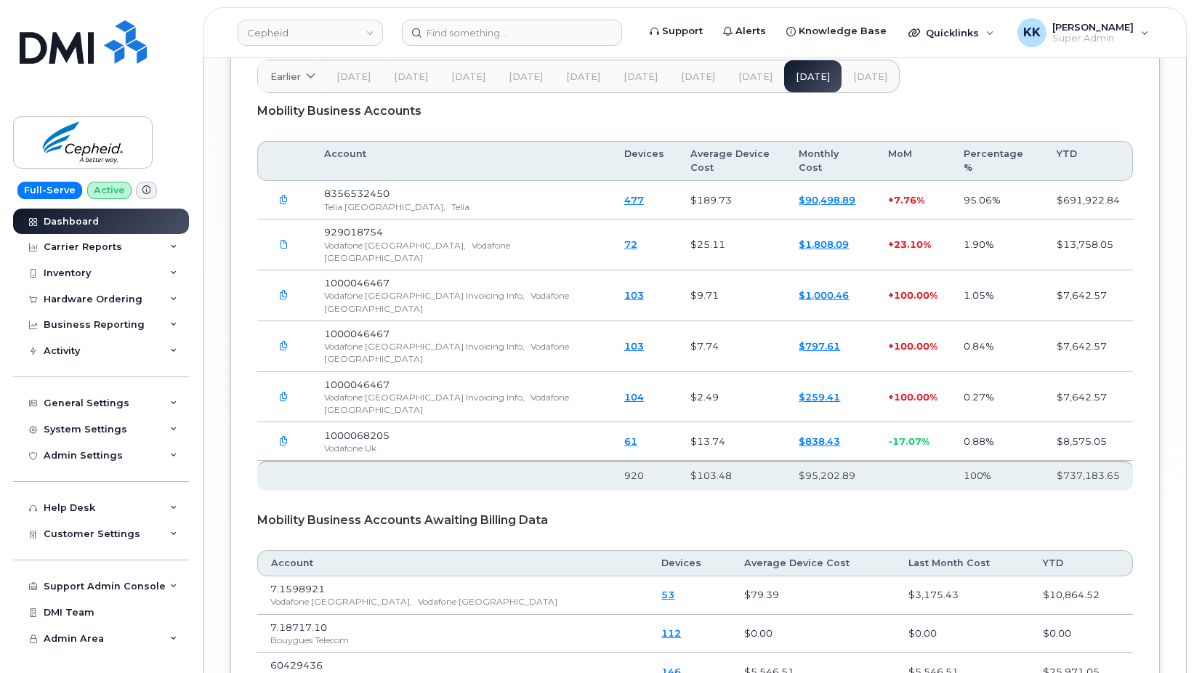
scroll to position [2231, 0]
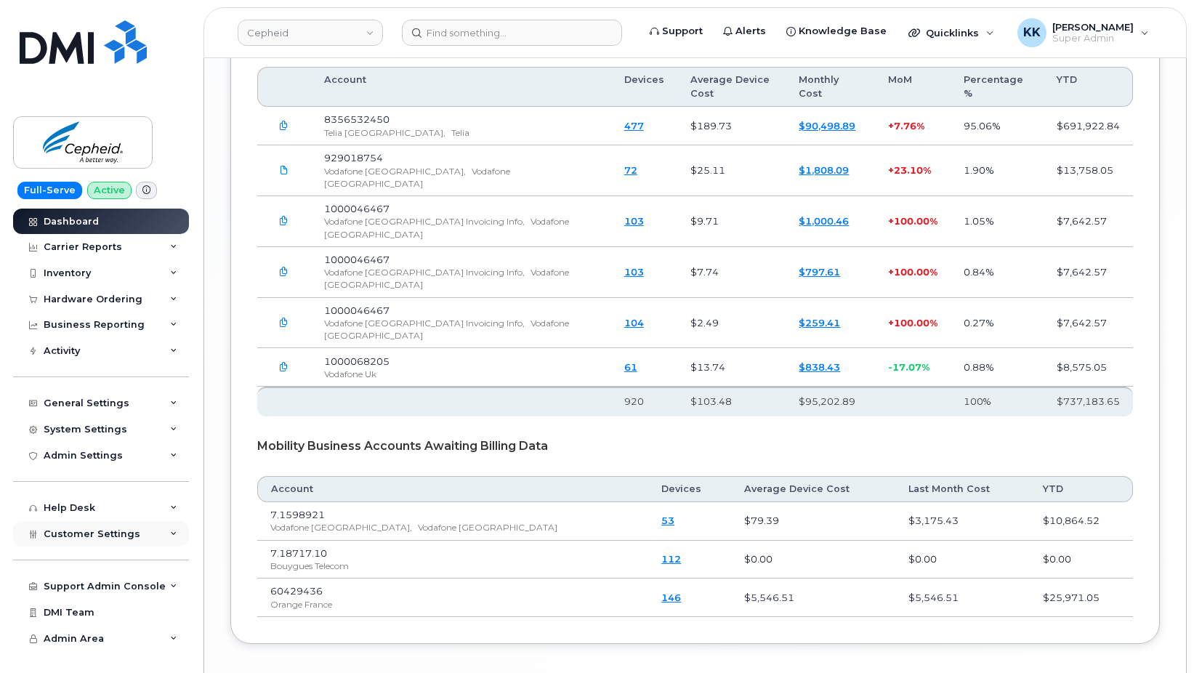
click at [74, 545] on div "Customer Settings" at bounding box center [101, 534] width 176 height 26
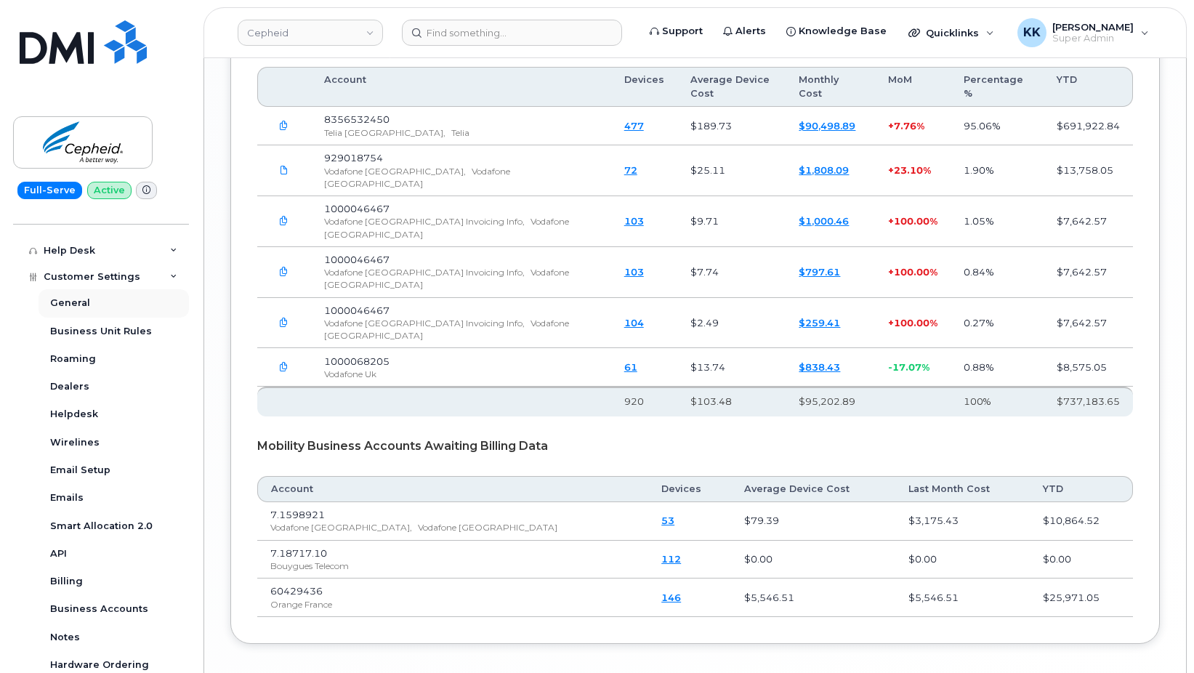
scroll to position [349, 0]
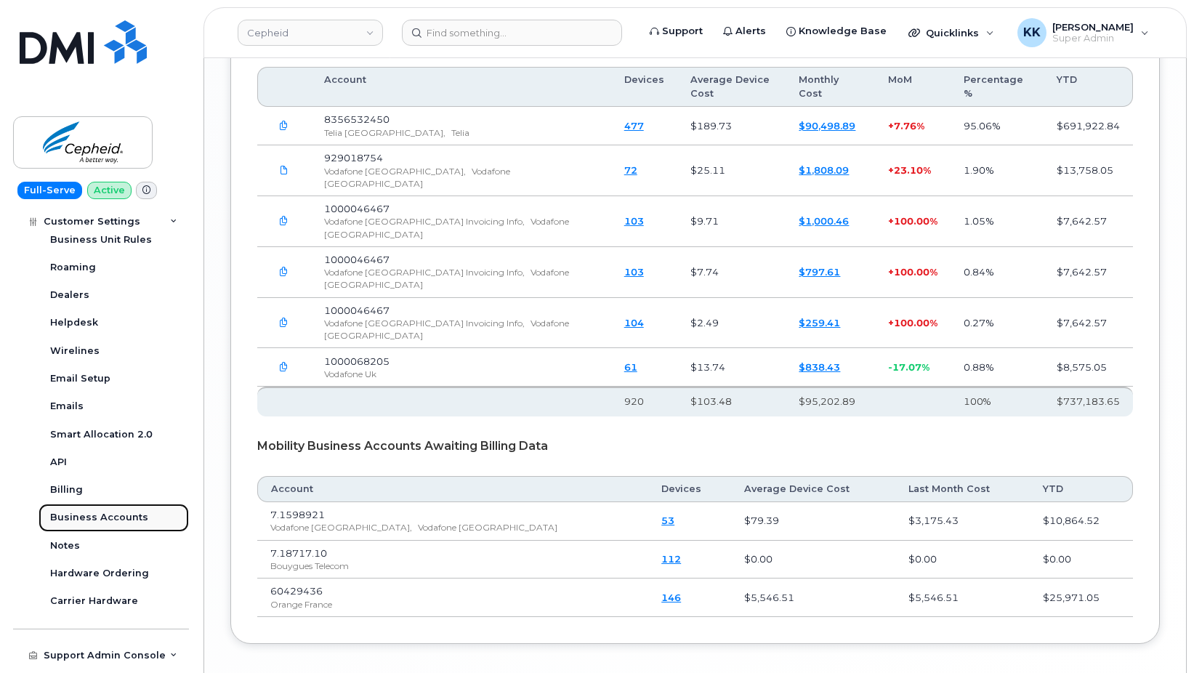
click at [97, 520] on div "Business Accounts" at bounding box center [99, 517] width 98 height 13
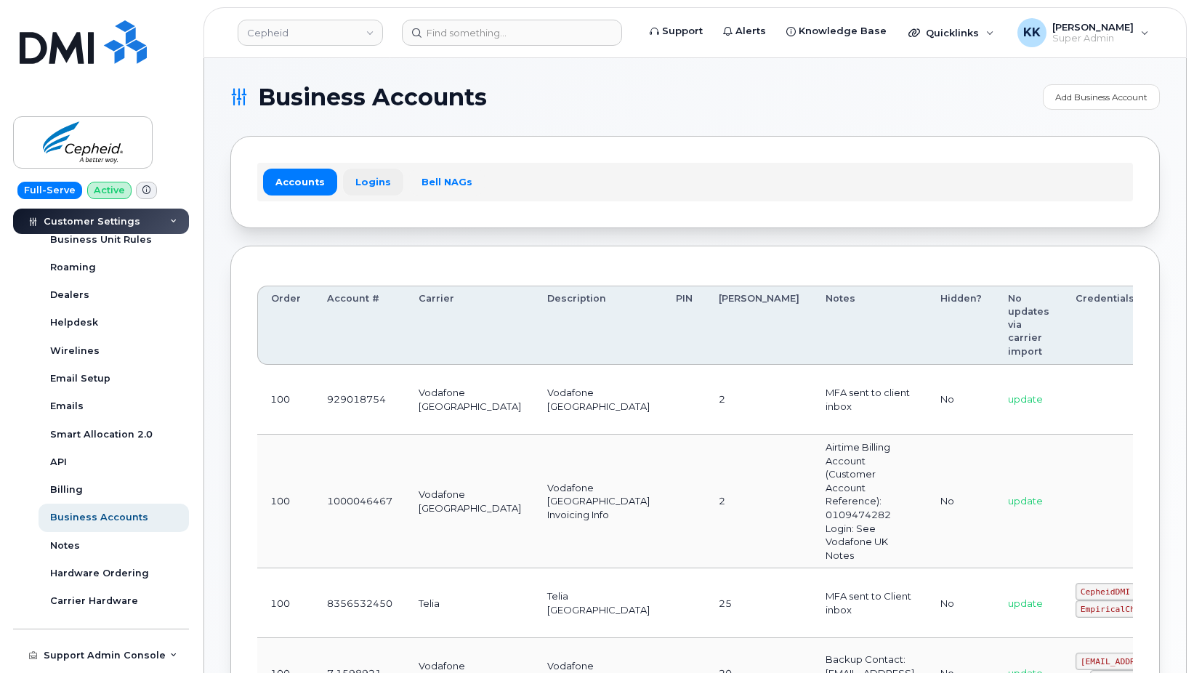
click at [358, 187] on link "Logins" at bounding box center [373, 182] width 60 height 26
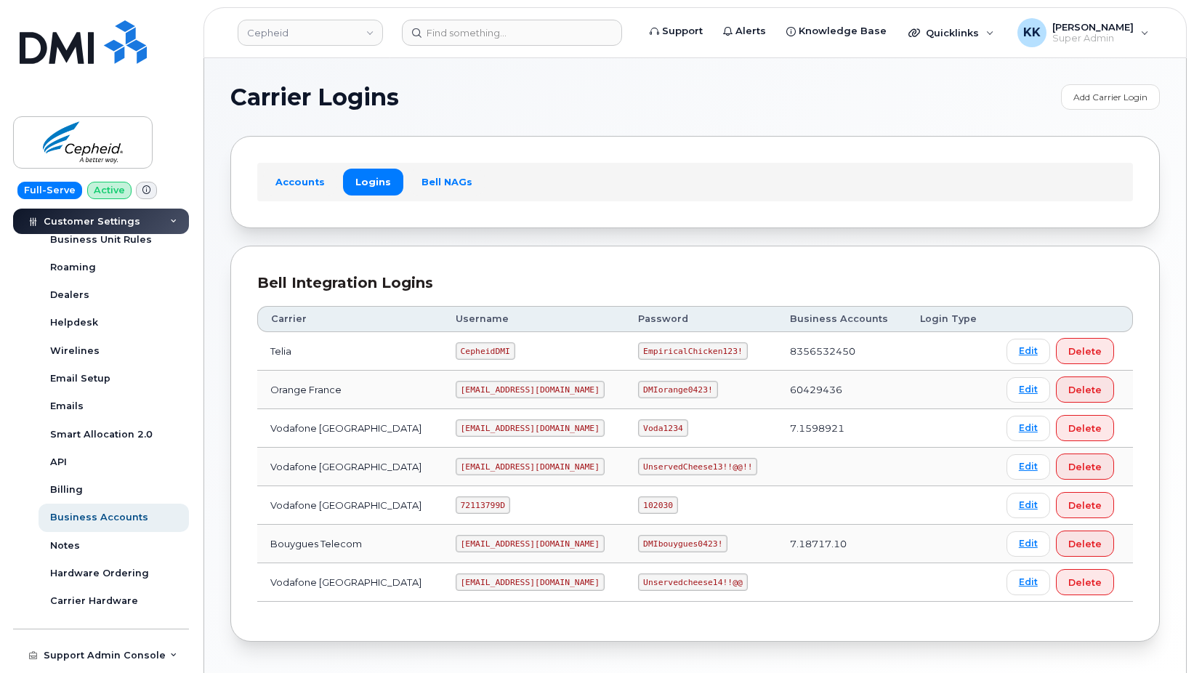
click at [483, 542] on code "[EMAIL_ADDRESS][DOMAIN_NAME]" at bounding box center [530, 543] width 149 height 17
click at [484, 542] on code "[EMAIL_ADDRESS][DOMAIN_NAME]" at bounding box center [530, 543] width 149 height 17
click at [638, 544] on code "DMIbouygues0423!" at bounding box center [682, 543] width 89 height 17
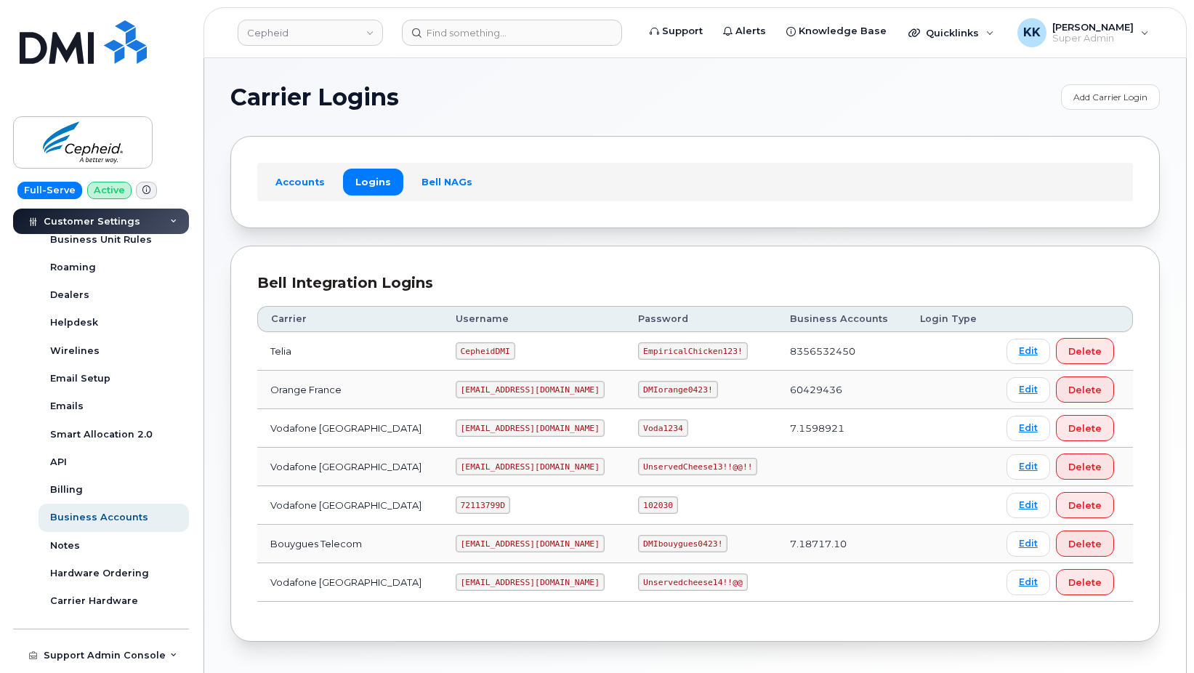
click at [638, 544] on code "DMIbouygues0423!" at bounding box center [682, 543] width 89 height 17
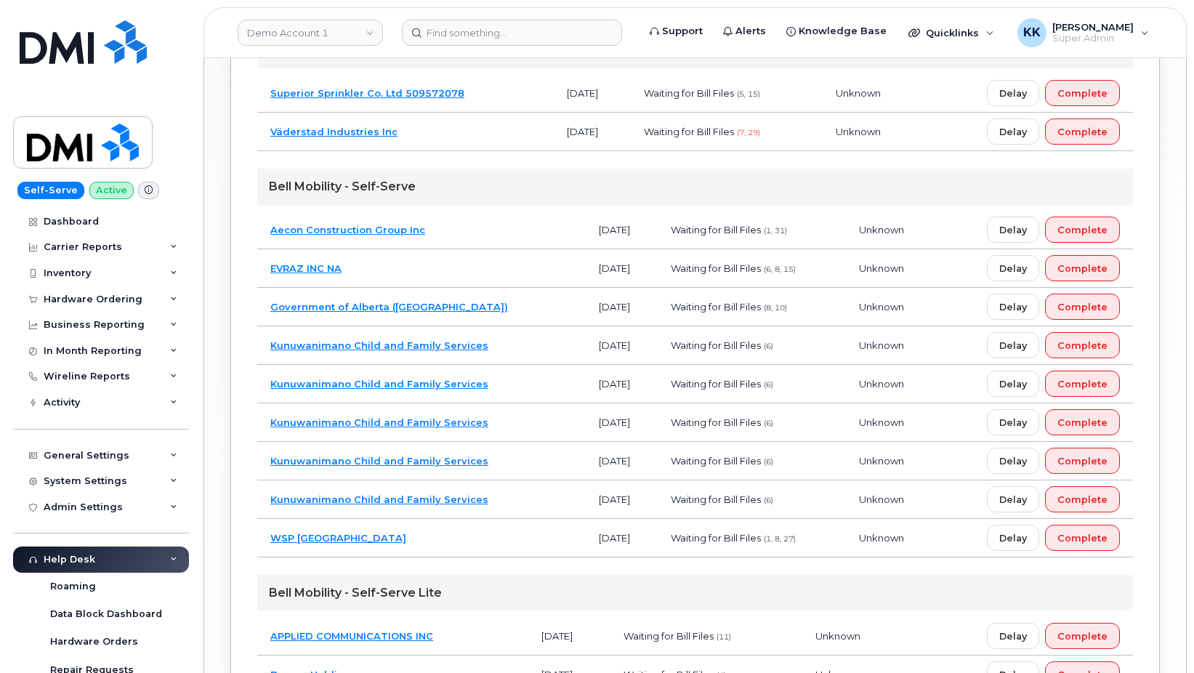
scroll to position [1142, 0]
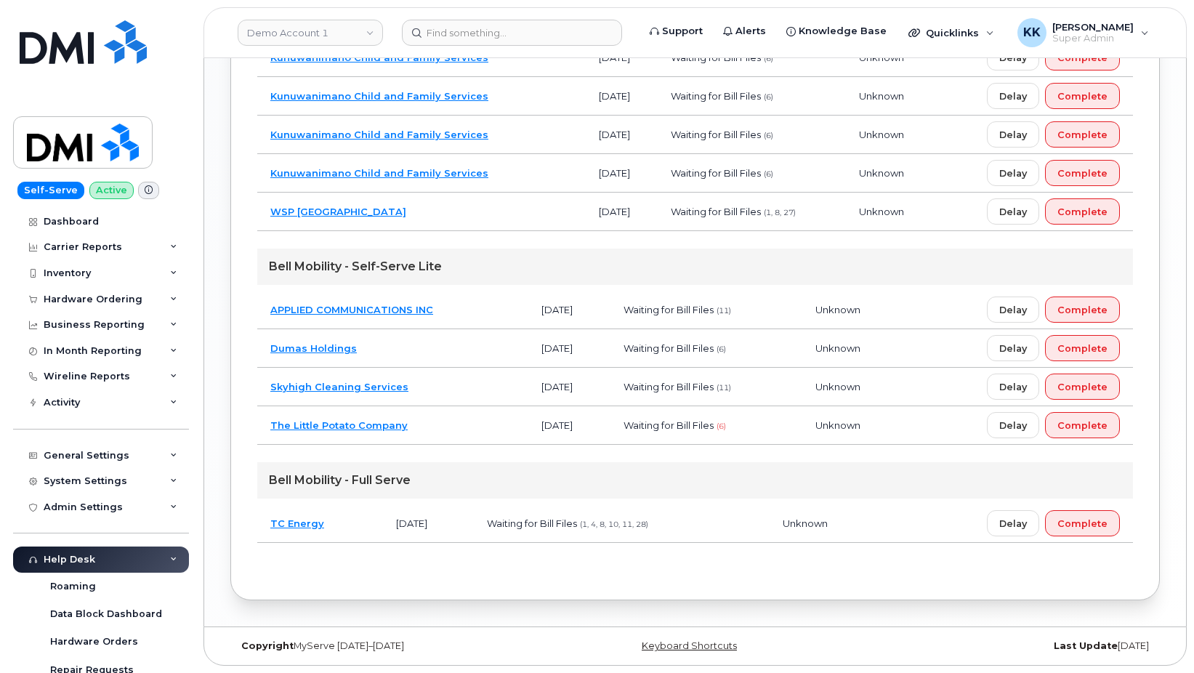
click at [353, 527] on td "TC Energy" at bounding box center [320, 523] width 126 height 39
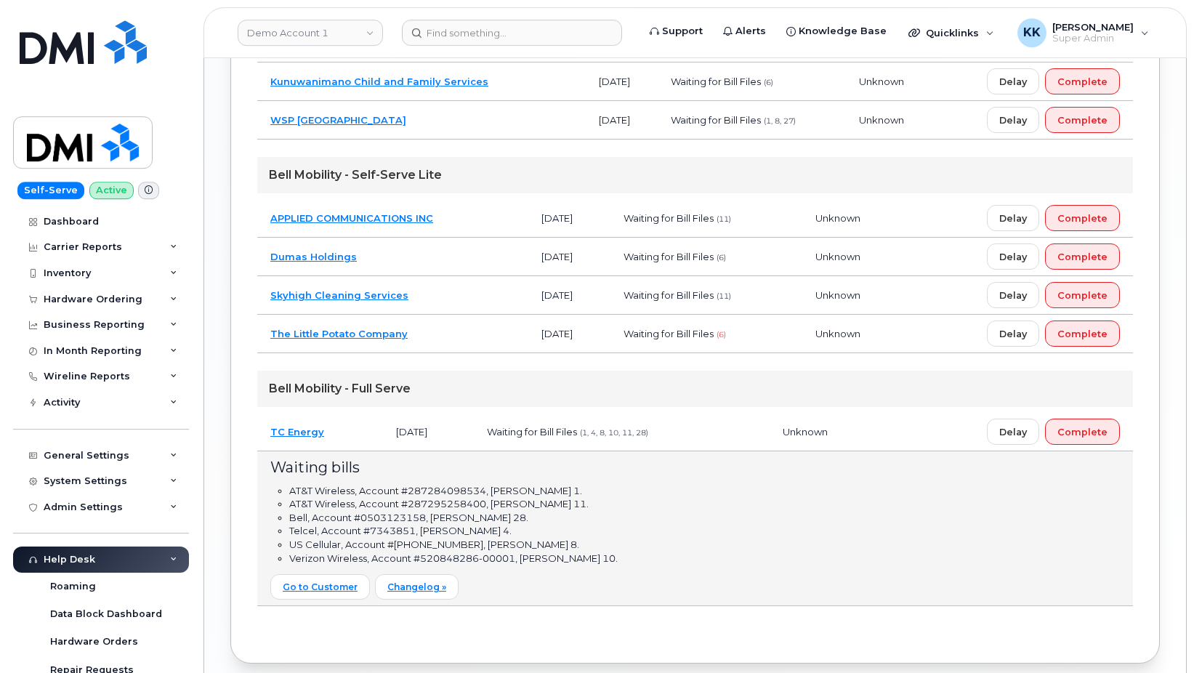
scroll to position [1258, 0]
